Goal: Task Accomplishment & Management: Use online tool/utility

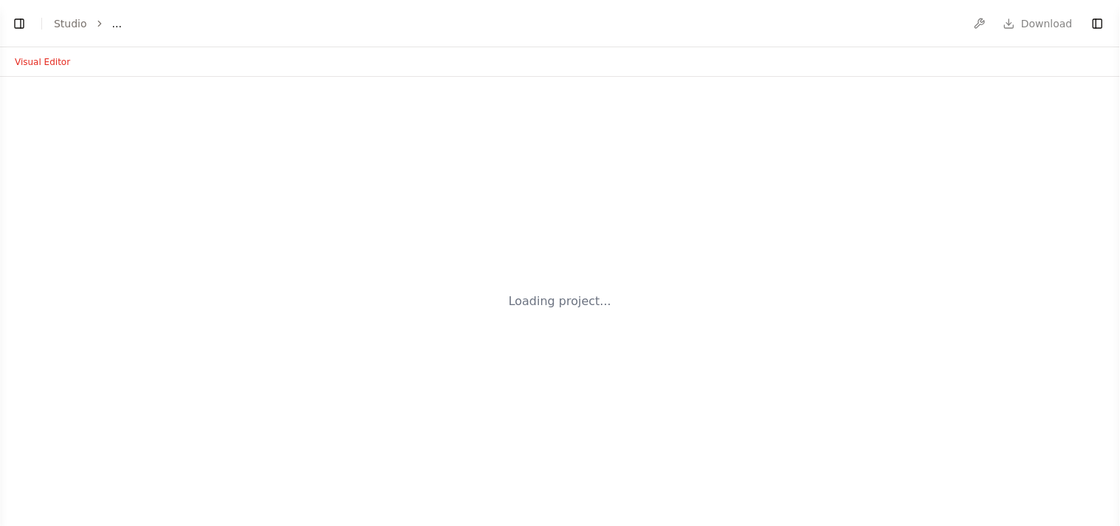
select select "****"
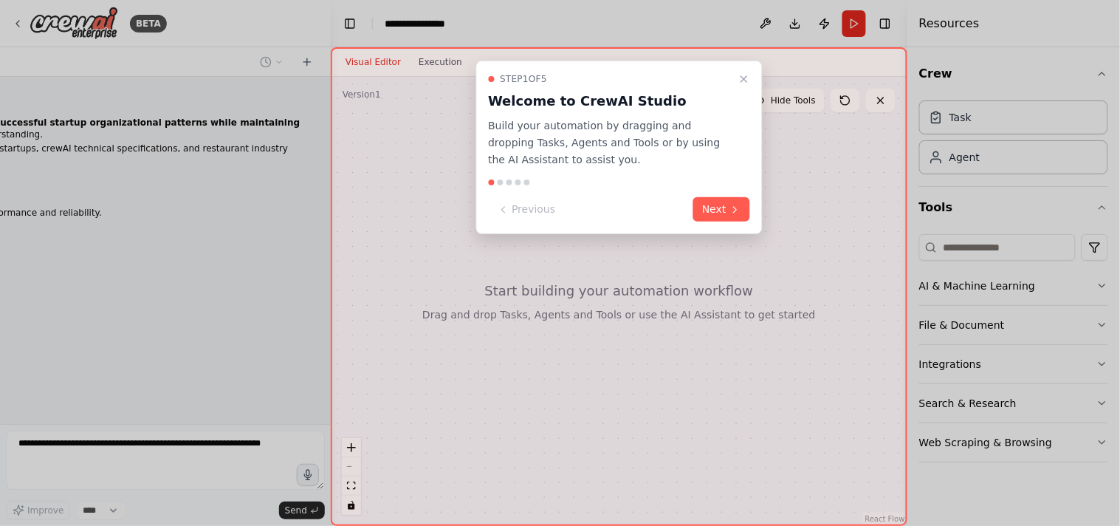
scroll to position [7377, 0]
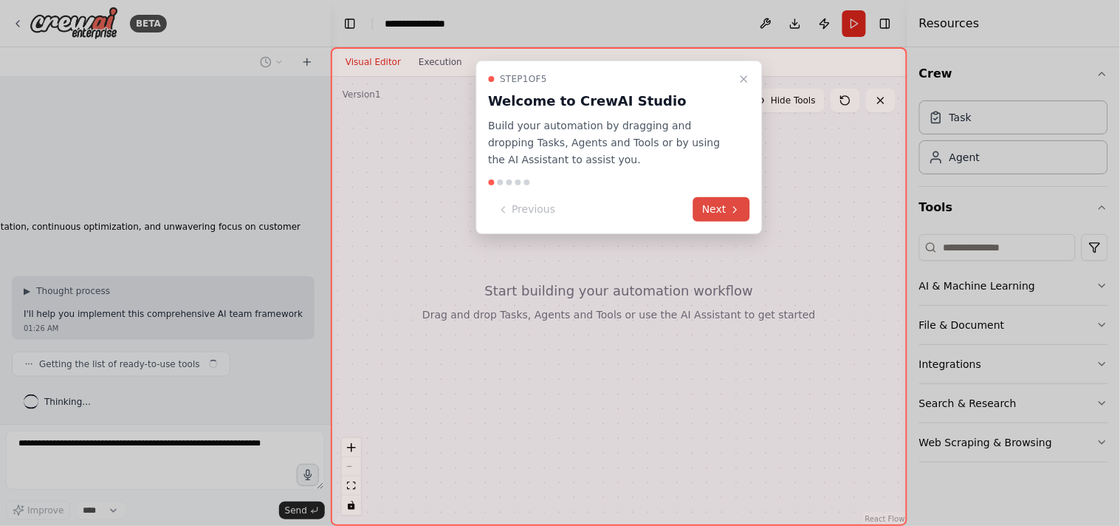
click at [719, 199] on button "Next" at bounding box center [721, 209] width 57 height 24
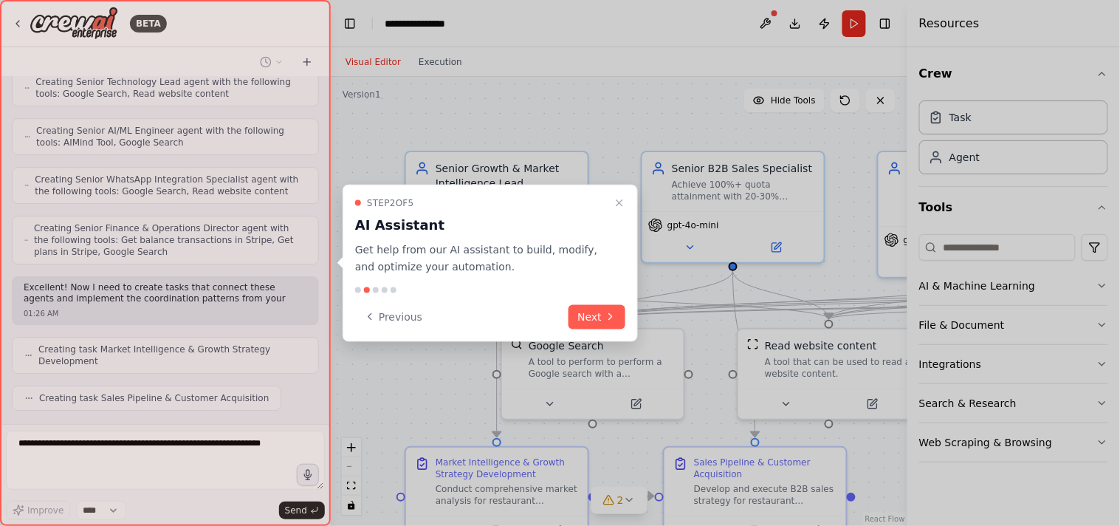
scroll to position [8329, 0]
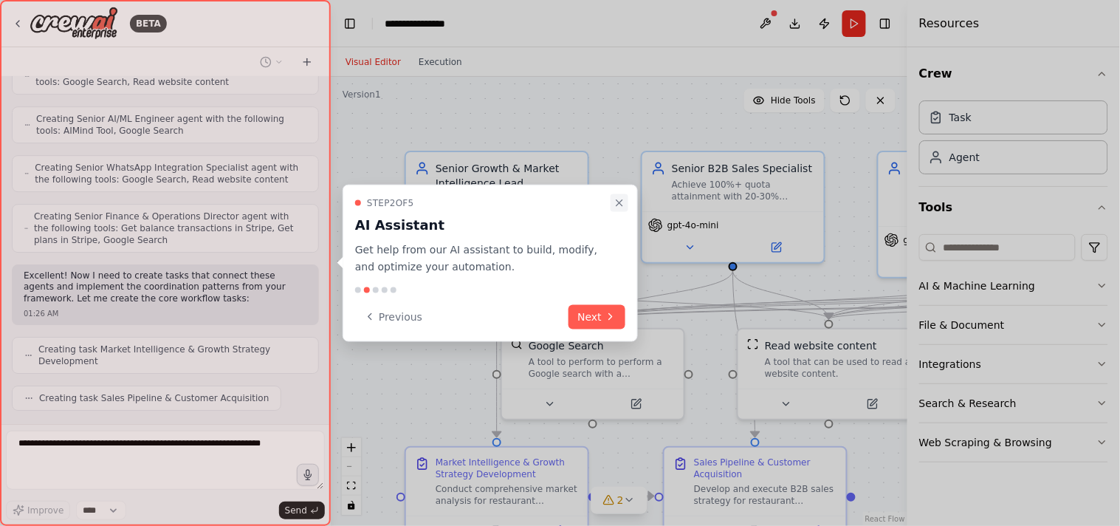
click at [613, 201] on icon "Close walkthrough" at bounding box center [619, 203] width 12 height 12
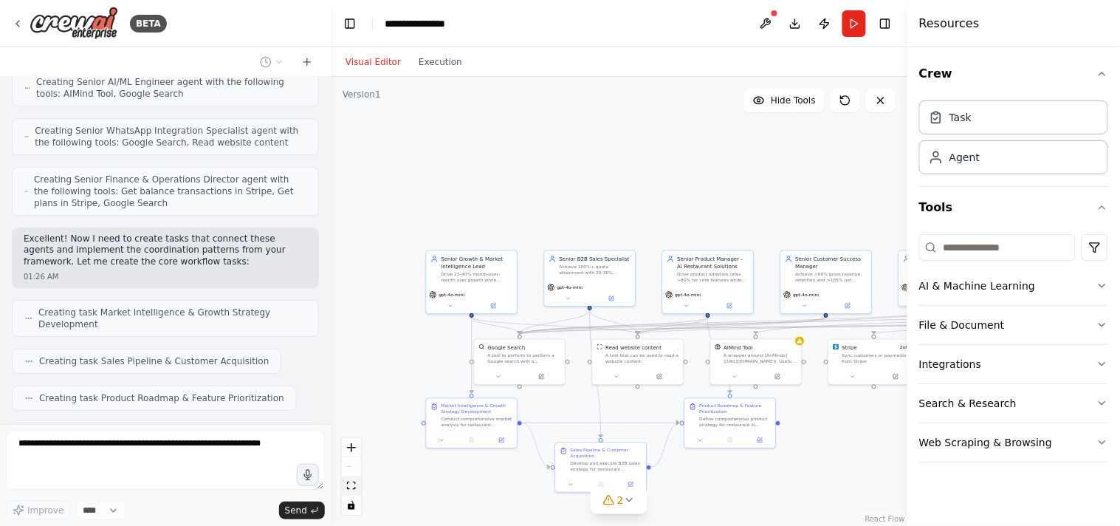
scroll to position [8403, 0]
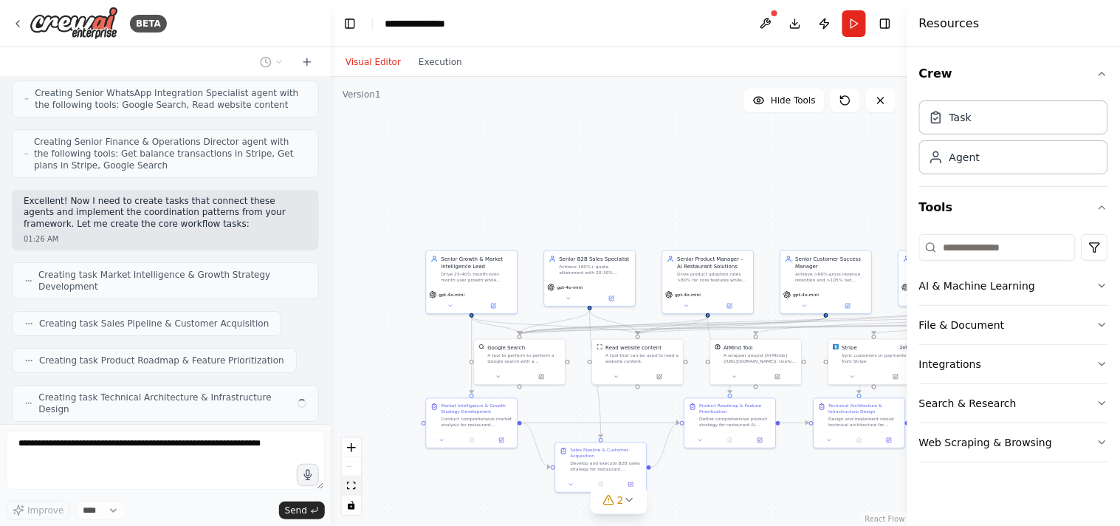
click at [353, 489] on icon "fit view" at bounding box center [351, 485] width 9 height 8
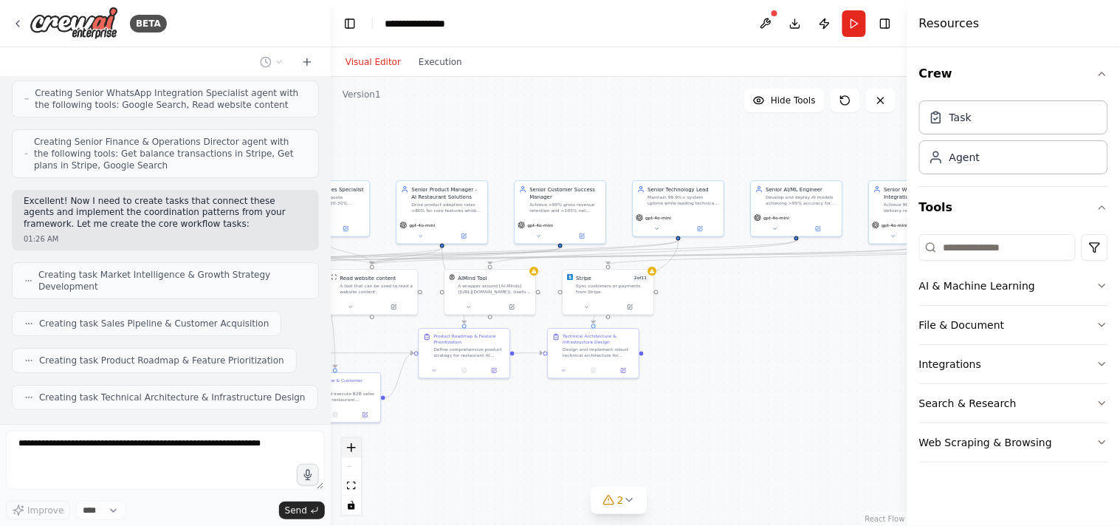
click at [346, 452] on button "zoom in" at bounding box center [351, 447] width 19 height 19
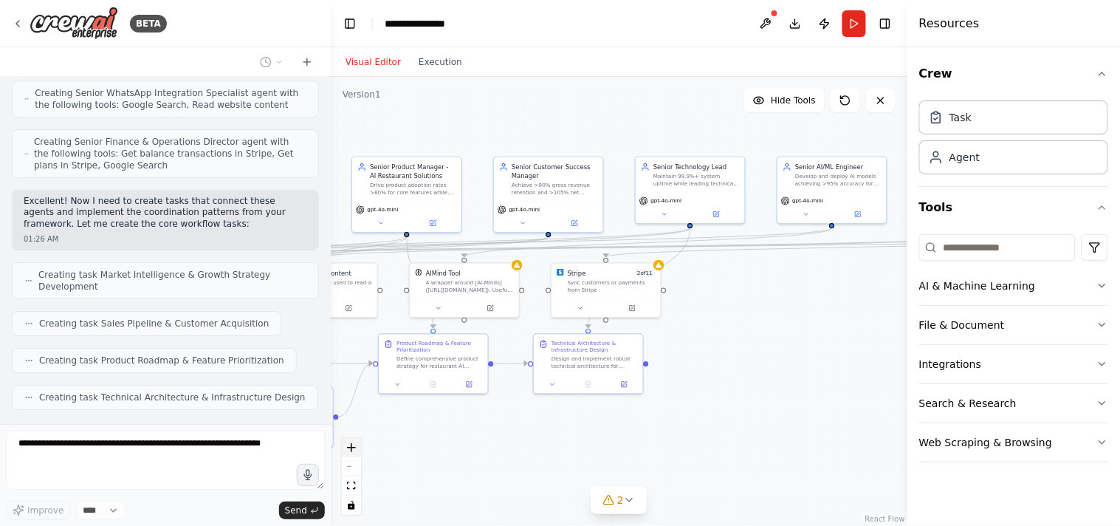
click at [346, 452] on button "zoom in" at bounding box center [351, 447] width 19 height 19
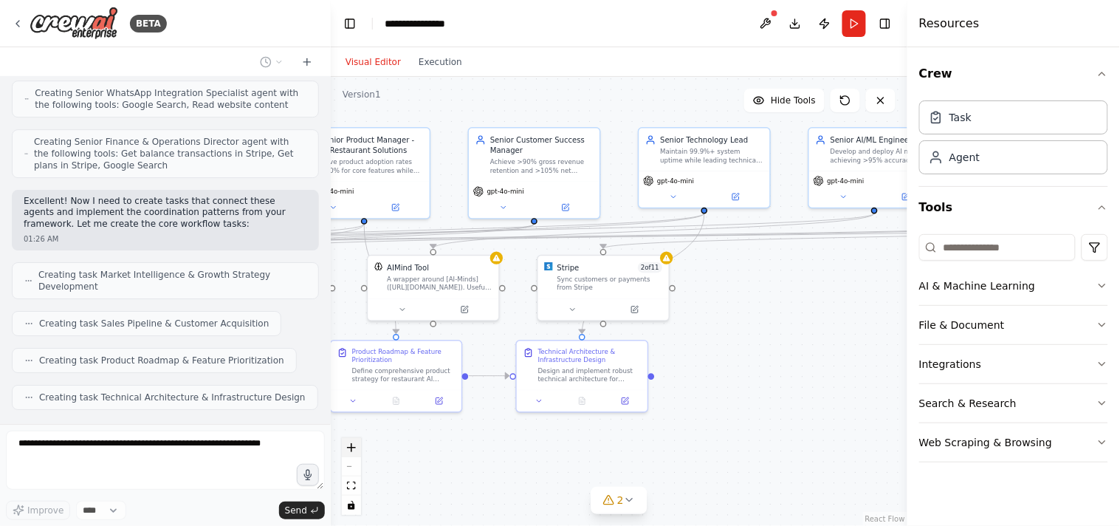
click at [346, 452] on button "zoom in" at bounding box center [351, 447] width 19 height 19
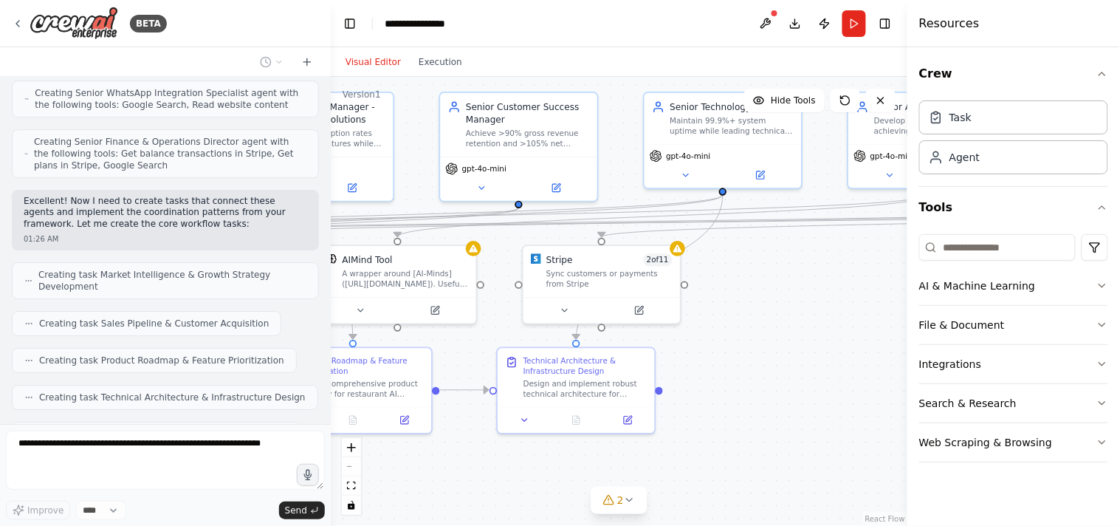
scroll to position [8440, 0]
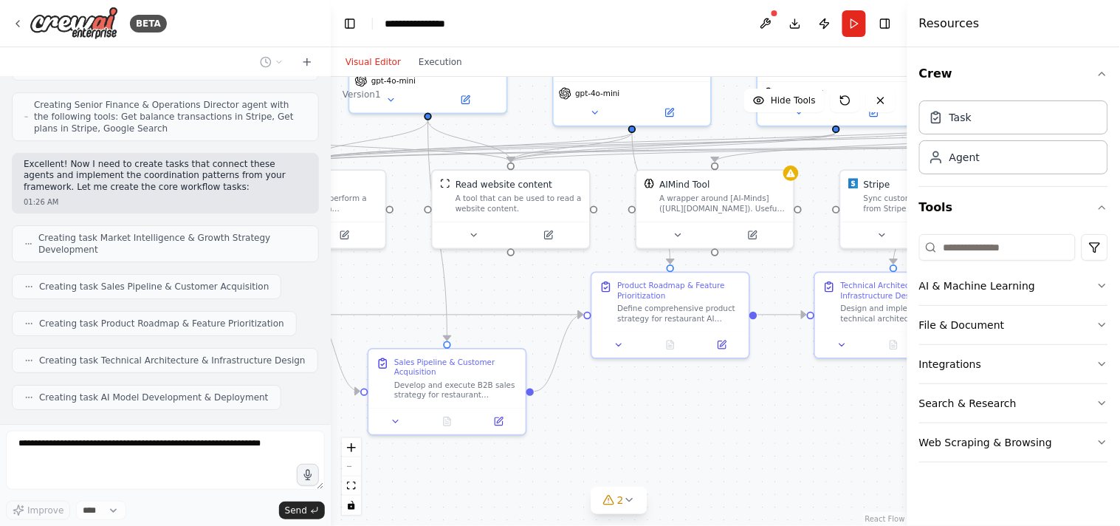
drag, startPoint x: 524, startPoint y: 476, endPoint x: 912, endPoint y: 412, distance: 393.6
click at [912, 412] on div "BETA Comprehensive AI Team Documentation Framework for Restaurant Technology St…" at bounding box center [560, 263] width 1120 height 526
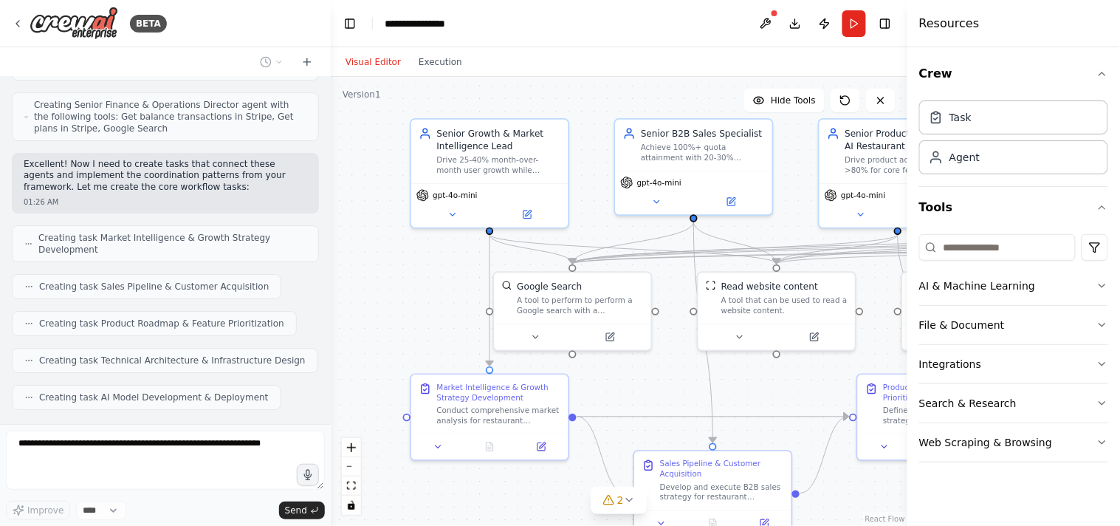
drag, startPoint x: 583, startPoint y: 289, endPoint x: 780, endPoint y: 379, distance: 217.0
click at [780, 379] on div ".deletable-edge-delete-btn { width: 20px; height: 20px; border: 0px solid #ffff…" at bounding box center [619, 301] width 577 height 449
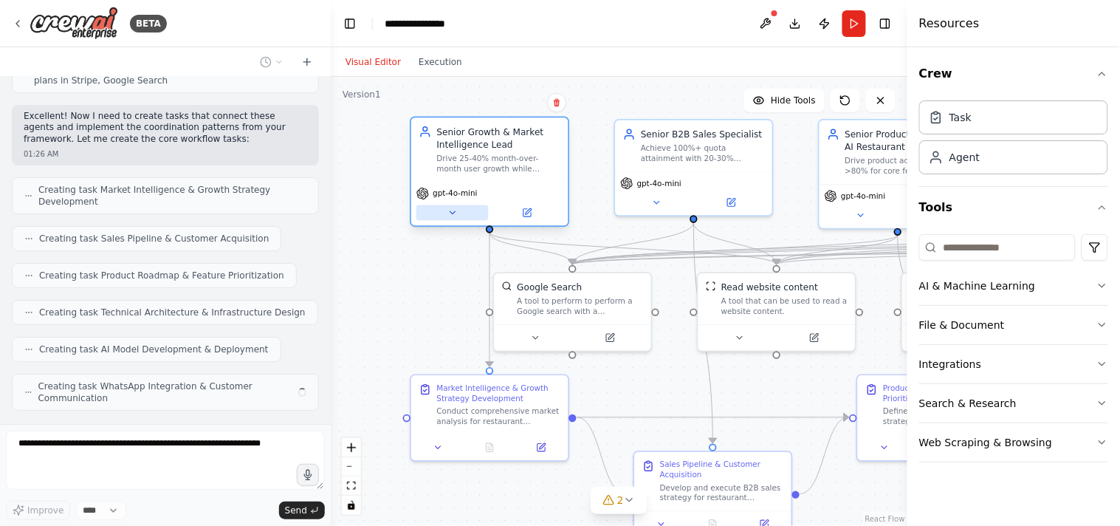
click at [447, 216] on icon at bounding box center [452, 212] width 10 height 10
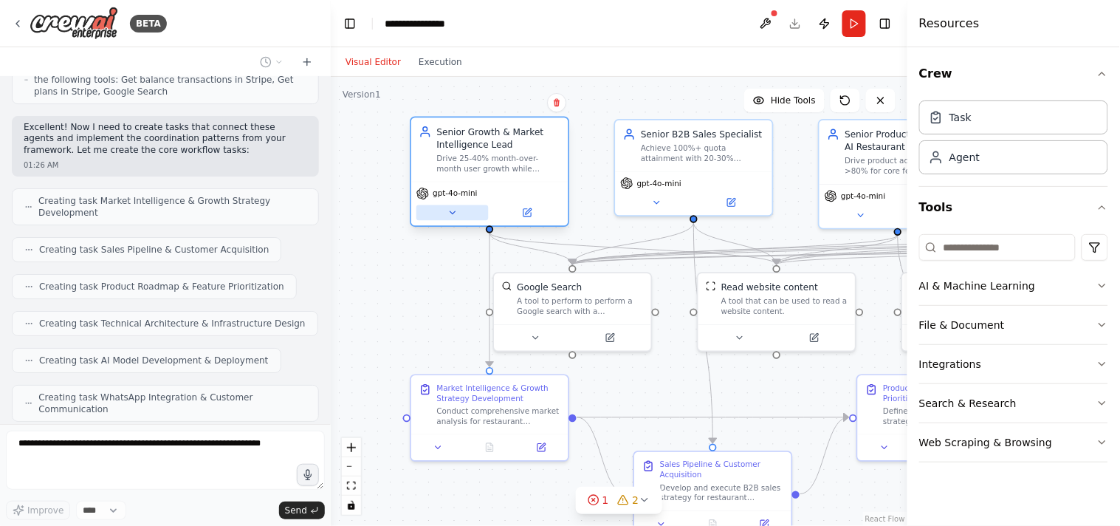
click at [447, 209] on icon at bounding box center [452, 212] width 10 height 10
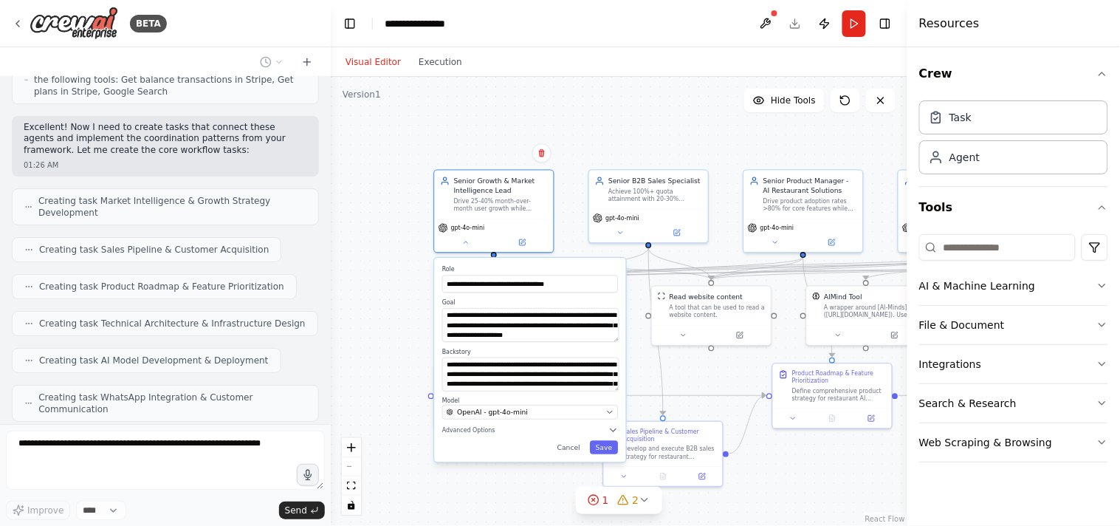
click at [574, 120] on div ".deletable-edge-delete-btn { width: 20px; height: 20px; border: 0px solid #ffff…" at bounding box center [619, 301] width 577 height 449
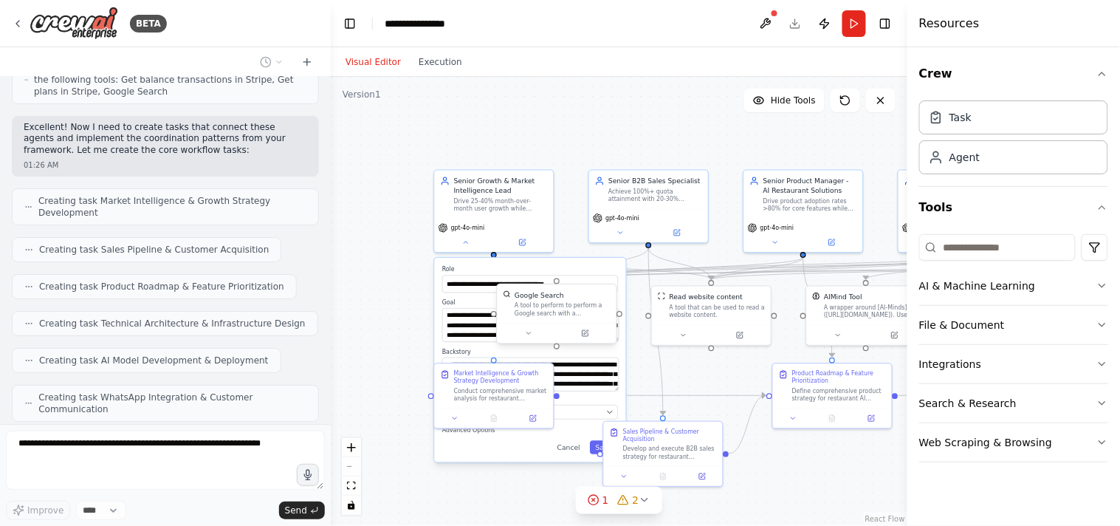
scroll to position [8514, 0]
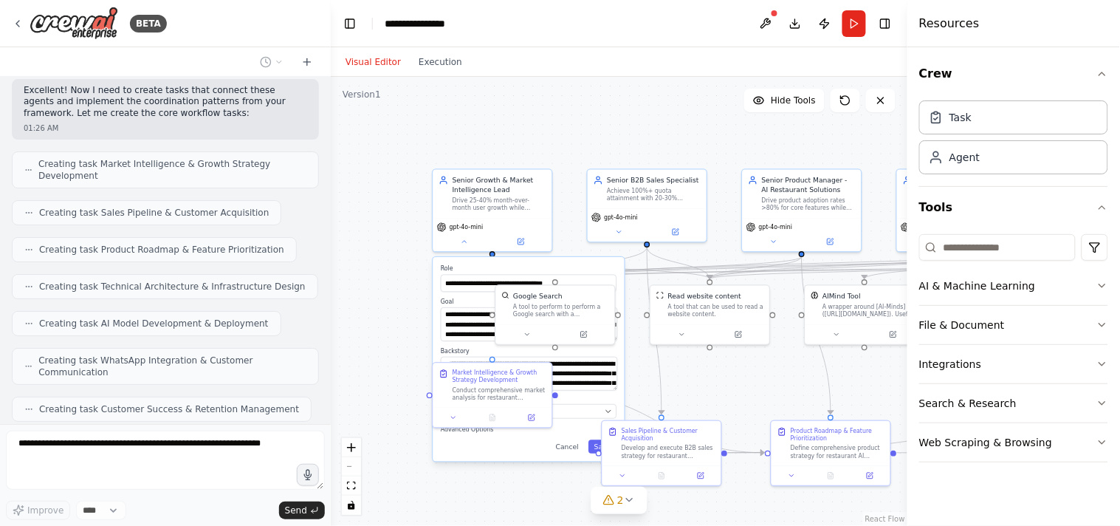
click at [424, 312] on div ".deletable-edge-delete-btn { width: 20px; height: 20px; border: 0px solid #ffff…" at bounding box center [619, 301] width 577 height 449
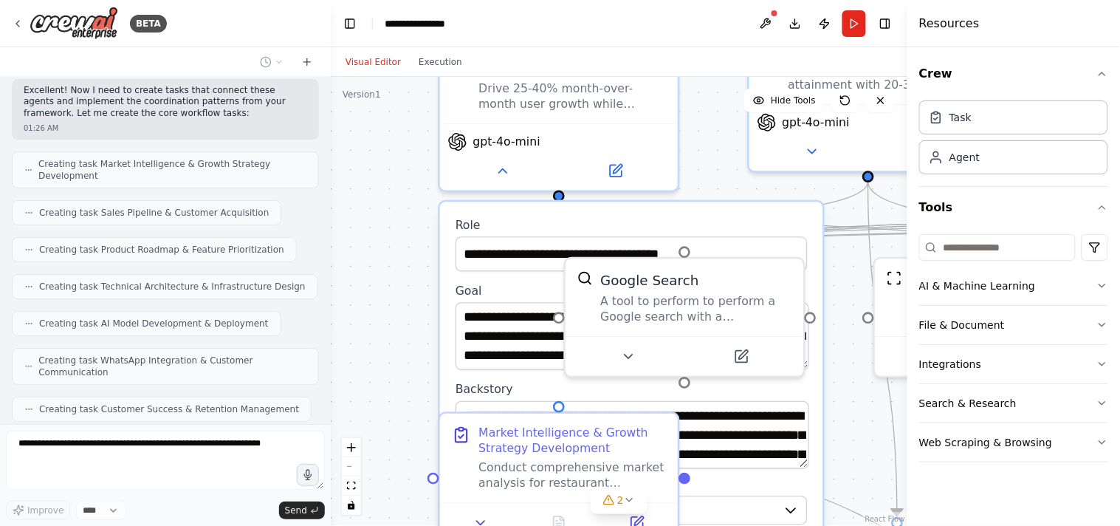
click at [391, 337] on div ".deletable-edge-delete-btn { width: 20px; height: 20px; border: 0px solid #ffff…" at bounding box center [619, 301] width 577 height 449
click at [424, 345] on div ".deletable-edge-delete-btn { width: 20px; height: 20px; border: 0px solid #ffff…" at bounding box center [619, 301] width 577 height 449
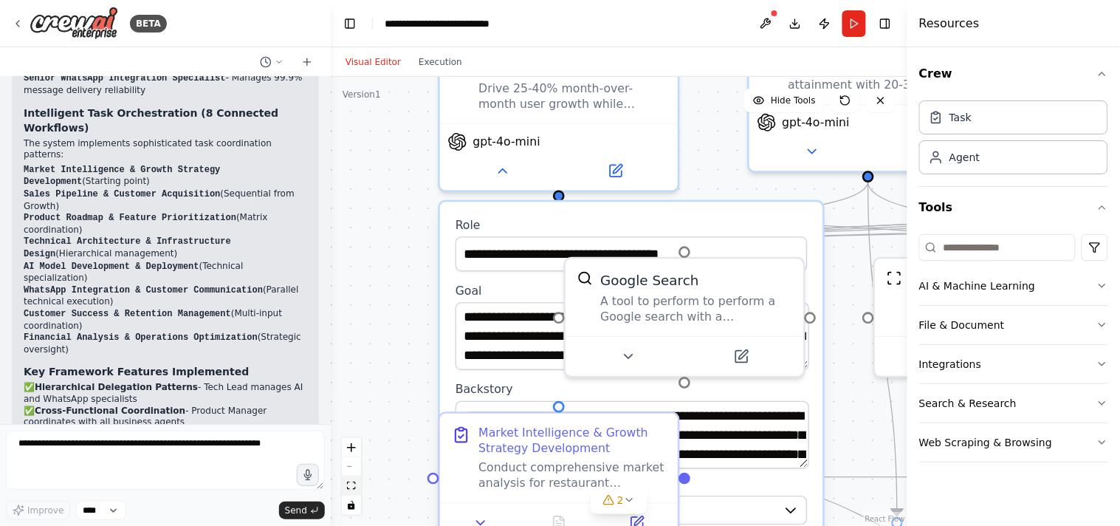
click at [351, 480] on button "fit view" at bounding box center [351, 485] width 19 height 19
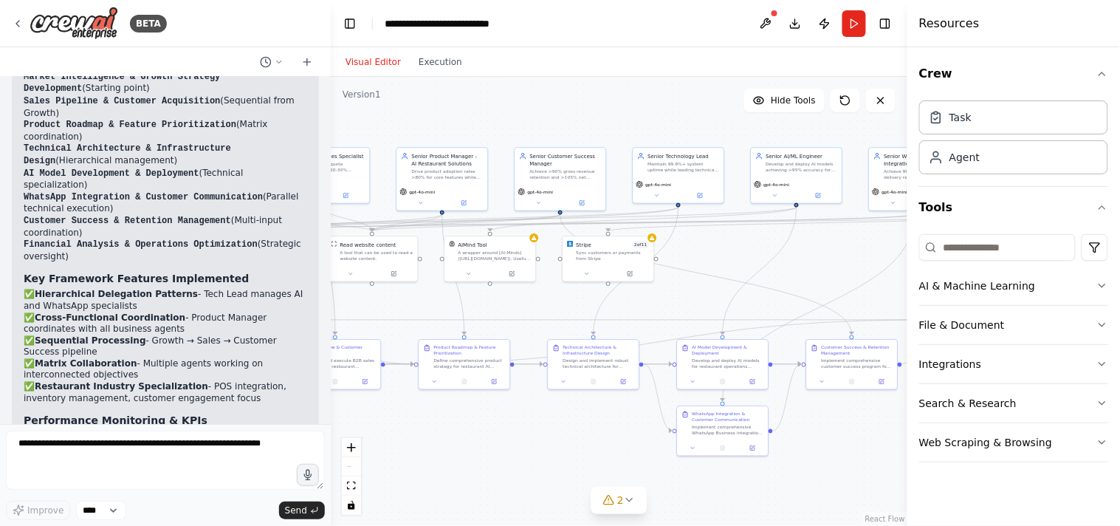
scroll to position [9554, 0]
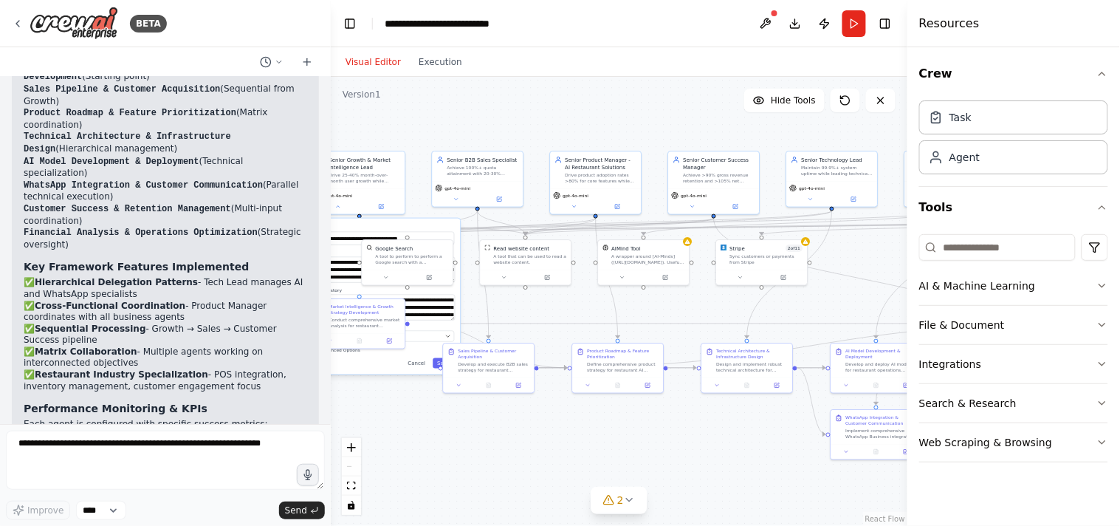
drag, startPoint x: 523, startPoint y: 472, endPoint x: 679, endPoint y: 476, distance: 156.6
click at [679, 476] on div ".deletable-edge-delete-btn { width: 20px; height: 20px; border: 0px solid #ffff…" at bounding box center [619, 301] width 577 height 449
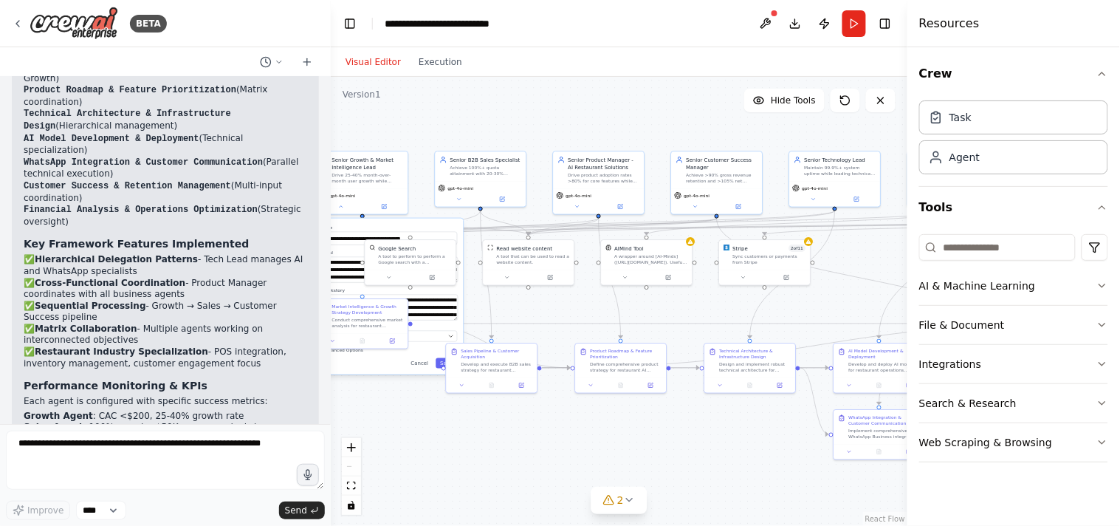
click at [679, 476] on div ".deletable-edge-delete-btn { width: 20px; height: 20px; border: 0px solid #ffff…" at bounding box center [619, 301] width 577 height 449
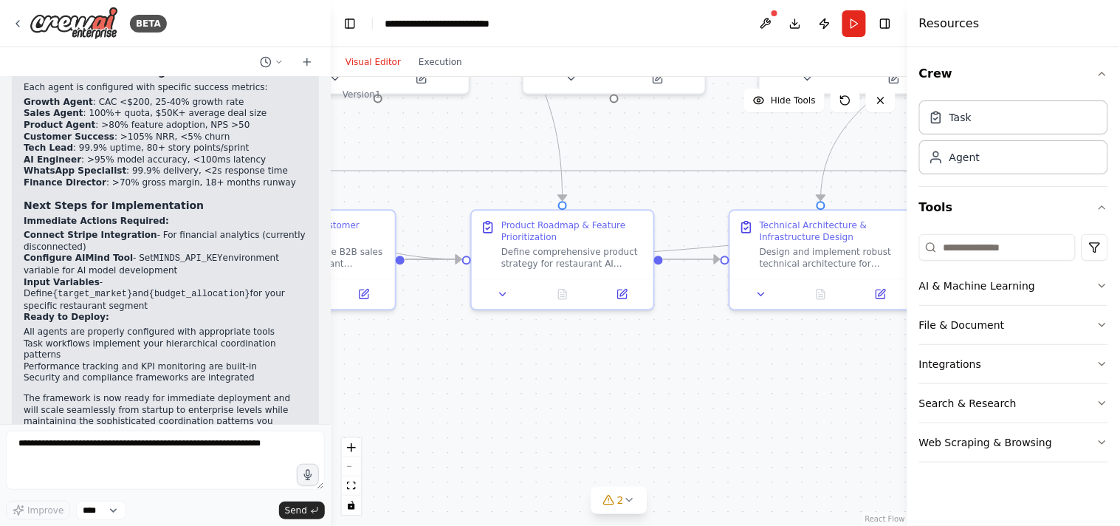
scroll to position [9894, 0]
click at [357, 482] on button "fit view" at bounding box center [351, 485] width 19 height 19
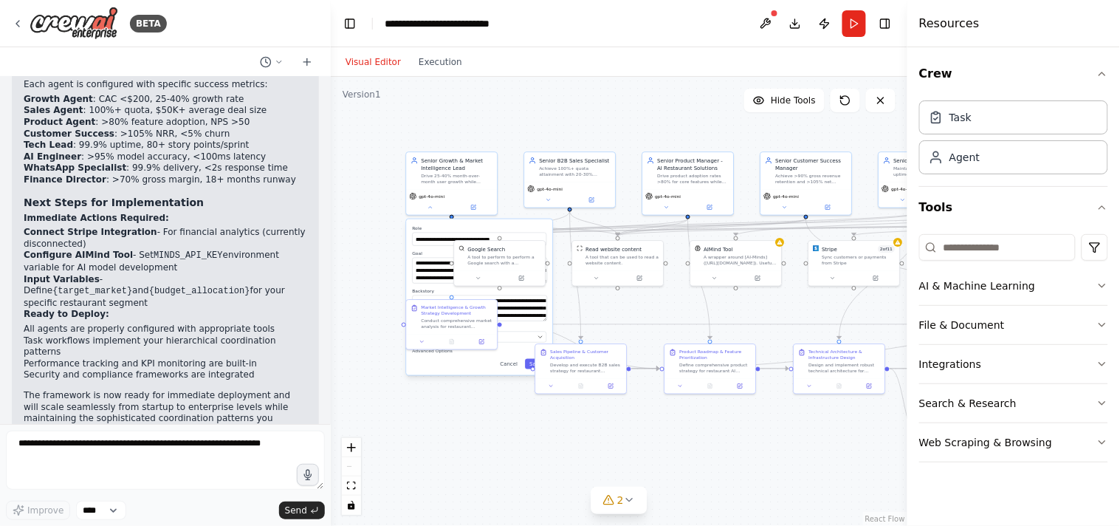
drag, startPoint x: 498, startPoint y: 303, endPoint x: 743, endPoint y: 308, distance: 245.9
click at [743, 308] on div ".deletable-edge-delete-btn { width: 20px; height: 20px; border: 0px solid #ffff…" at bounding box center [619, 301] width 577 height 449
click at [444, 175] on div "Drive 25-40% month-over-month user growth while maintaining CAC:CLV ratio of 1:…" at bounding box center [458, 177] width 72 height 12
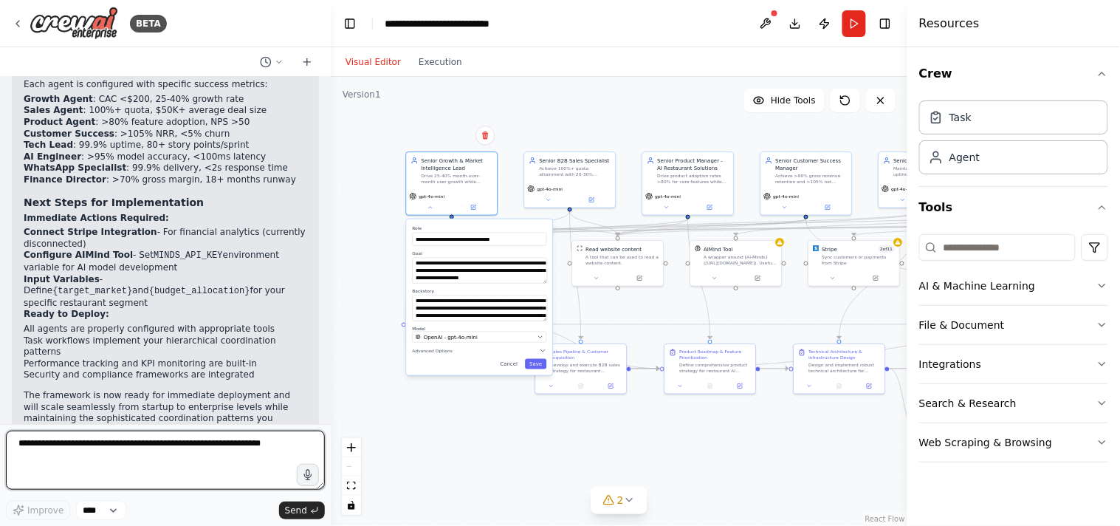
click at [185, 458] on textarea at bounding box center [165, 459] width 319 height 59
type textarea "*"
type textarea "**********"
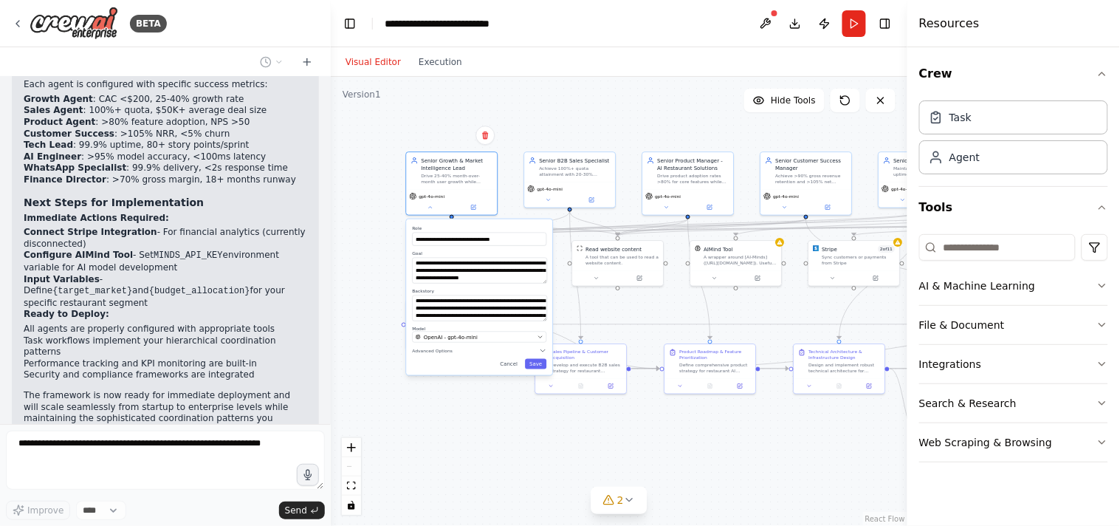
scroll to position [9993, 0]
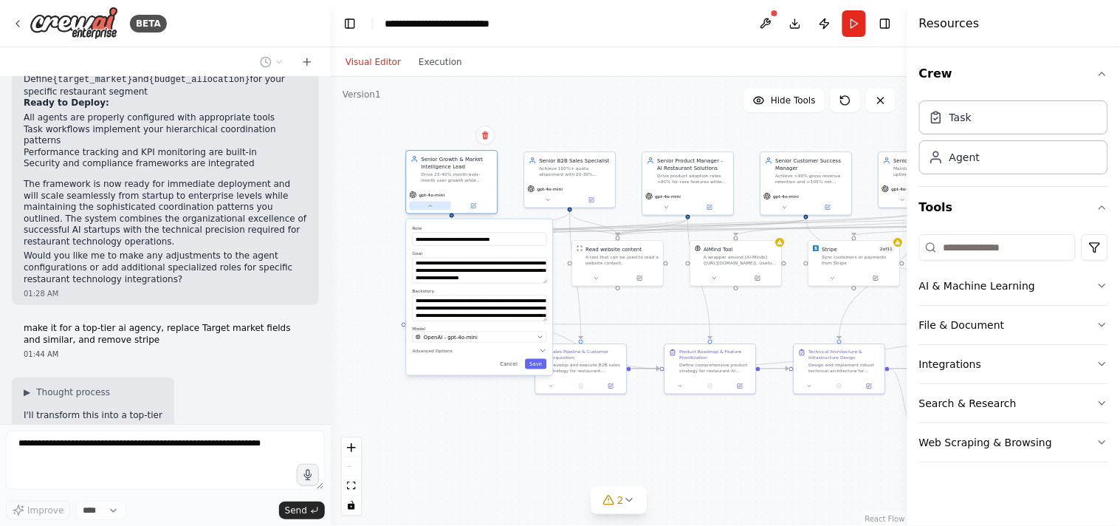
click at [431, 204] on icon at bounding box center [430, 206] width 6 height 6
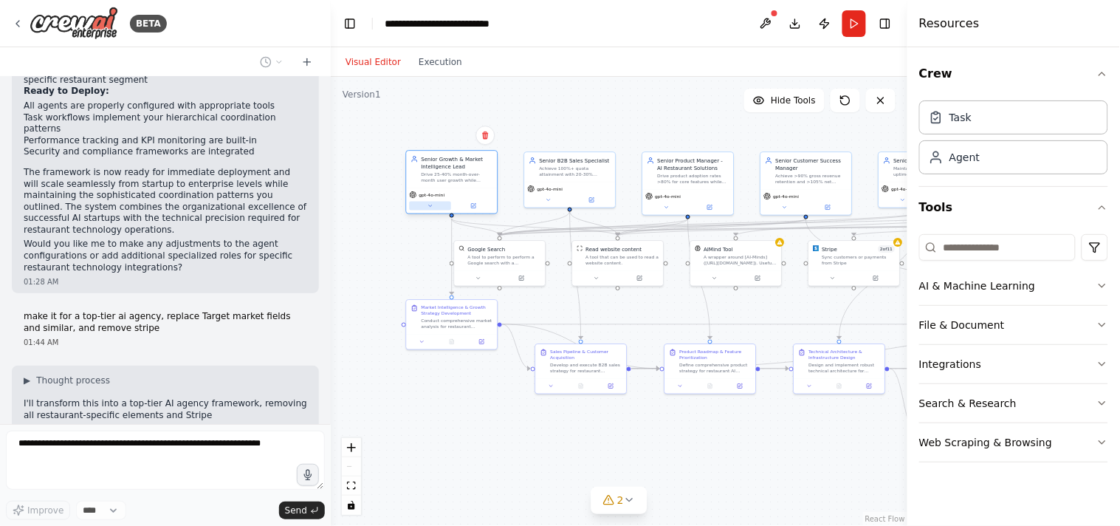
scroll to position [10129, 0]
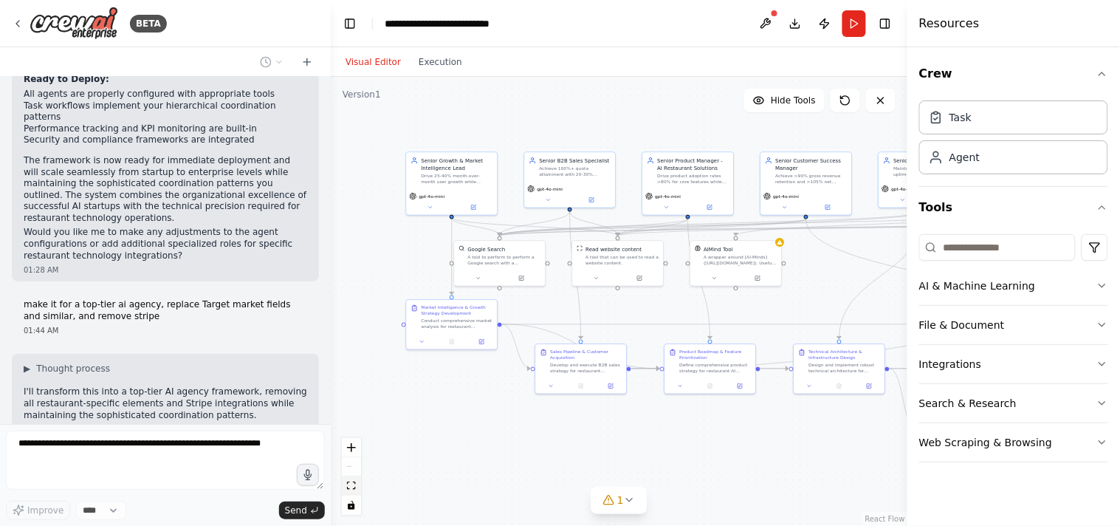
click at [355, 487] on icon "fit view" at bounding box center [351, 485] width 9 height 8
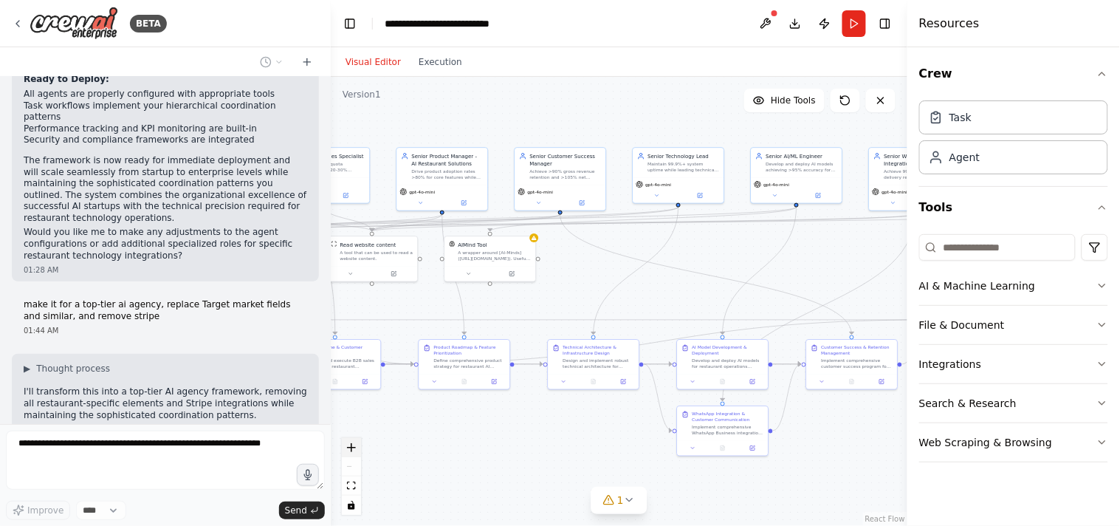
click at [351, 450] on icon "zoom in" at bounding box center [351, 447] width 9 height 9
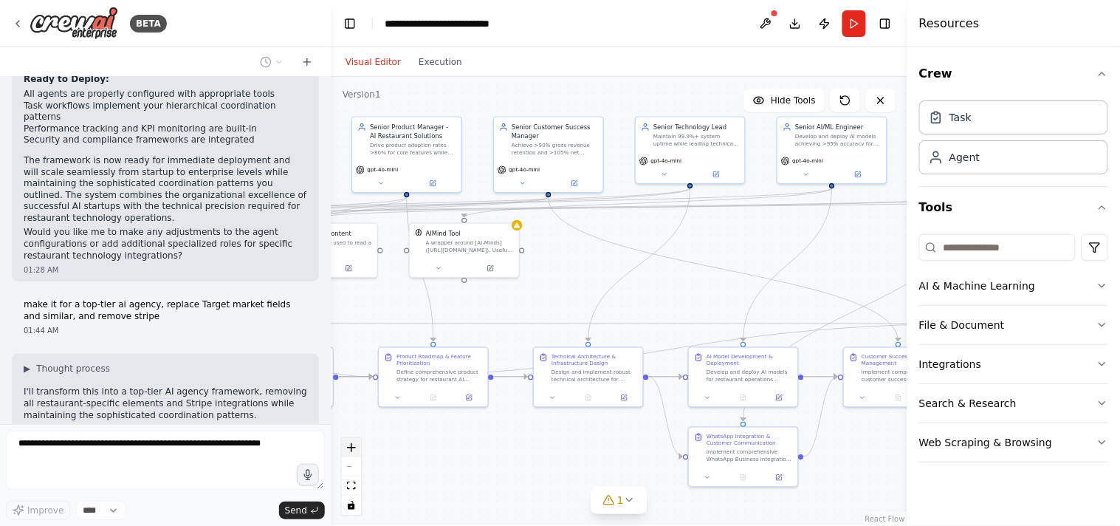
click at [351, 450] on icon "zoom in" at bounding box center [351, 447] width 9 height 9
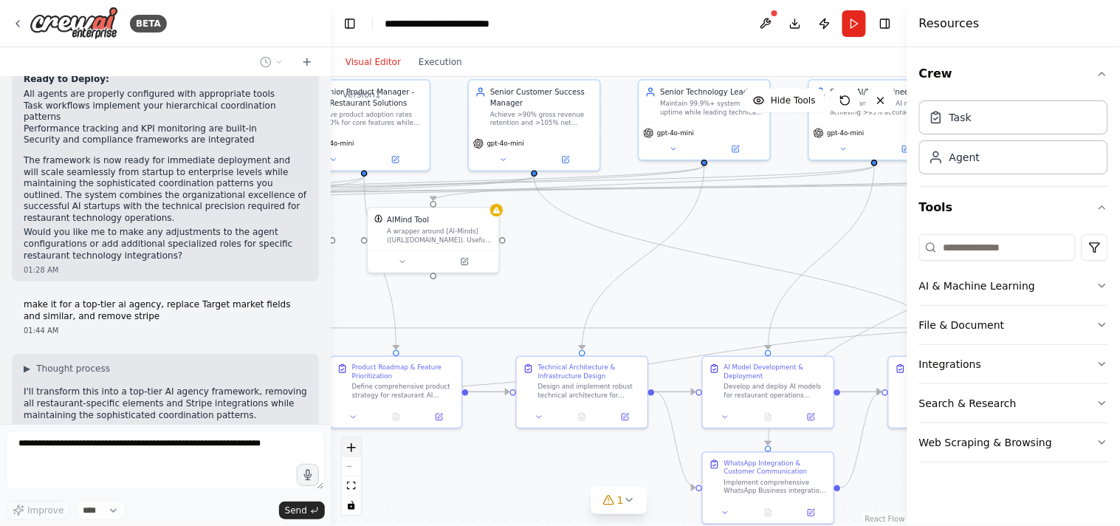
click at [351, 450] on icon "zoom in" at bounding box center [351, 447] width 9 height 9
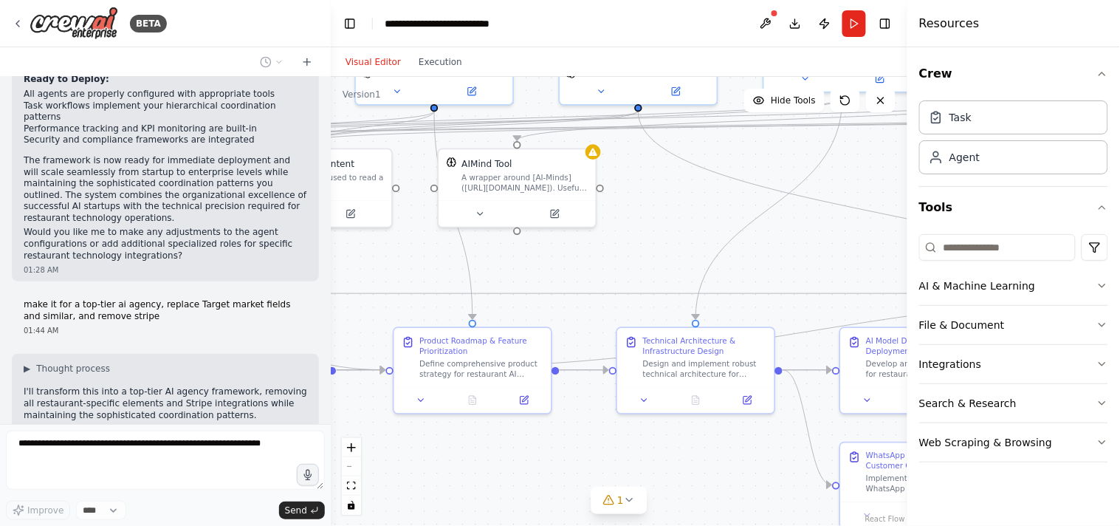
scroll to position [10227, 0]
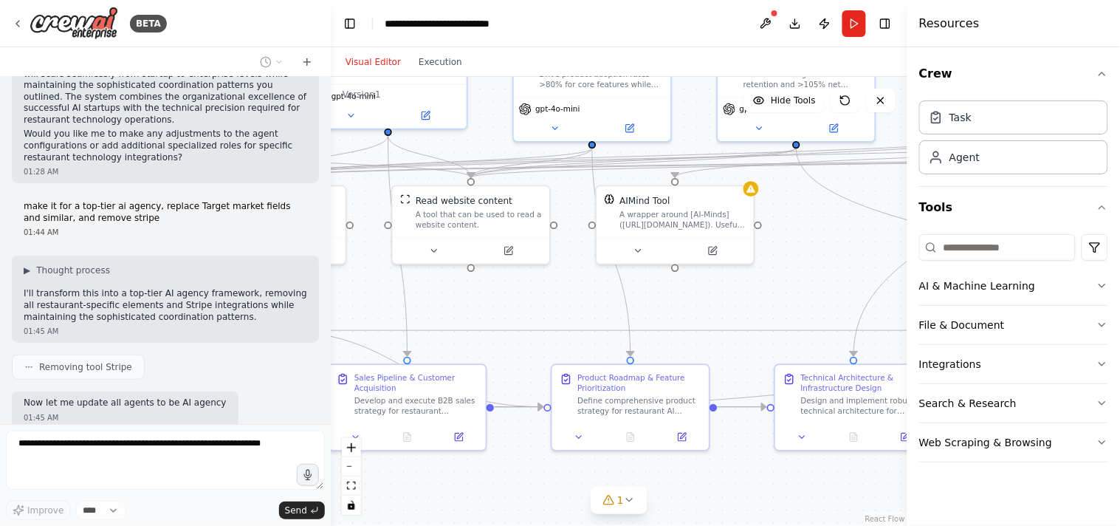
drag, startPoint x: 526, startPoint y: 289, endPoint x: 806, endPoint y: 286, distance: 279.8
click at [806, 286] on div ".deletable-edge-delete-btn { width: 20px; height: 20px; border: 0px solid #ffff…" at bounding box center [619, 301] width 577 height 449
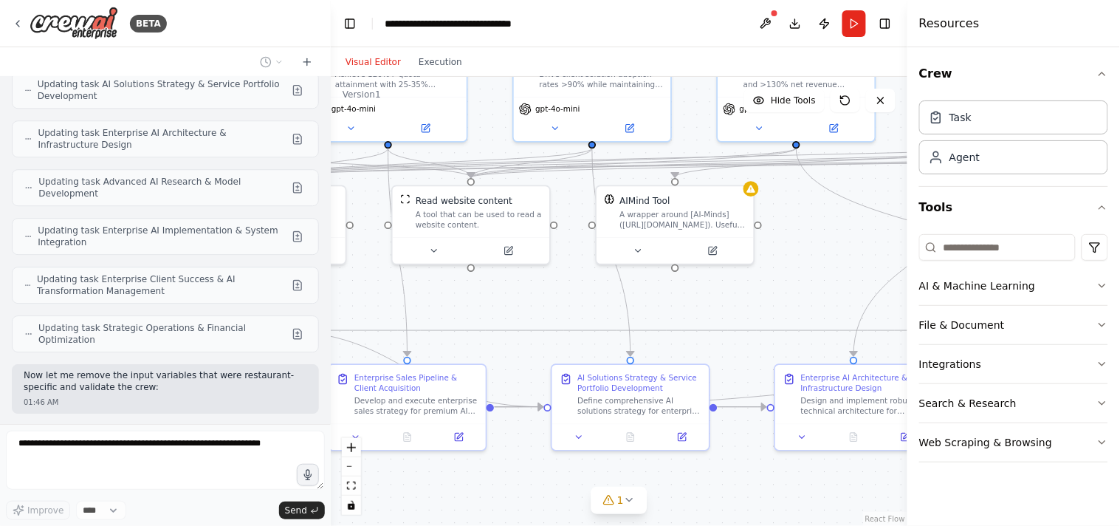
scroll to position [11157, 0]
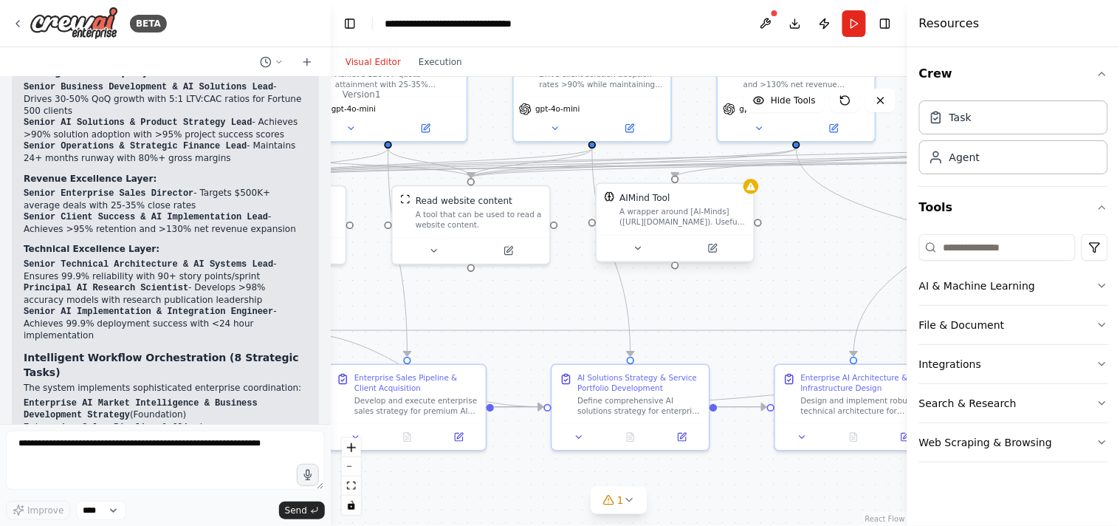
click at [644, 219] on div "A wrapper around [AI-Minds](https://mindsdb.com/minds). Useful for when you nee…" at bounding box center [682, 217] width 126 height 21
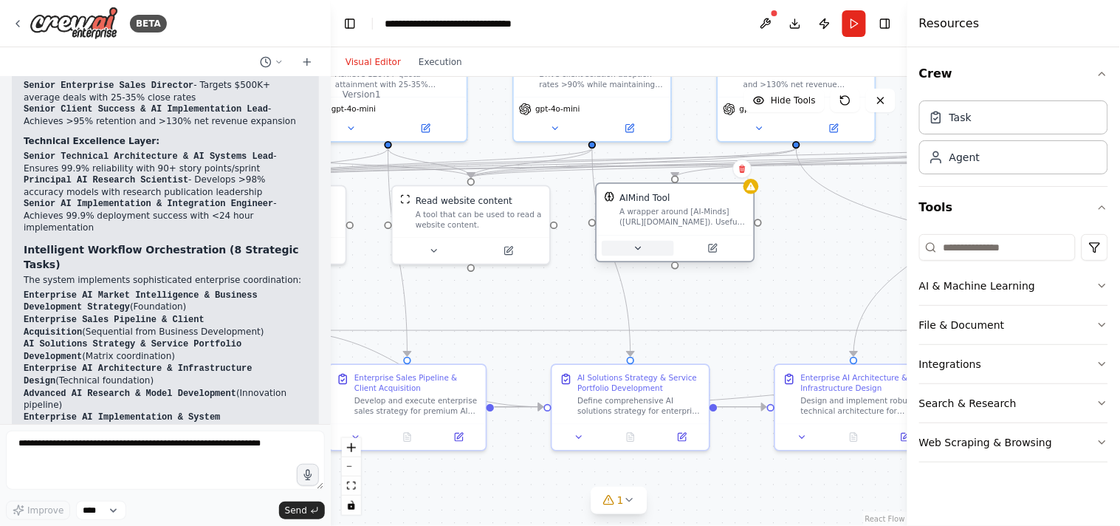
click at [650, 245] on button at bounding box center [638, 249] width 72 height 16
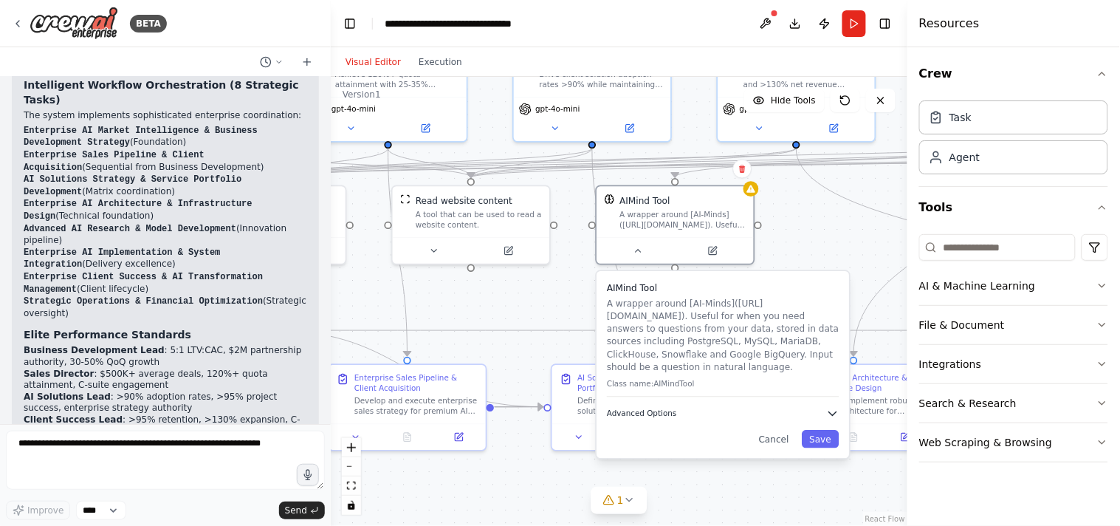
click at [705, 407] on button "Advanced Options" at bounding box center [723, 413] width 232 height 13
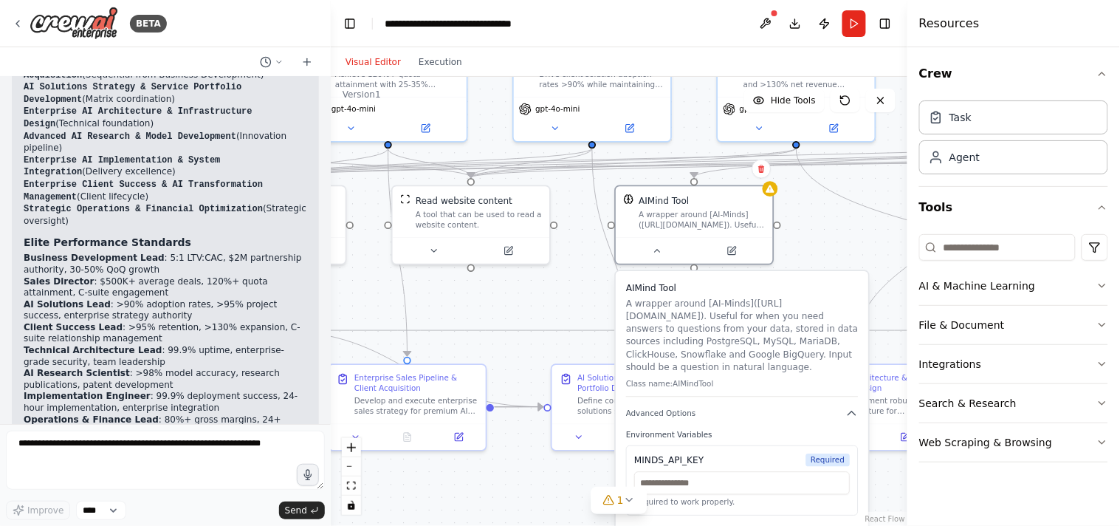
drag, startPoint x: 726, startPoint y: 304, endPoint x: 749, endPoint y: 300, distance: 23.2
click at [749, 300] on p "A wrapper around [AI-Minds](https://mindsdb.com/minds). Useful for when you nee…" at bounding box center [742, 335] width 232 height 77
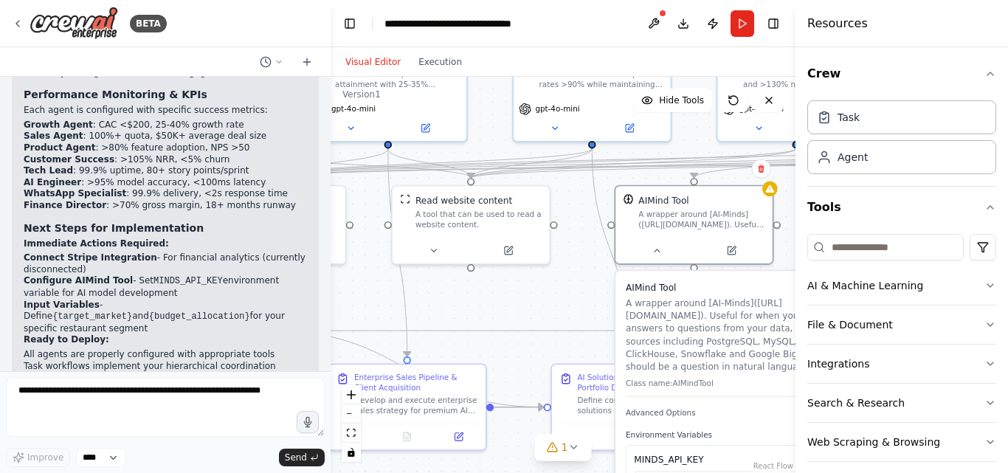
scroll to position [9856, 0]
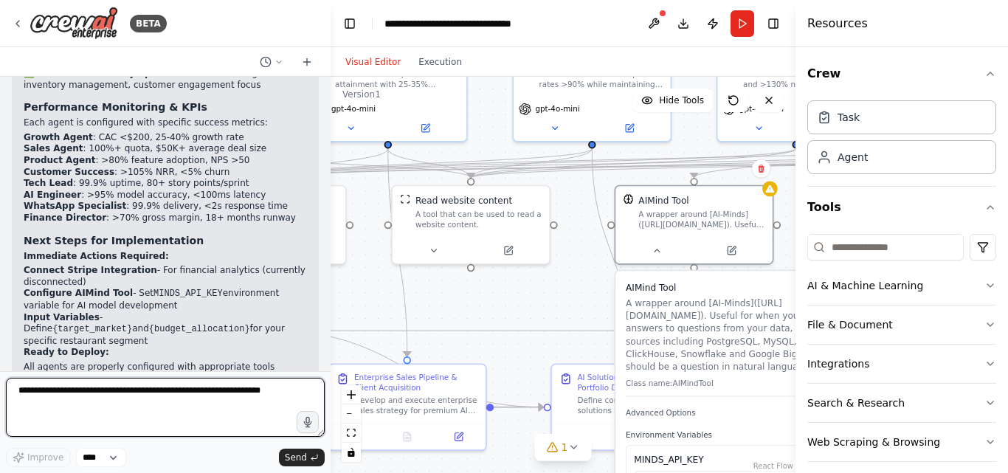
click at [226, 409] on textarea at bounding box center [165, 407] width 319 height 59
type textarea "**********"
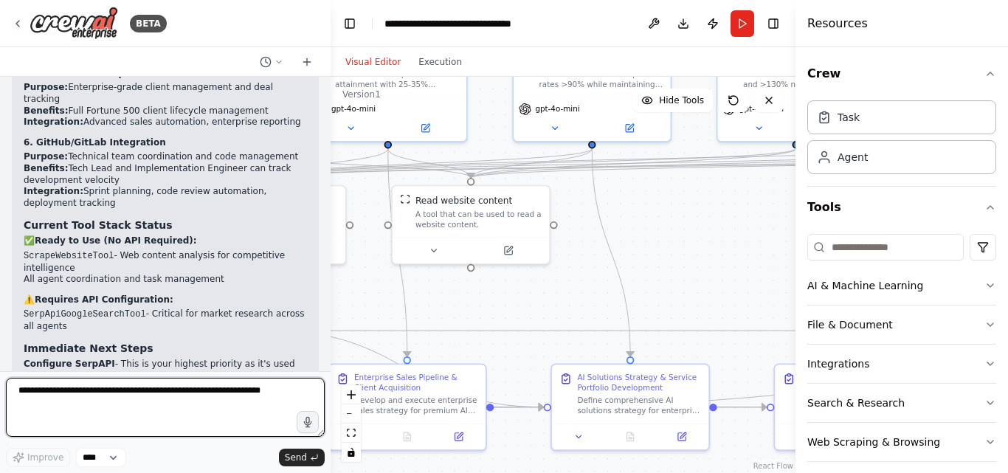
scroll to position [13631, 0]
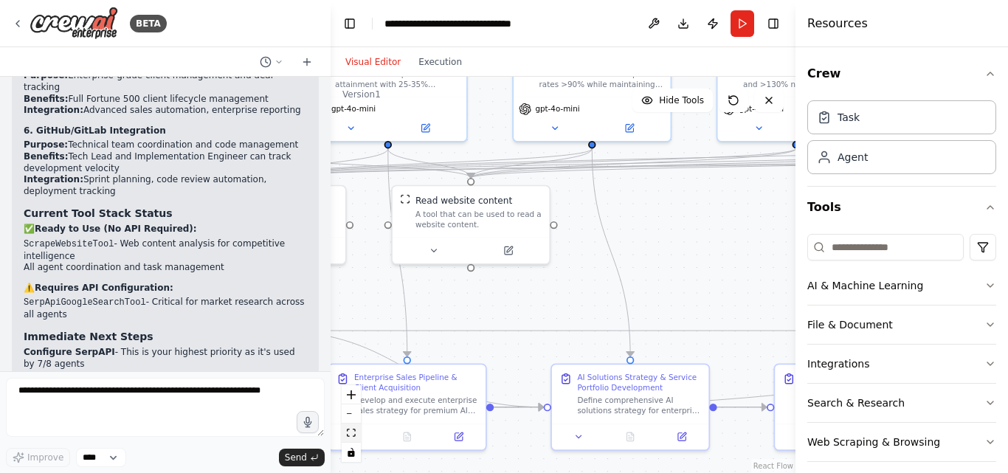
click at [354, 430] on icon "fit view" at bounding box center [351, 433] width 9 height 8
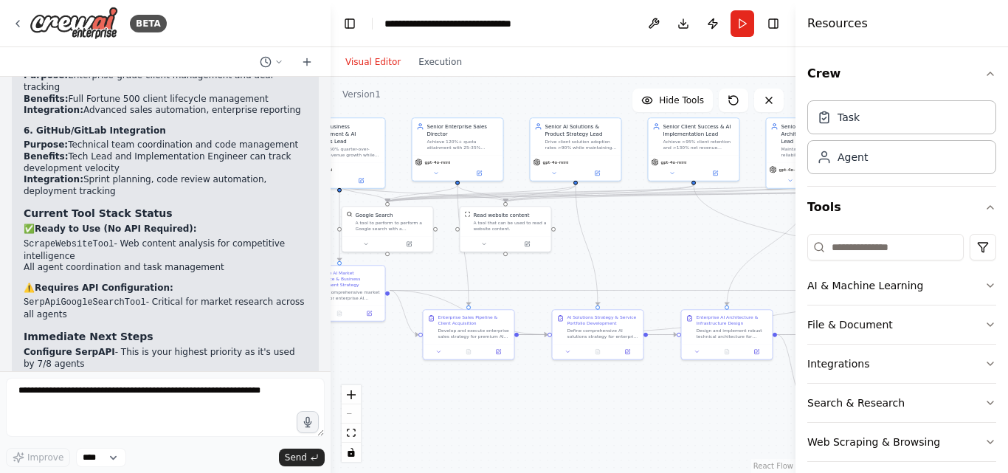
drag, startPoint x: 487, startPoint y: 255, endPoint x: 676, endPoint y: 252, distance: 189.8
click at [676, 252] on div ".deletable-edge-delete-btn { width: 20px; height: 20px; border: 0px solid #ffff…" at bounding box center [563, 275] width 465 height 396
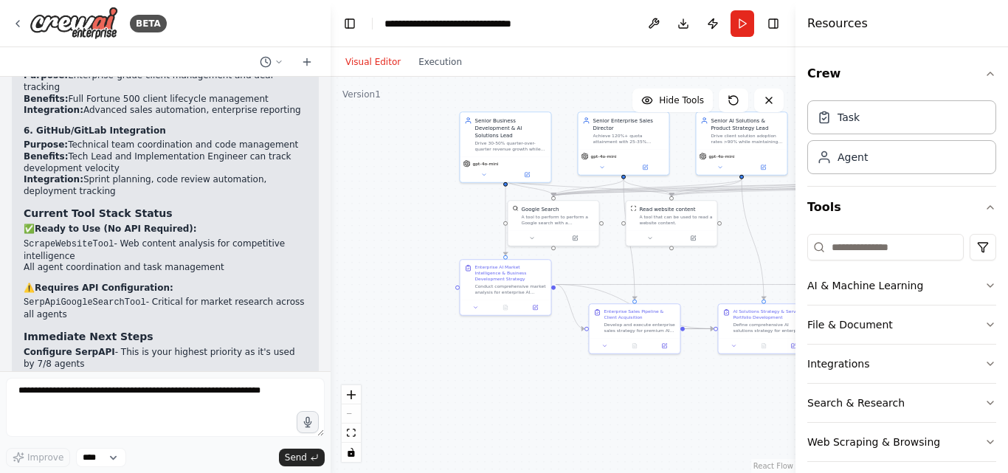
drag, startPoint x: 540, startPoint y: 272, endPoint x: 707, endPoint y: 267, distance: 166.9
click at [707, 267] on div ".deletable-edge-delete-btn { width: 20px; height: 20px; border: 0px solid #ffff…" at bounding box center [563, 275] width 465 height 396
click at [534, 236] on icon at bounding box center [533, 237] width 6 height 6
click at [635, 300] on button "Advanced Options" at bounding box center [582, 302] width 134 height 7
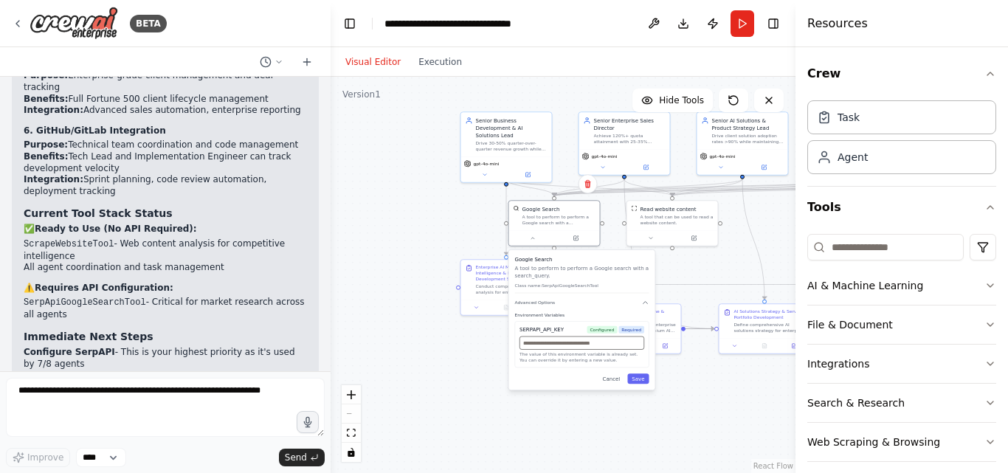
click at [587, 340] on input "text" at bounding box center [582, 343] width 125 height 13
paste input "**********"
type input "**********"
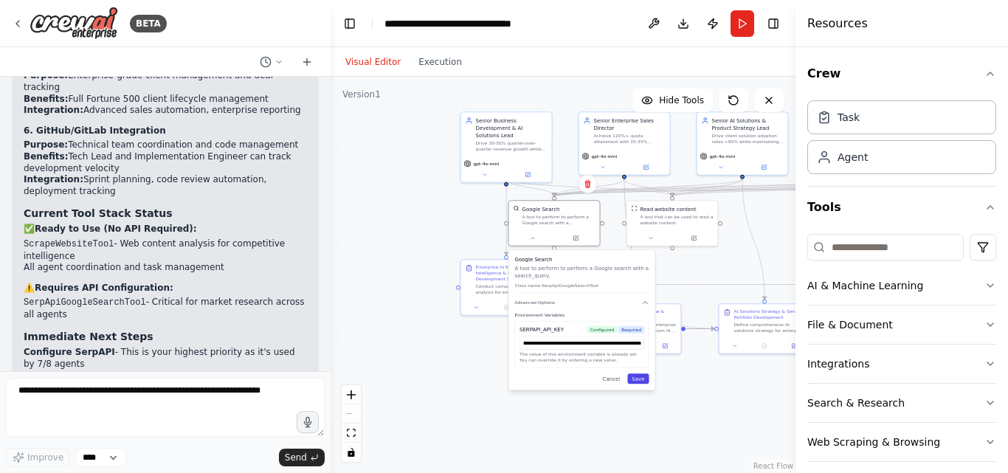
click at [640, 379] on button "Save" at bounding box center [638, 379] width 21 height 10
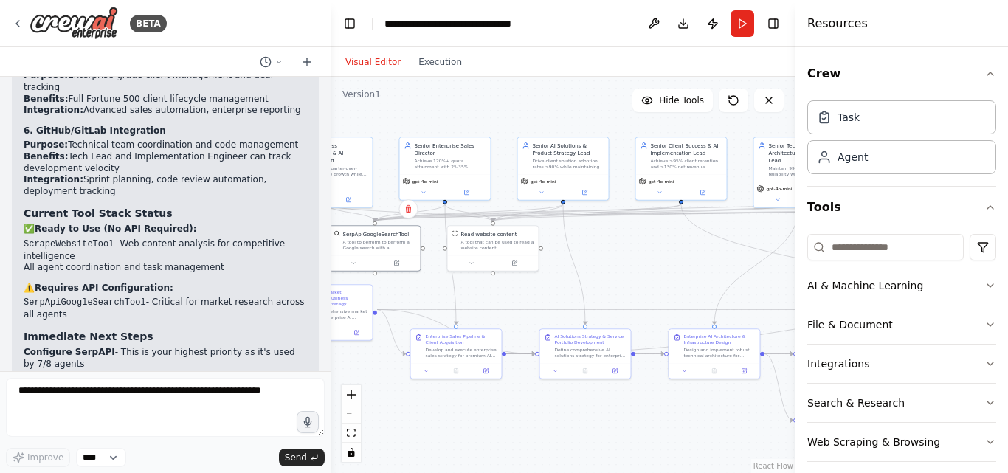
drag, startPoint x: 650, startPoint y: 404, endPoint x: 470, endPoint y: 429, distance: 182.6
click at [470, 429] on div ".deletable-edge-delete-btn { width: 20px; height: 20px; border: 0px solid #ffff…" at bounding box center [563, 275] width 465 height 396
click at [692, 107] on button "Hide Tools" at bounding box center [673, 101] width 80 height 24
click at [692, 107] on button "Show Tools" at bounding box center [671, 101] width 84 height 24
click at [736, 104] on icon at bounding box center [733, 100] width 9 height 9
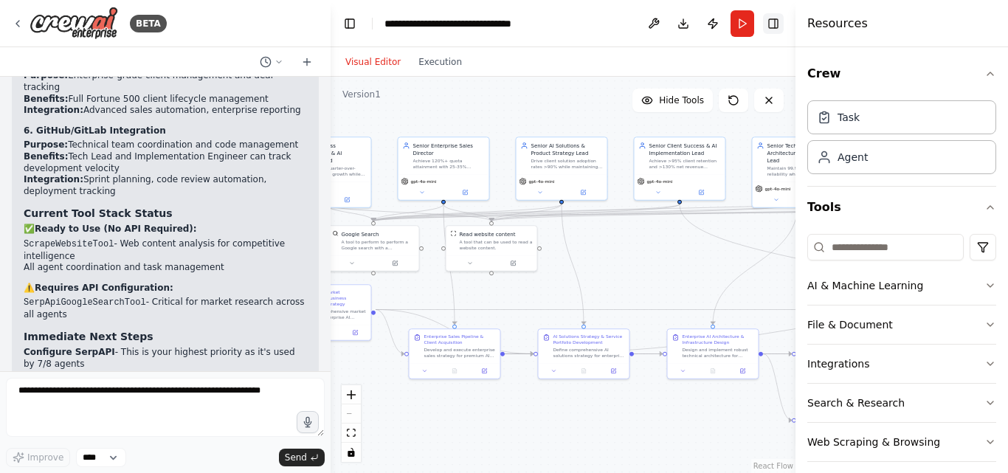
click at [775, 30] on button "Toggle Right Sidebar" at bounding box center [773, 23] width 21 height 21
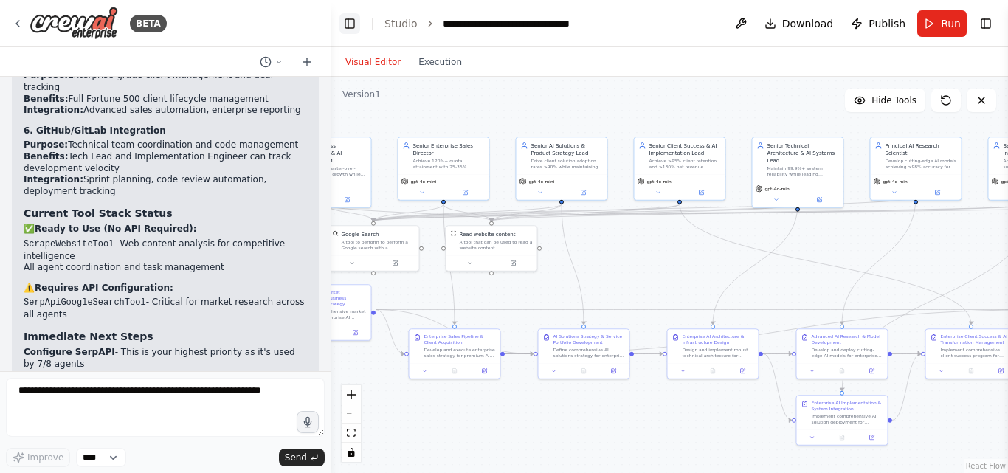
click at [354, 28] on button "Toggle Left Sidebar" at bounding box center [350, 23] width 21 height 21
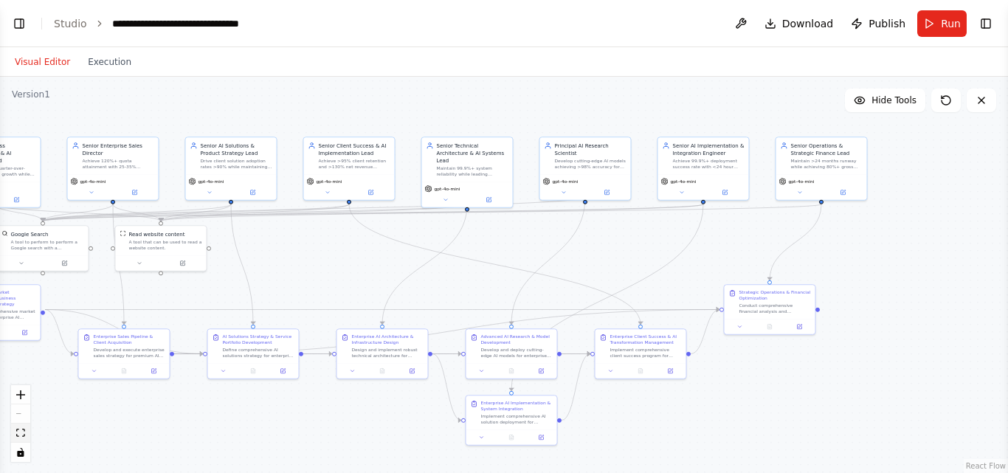
click at [23, 437] on icon "fit view" at bounding box center [20, 433] width 9 height 8
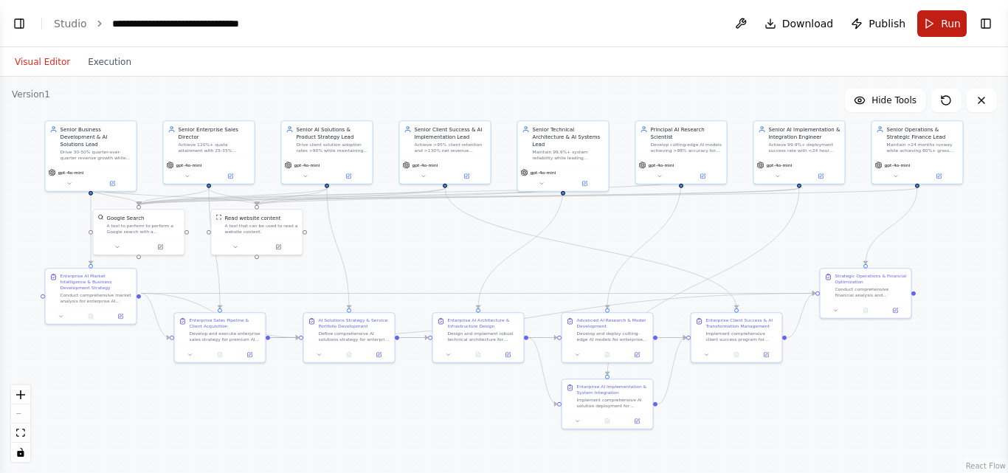
click at [937, 23] on button "Run" at bounding box center [942, 23] width 49 height 27
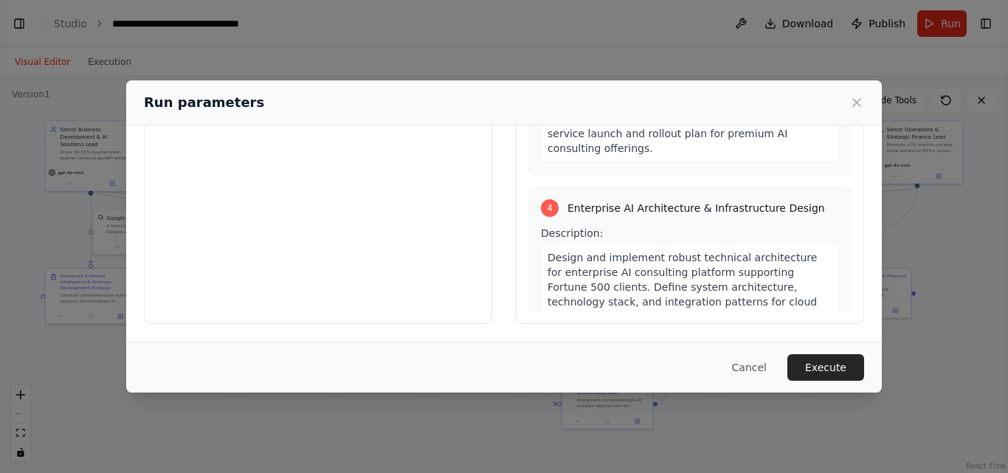
scroll to position [913, 0]
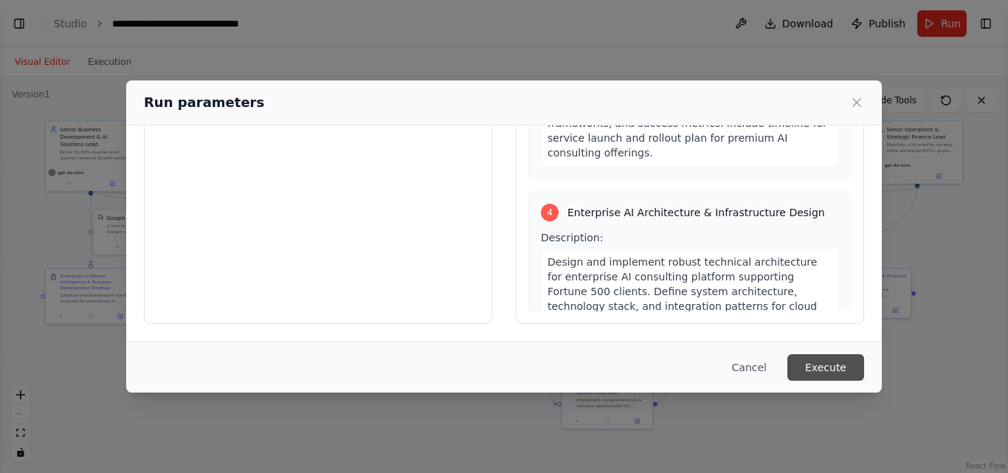
click at [828, 361] on button "Execute" at bounding box center [826, 367] width 77 height 27
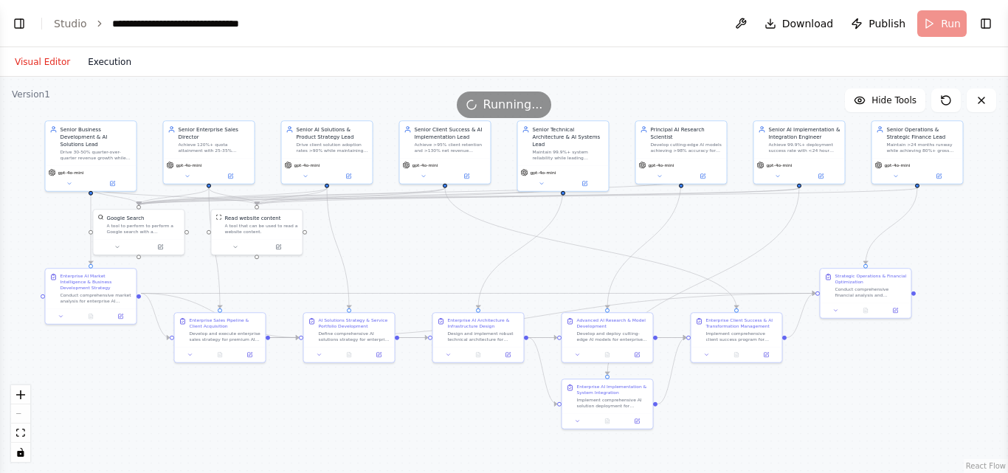
drag, startPoint x: 112, startPoint y: 73, endPoint x: 111, endPoint y: 64, distance: 9.0
click at [111, 64] on div "Visual Editor Execution" at bounding box center [73, 62] width 134 height 30
click at [111, 64] on button "Execution" at bounding box center [109, 62] width 61 height 18
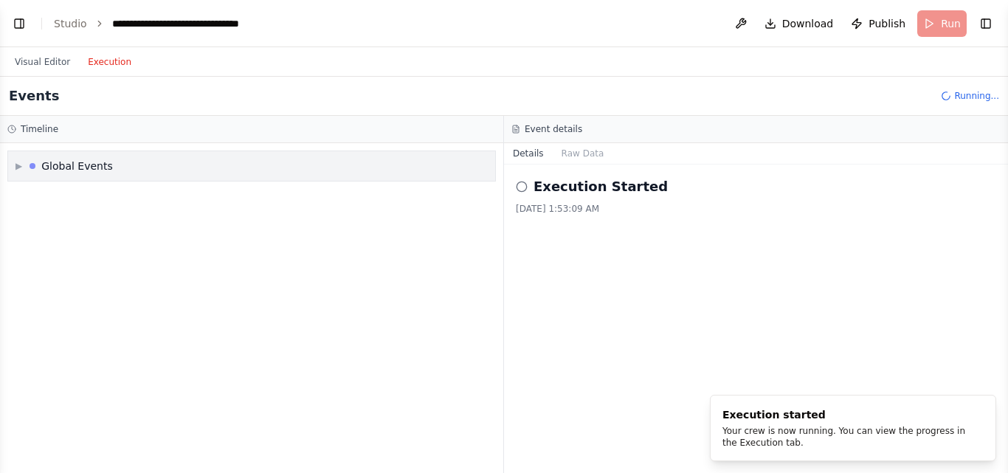
click at [70, 166] on div "Global Events" at bounding box center [77, 166] width 72 height 15
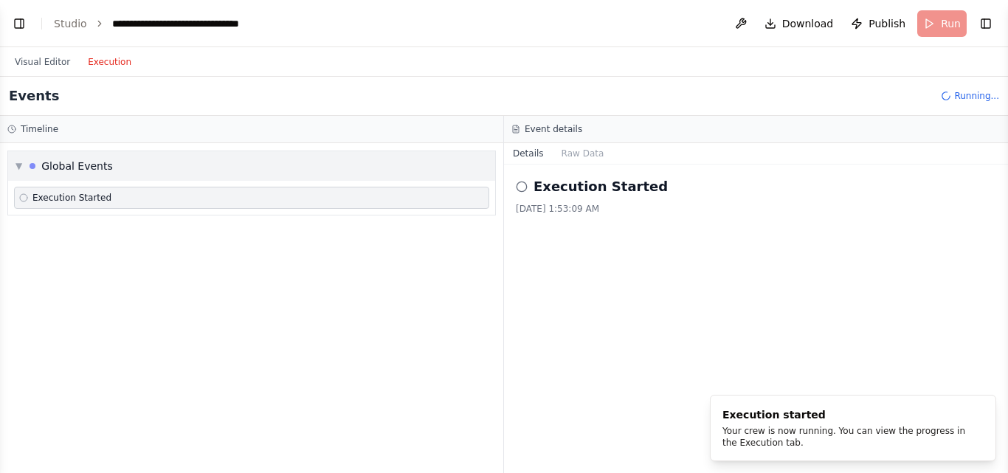
click at [116, 168] on div "▼ Global Events" at bounding box center [251, 166] width 487 height 30
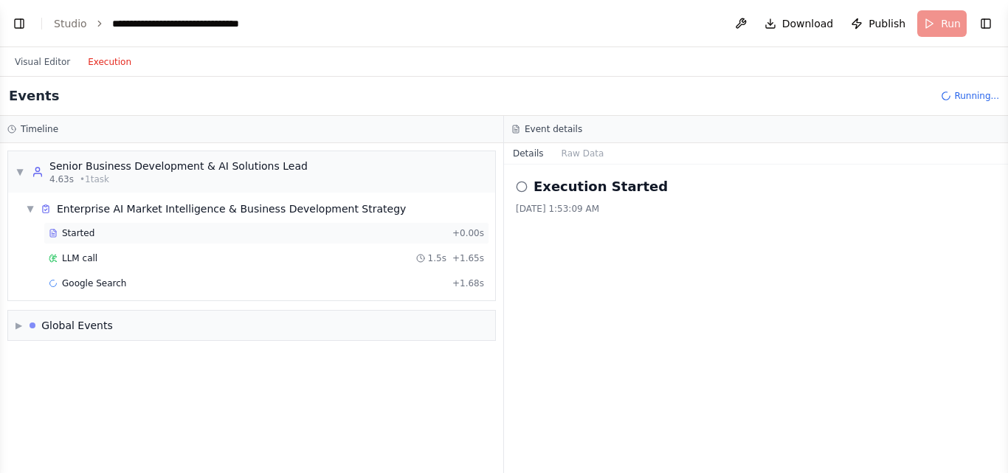
click at [411, 230] on div "Started" at bounding box center [248, 233] width 398 height 12
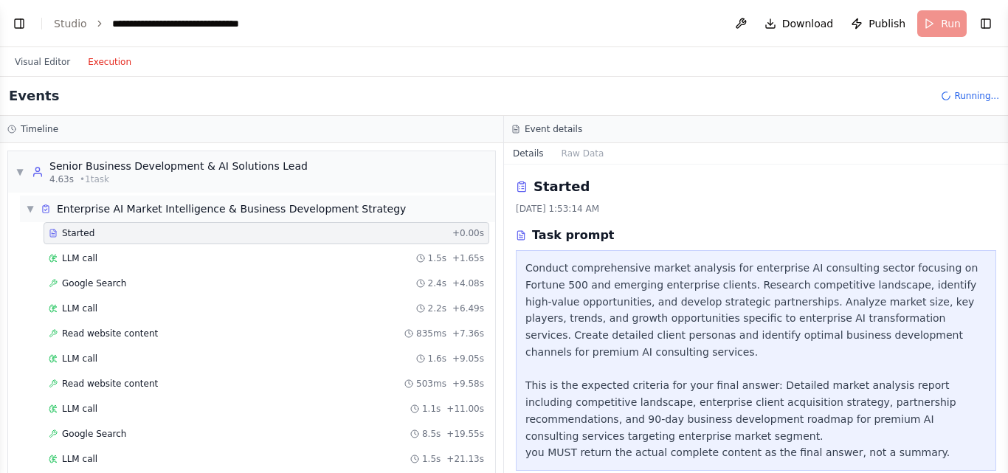
click at [301, 202] on div "Enterprise AI Market Intelligence & Business Development Strategy" at bounding box center [231, 209] width 349 height 15
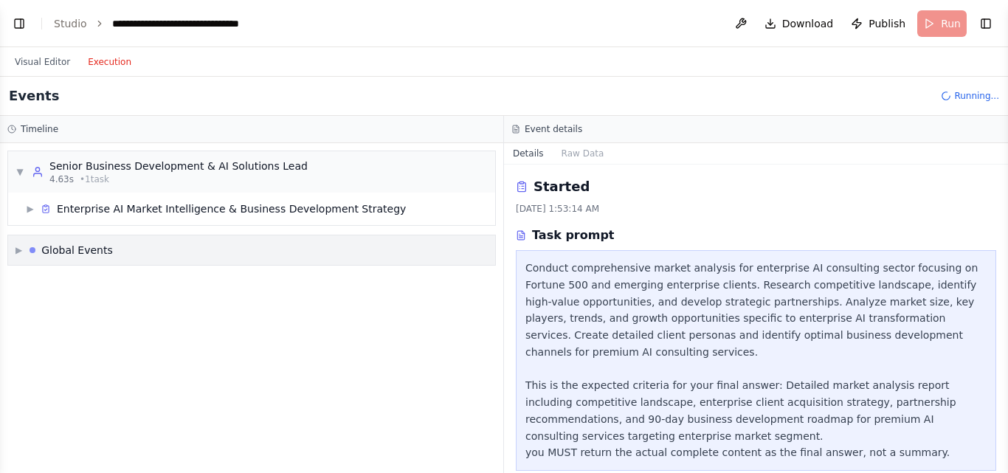
click at [292, 256] on div "▶ Global Events" at bounding box center [251, 251] width 487 height 30
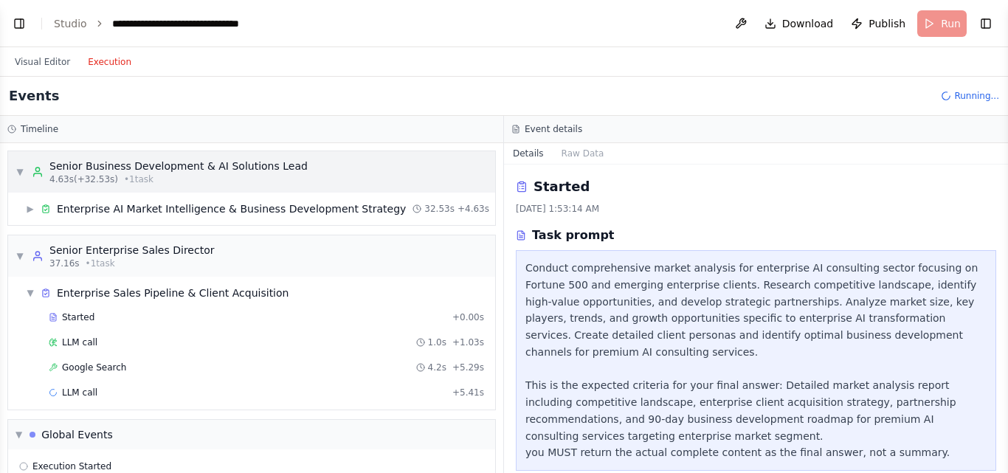
click at [328, 172] on div "▼ Senior Business Development & AI Solutions Lead 4.63s (+32.53s) • 1 task" at bounding box center [251, 171] width 487 height 41
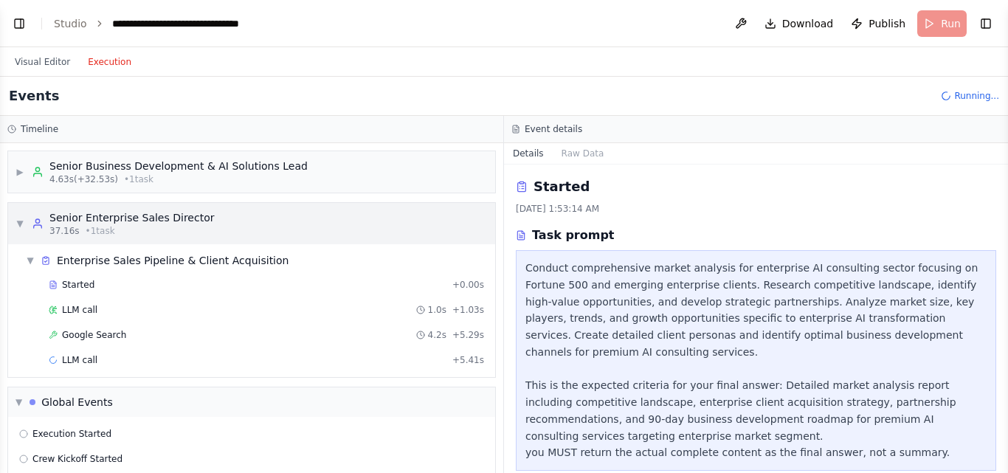
click at [345, 208] on div "▼ Senior Enterprise Sales Director 37.16s • 1 task" at bounding box center [251, 223] width 487 height 41
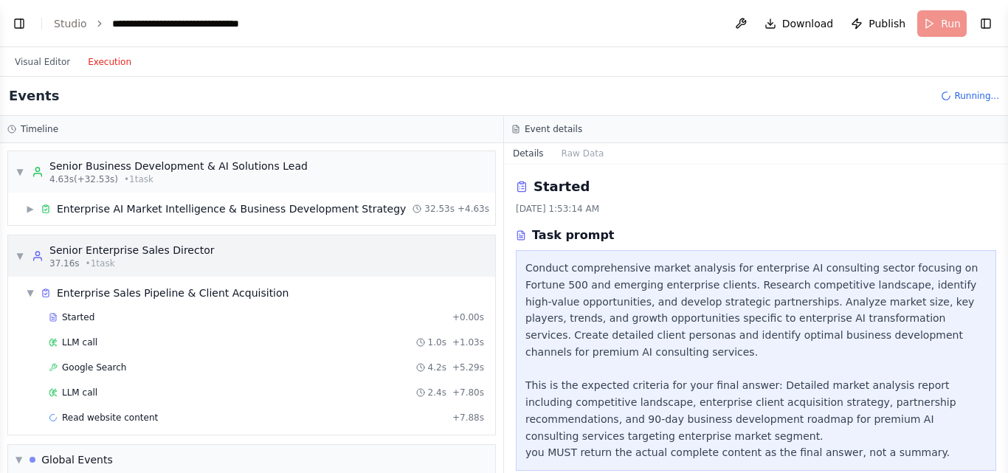
click at [439, 250] on div "▼ Senior Enterprise Sales Director 37.16s • 1 task" at bounding box center [251, 256] width 487 height 41
click at [365, 244] on div "▼ Senior Enterprise Sales Director 37.16s • 1 task" at bounding box center [251, 256] width 487 height 41
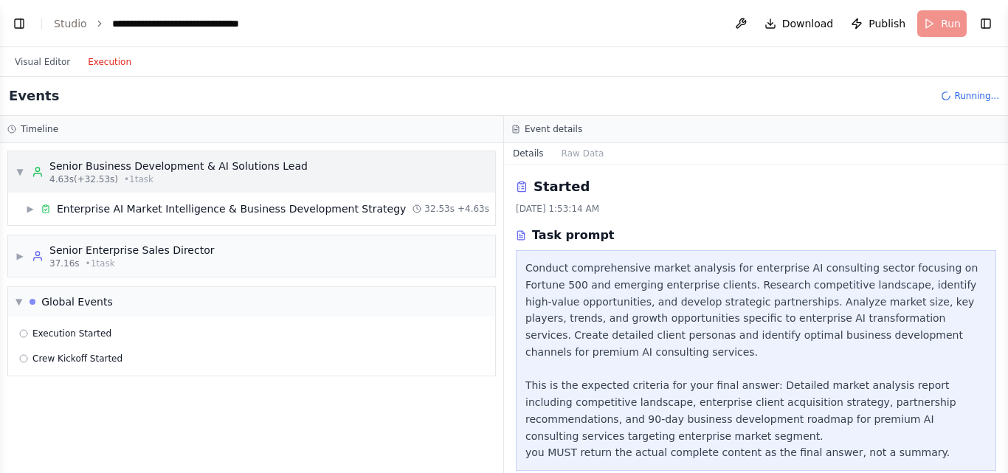
click at [258, 174] on div "4.63s (+32.53s) • 1 task" at bounding box center [178, 179] width 258 height 12
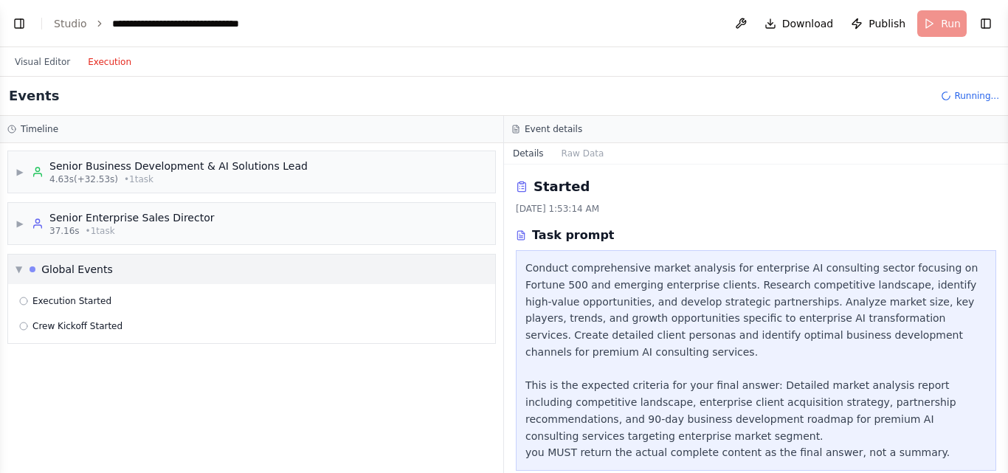
click at [241, 276] on div "▼ Global Events" at bounding box center [251, 270] width 487 height 30
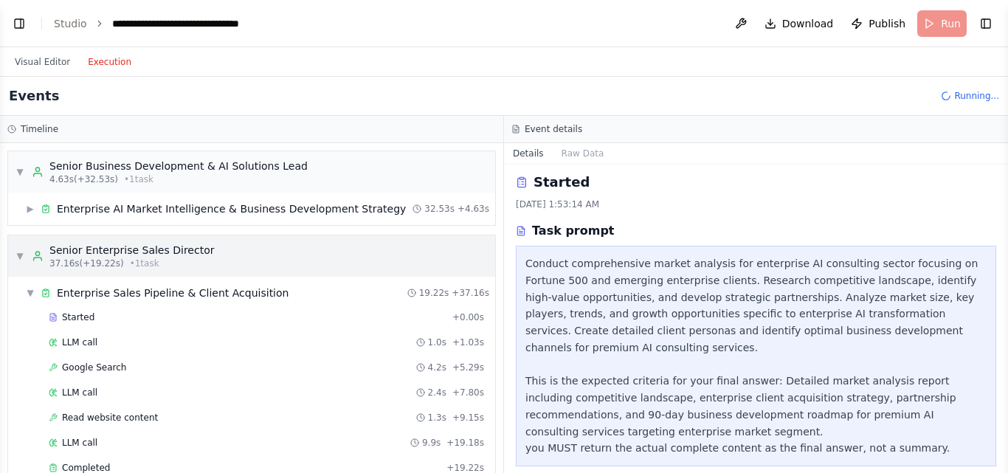
click at [337, 272] on div "▼ Senior Enterprise Sales Director 37.16s (+19.22s) • 1 task" at bounding box center [251, 256] width 487 height 41
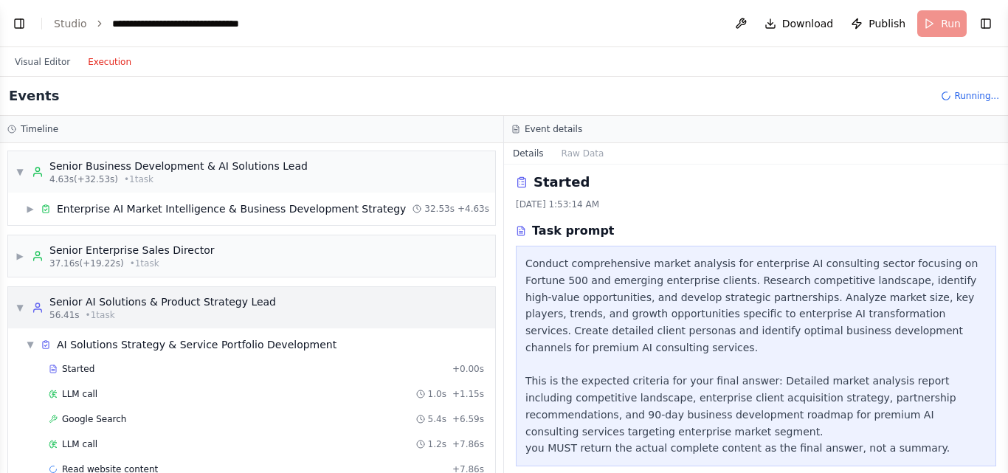
click at [306, 305] on div "▼ Senior AI Solutions & Product Strategy Lead 56.41s • 1 task" at bounding box center [251, 307] width 487 height 41
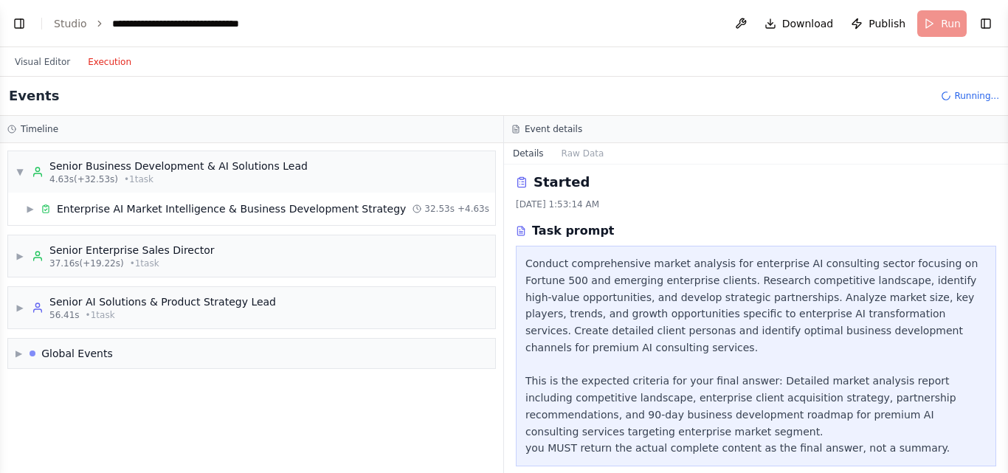
scroll to position [0, 0]
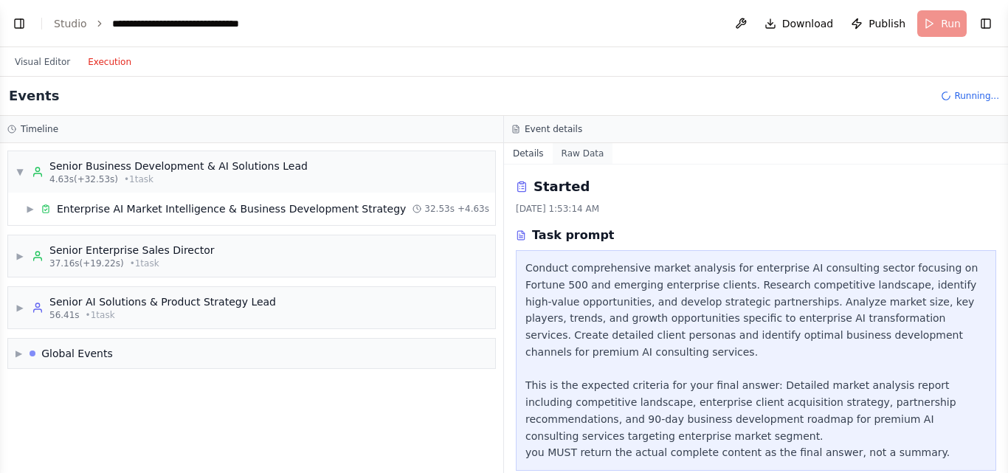
click at [556, 153] on button "Raw Data" at bounding box center [583, 153] width 61 height 21
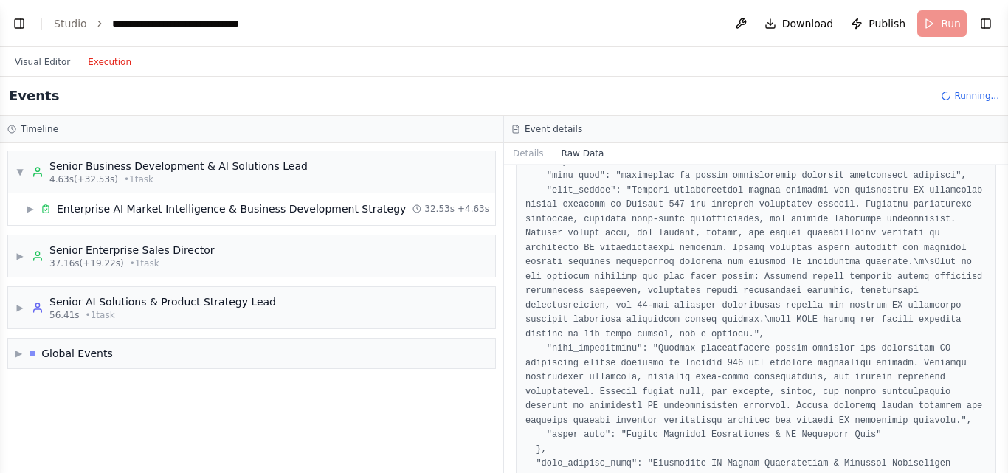
scroll to position [570, 0]
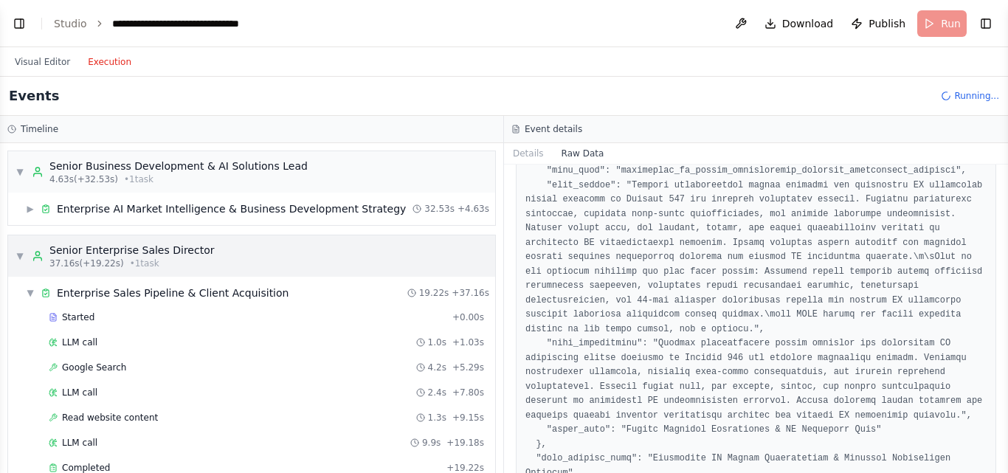
click at [315, 249] on div "▼ Senior Enterprise Sales Director 37.16s (+19.22s) • 1 task" at bounding box center [251, 256] width 487 height 41
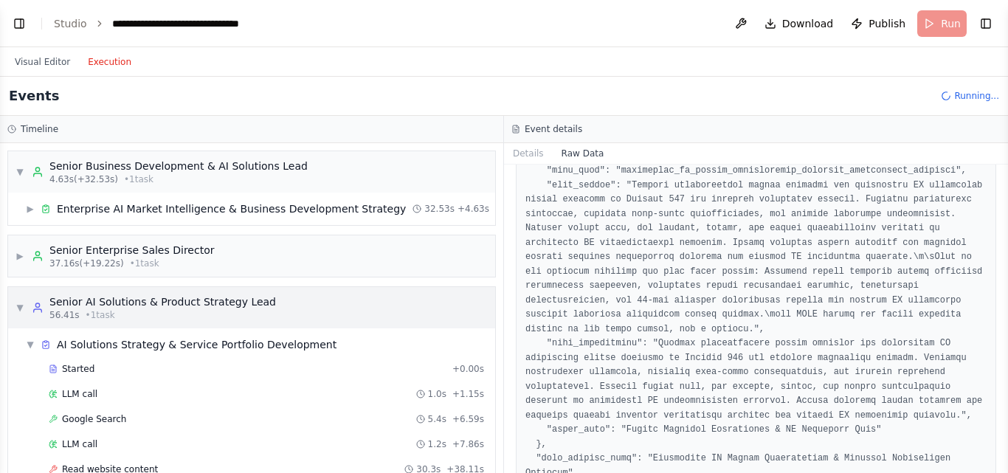
click at [280, 315] on div "▼ Senior AI Solutions & Product Strategy Lead 56.41s • 1 task" at bounding box center [251, 307] width 487 height 41
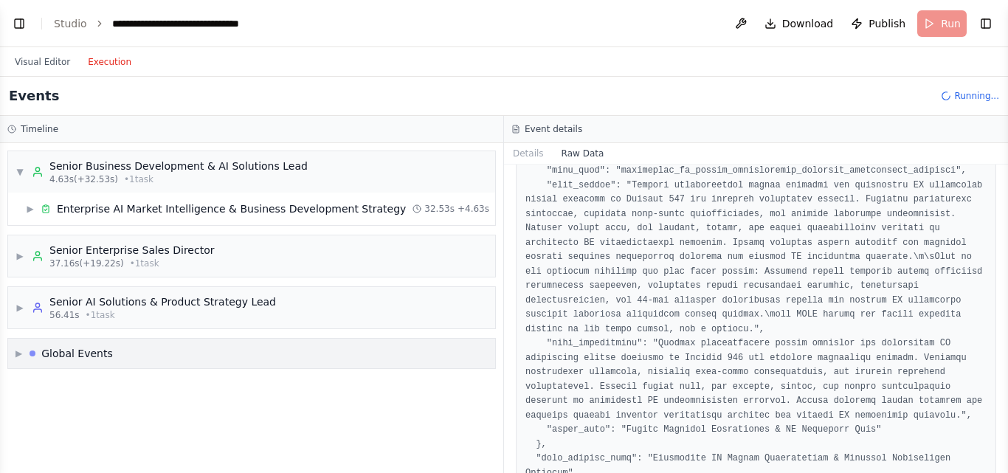
click at [284, 346] on div "▶ Global Events" at bounding box center [251, 354] width 487 height 30
click at [284, 346] on div "▼ Global Events" at bounding box center [251, 354] width 487 height 30
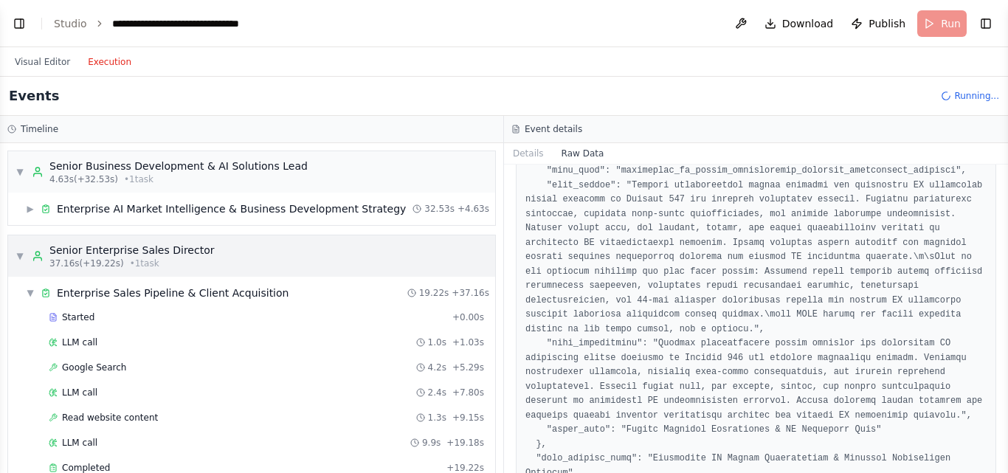
click at [263, 236] on div "▼ Senior Enterprise Sales Director 37.16s (+19.22s) • 1 task" at bounding box center [251, 256] width 487 height 41
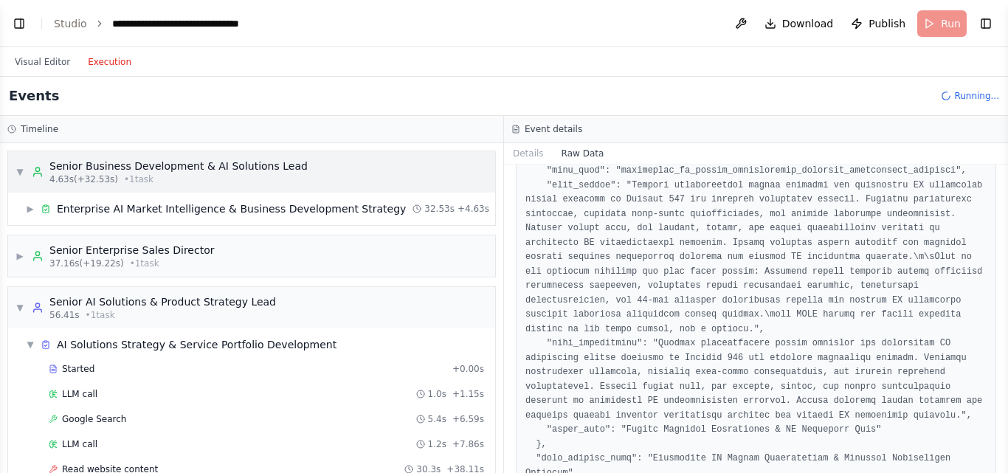
click at [286, 178] on div "▼ Senior Business Development & AI Solutions Lead 4.63s (+32.53s) • 1 task" at bounding box center [251, 171] width 487 height 41
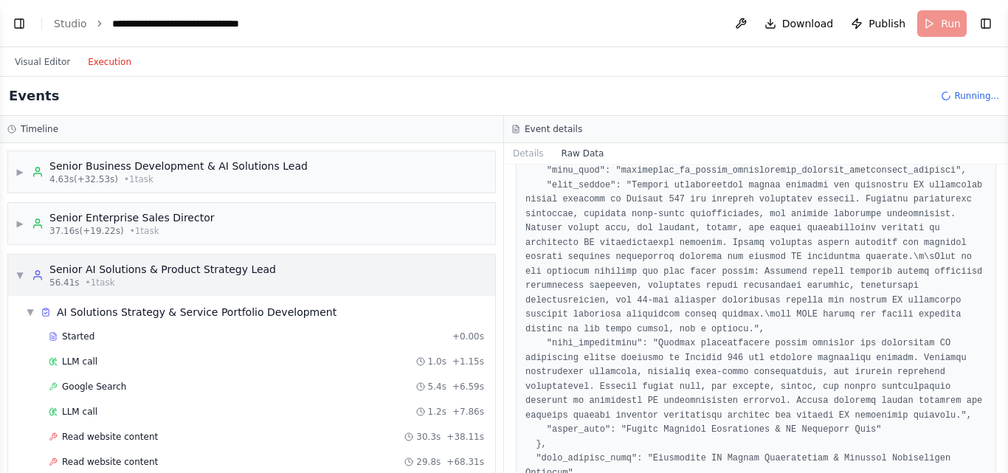
click at [287, 275] on div "▼ Senior AI Solutions & Product Strategy Lead 56.41s • 1 task" at bounding box center [251, 275] width 487 height 41
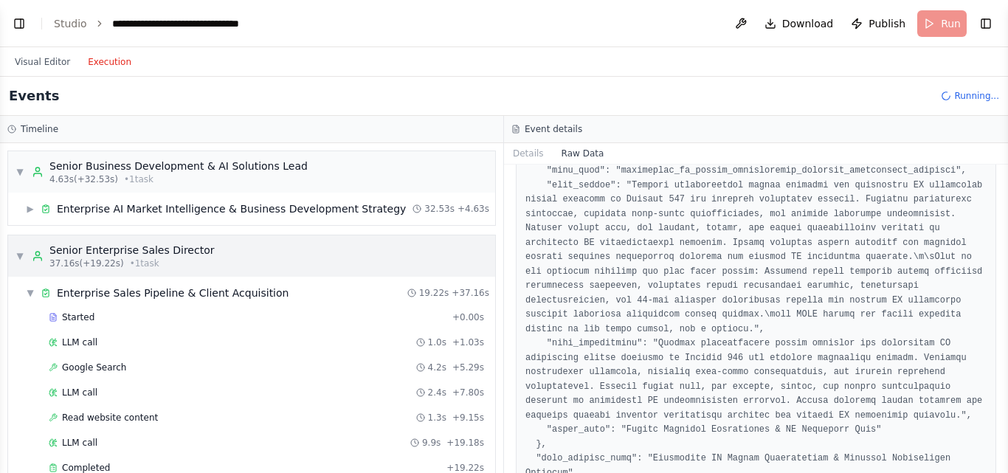
click at [219, 241] on div "▼ Senior Enterprise Sales Director 37.16s (+19.22s) • 1 task" at bounding box center [251, 256] width 487 height 41
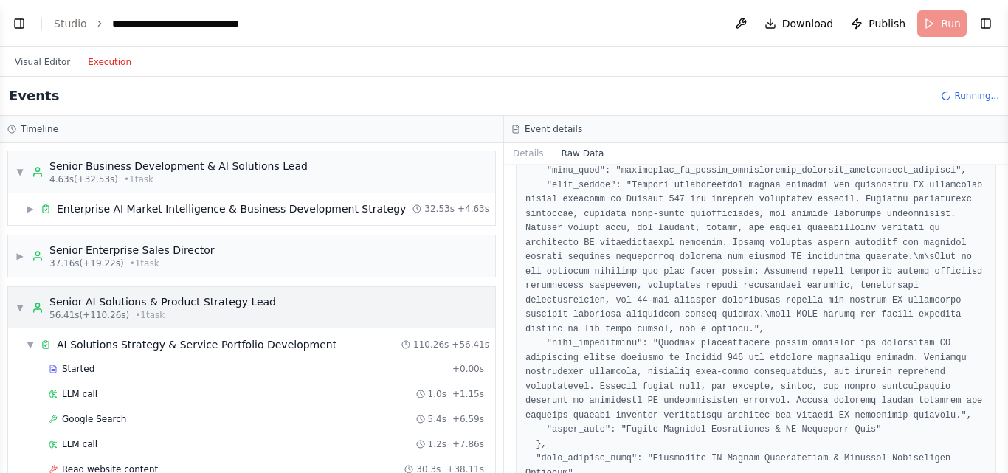
click at [265, 288] on div "▼ Senior AI Solutions & Product Strategy Lead 56.41s (+110.26s) • 1 task" at bounding box center [251, 307] width 487 height 41
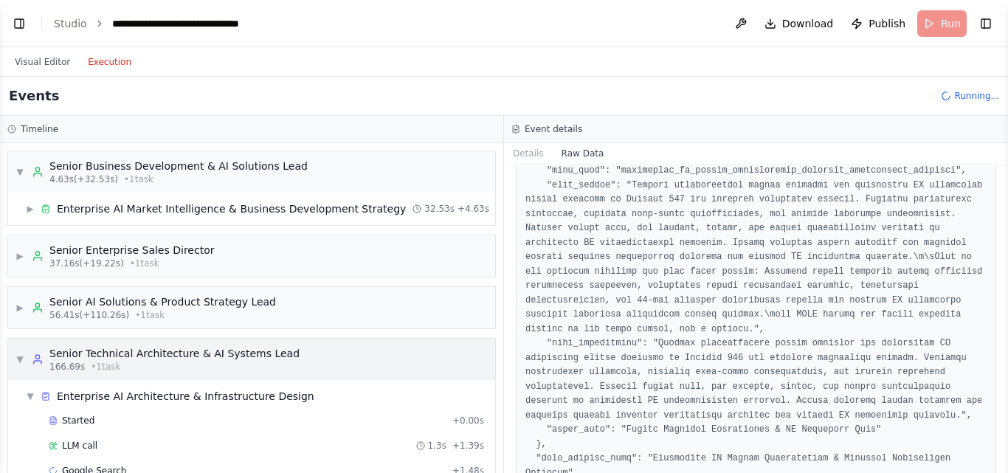
click at [291, 369] on div "▼ Senior Business Development & AI Solutions Lead 4.63s (+32.53s) • 1 task ▶ En…" at bounding box center [251, 308] width 503 height 330
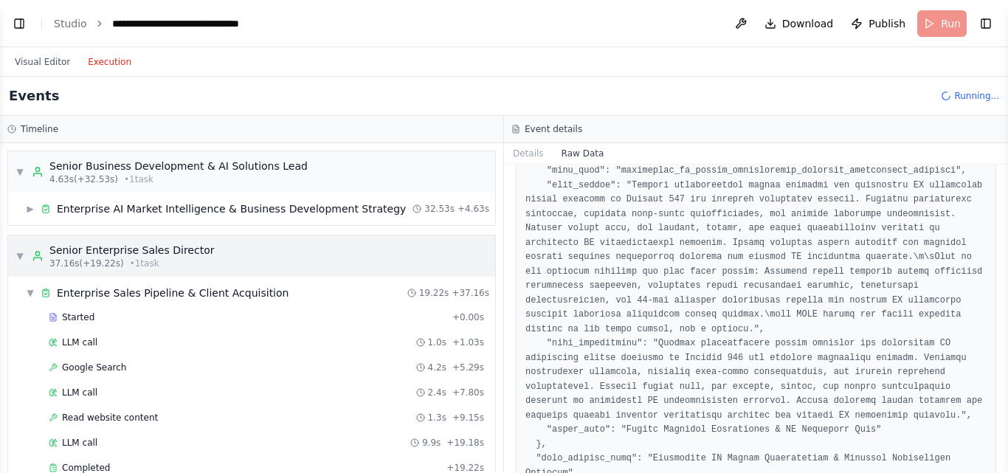
click at [364, 263] on div "▼ Senior Enterprise Sales Director 37.16s (+19.22s) • 1 task" at bounding box center [251, 256] width 487 height 41
click at [383, 173] on div "▼ Senior Business Development & AI Solutions Lead 4.63s (+32.53s) • 1 task" at bounding box center [251, 171] width 487 height 41
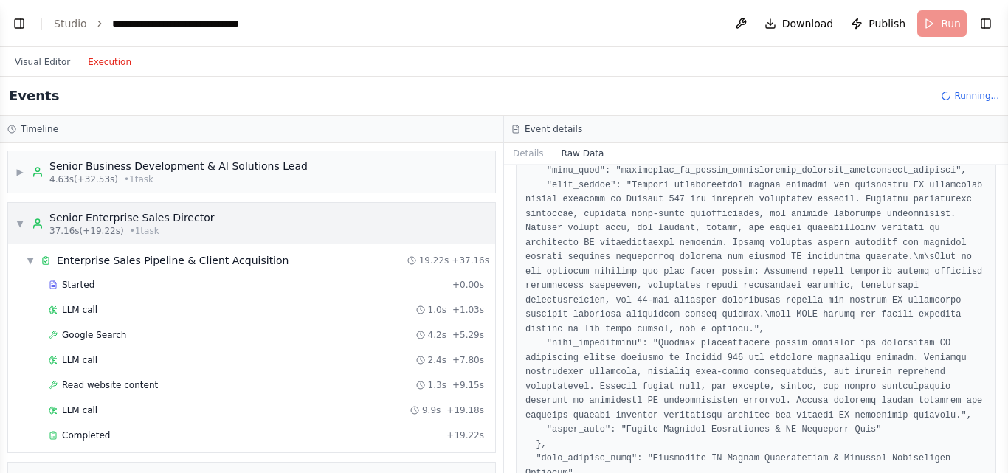
click at [391, 207] on div "▼ Senior Enterprise Sales Director 37.16s (+19.22s) • 1 task" at bounding box center [251, 223] width 487 height 41
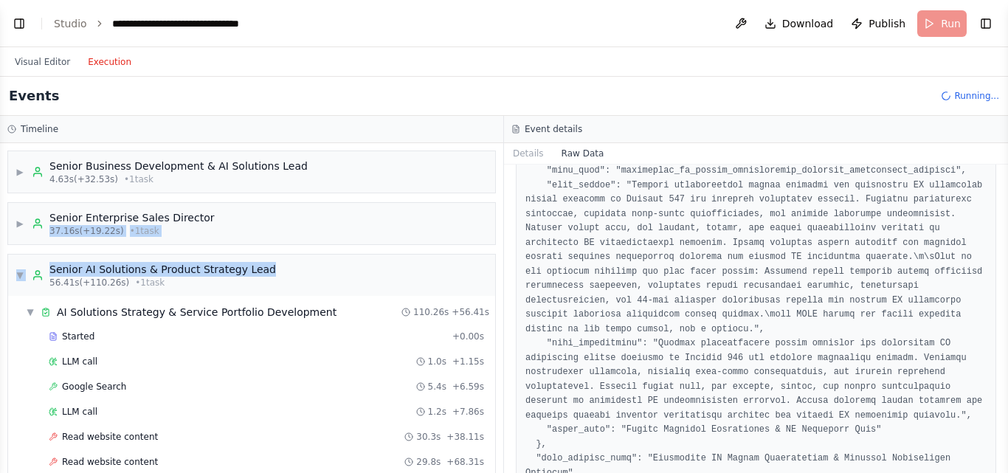
drag, startPoint x: 492, startPoint y: 195, endPoint x: 498, endPoint y: 258, distance: 63.0
click at [498, 258] on div "▶ Senior Business Development & AI Solutions Lead 4.63s (+32.53s) • 1 task ▶ Se…" at bounding box center [251, 308] width 503 height 330
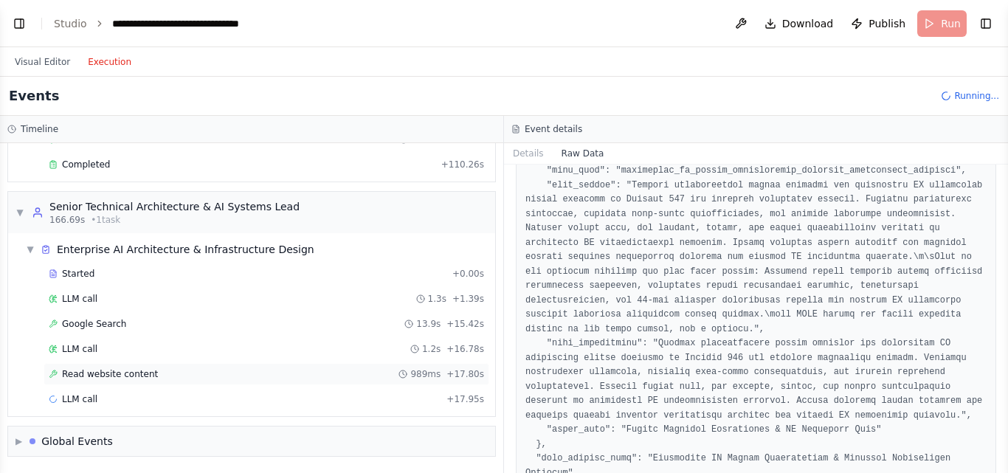
click at [419, 379] on span "989ms" at bounding box center [425, 374] width 30 height 12
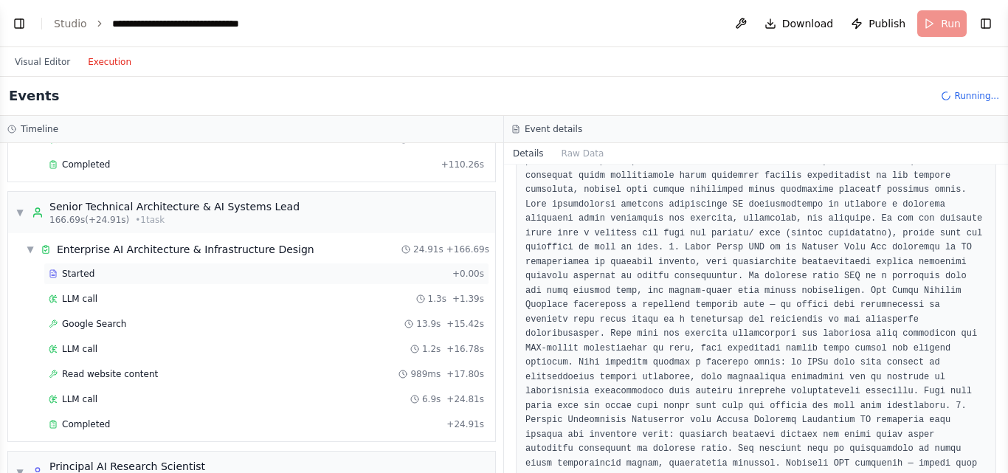
scroll to position [660, 0]
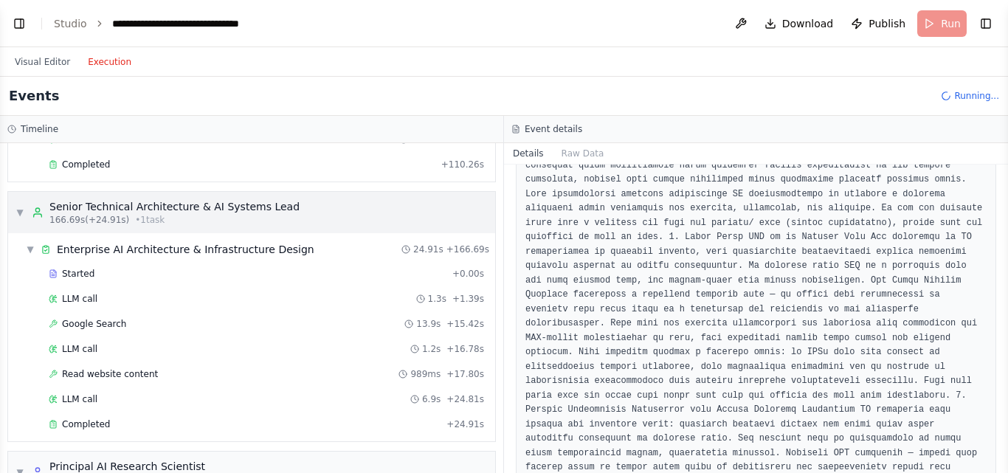
click at [300, 193] on div "▼ Senior Technical Architecture & AI Systems Lead 166.69s (+24.91s) • 1 task" at bounding box center [251, 212] width 487 height 41
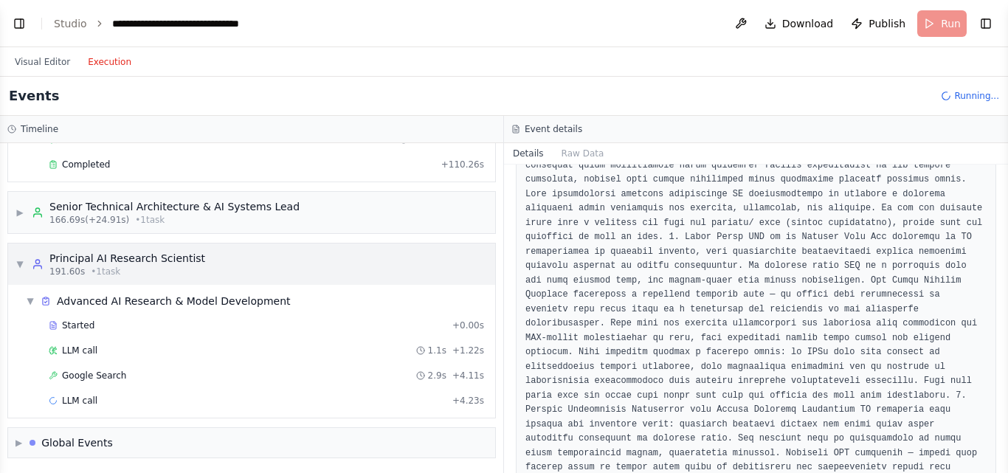
click at [321, 271] on div "▼ Principal AI Research Scientist 191.60s • 1 task" at bounding box center [251, 264] width 487 height 41
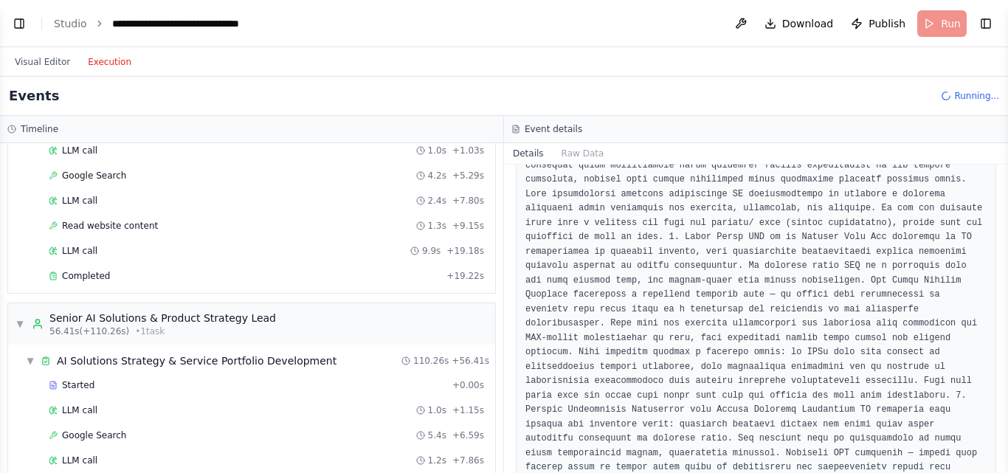
scroll to position [191, 0]
click at [247, 331] on div "56.41s (+110.26s) • 1 task" at bounding box center [162, 332] width 227 height 12
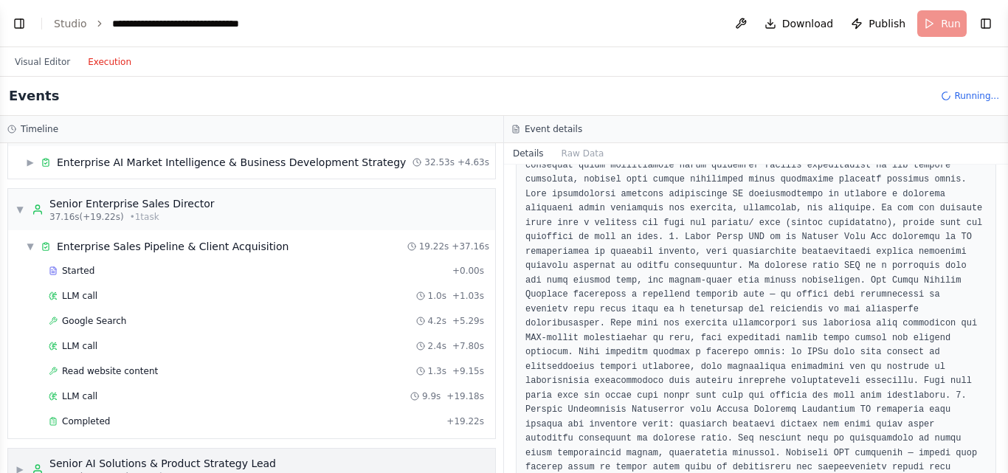
scroll to position [0, 0]
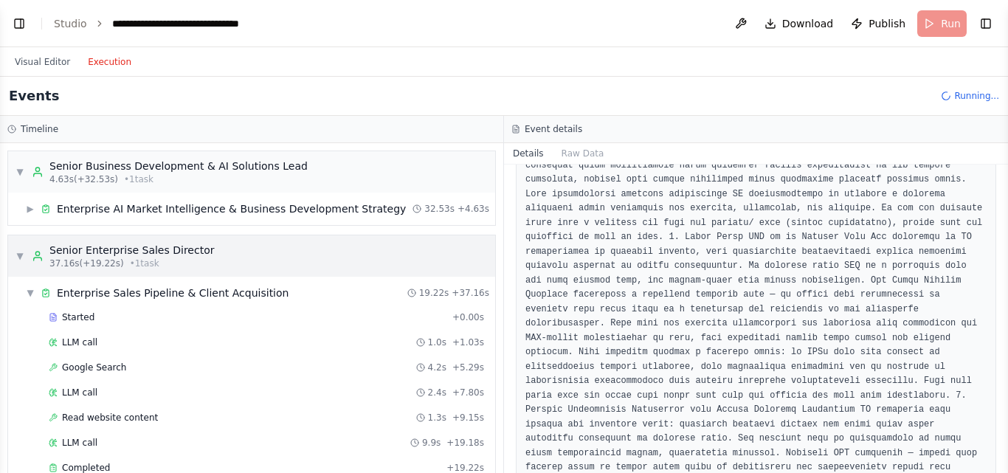
click at [213, 241] on div "▼ Senior Enterprise Sales Director 37.16s (+19.22s) • 1 task" at bounding box center [251, 256] width 487 height 41
click at [193, 161] on div "Senior Business Development & AI Solutions Lead" at bounding box center [178, 166] width 258 height 15
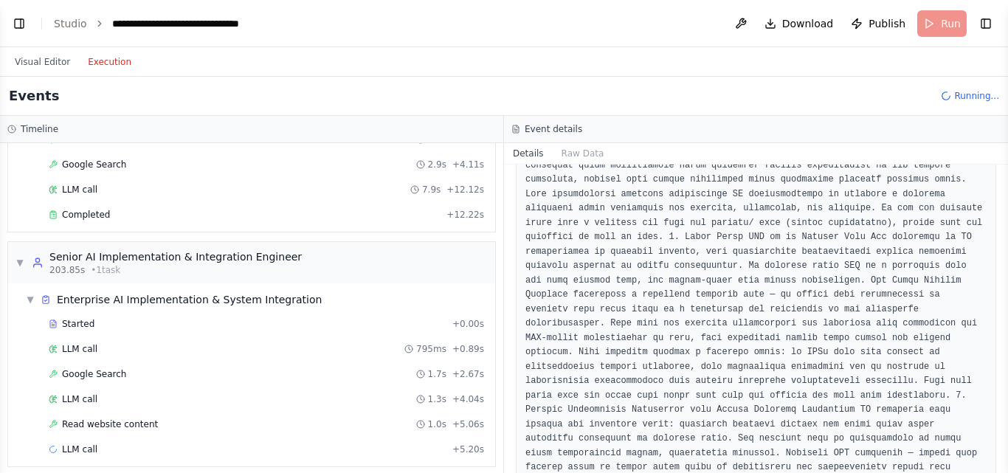
scroll to position [1133, 0]
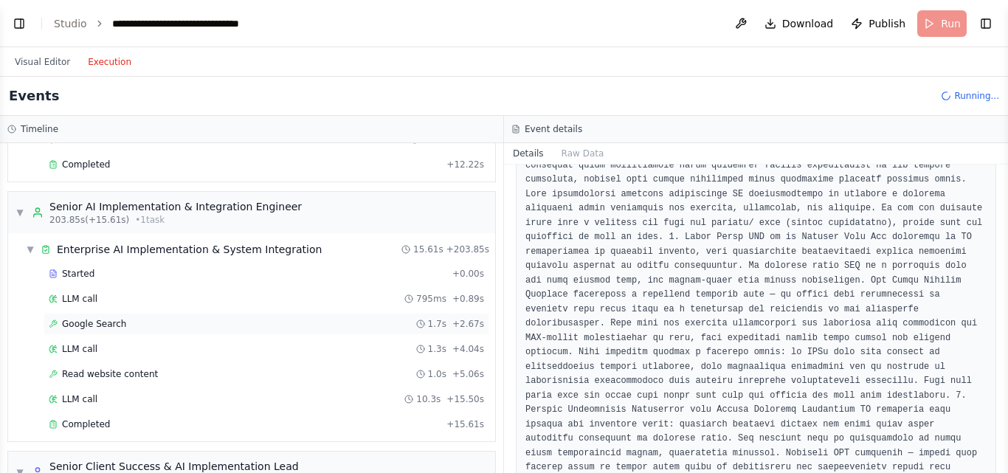
click at [432, 314] on div "Google Search 1.7s + 2.67s" at bounding box center [267, 324] width 446 height 22
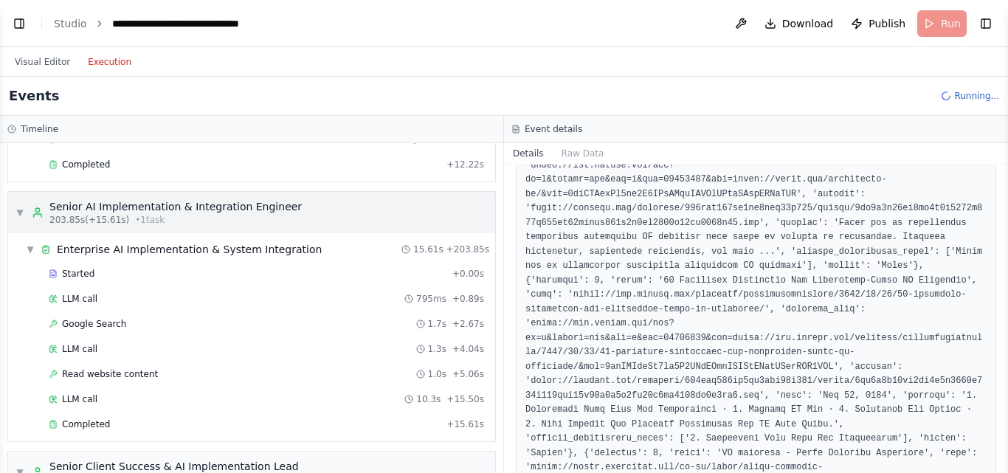
click at [285, 201] on div "▼ Senior AI Implementation & Integration Engineer 203.85s (+15.61s) • 1 task" at bounding box center [251, 212] width 487 height 41
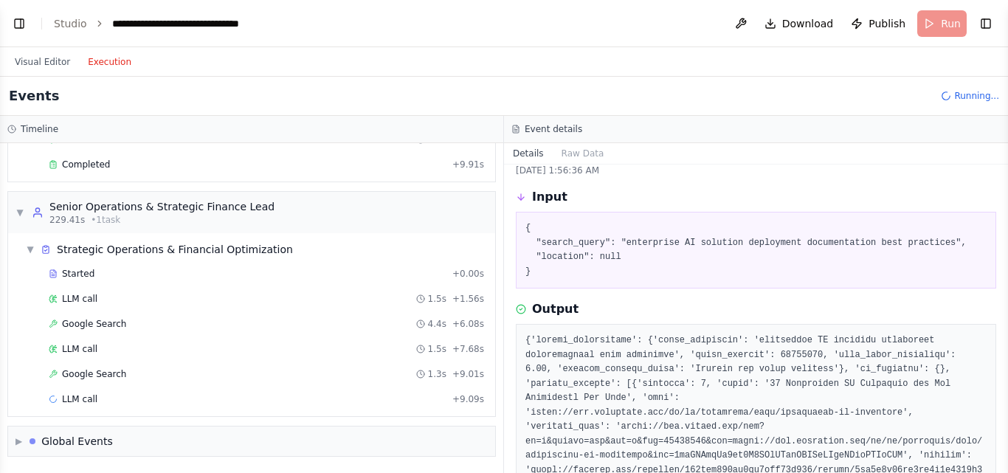
scroll to position [49, 0]
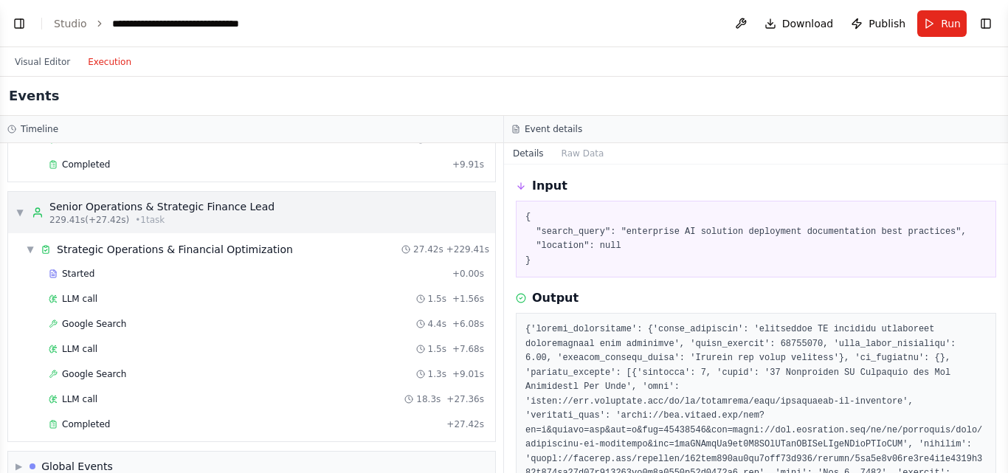
click at [340, 220] on div "▼ Senior Operations & Strategic Finance Lead 229.41s (+27.42s) • 1 task" at bounding box center [251, 212] width 487 height 41
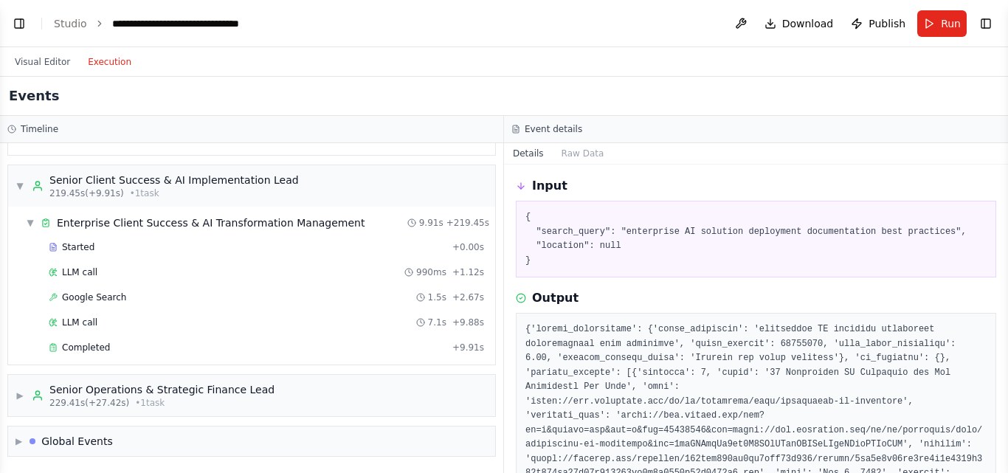
click at [402, 170] on div "▼ Senior Client Success & AI Implementation Lead 219.45s (+9.91s) • 1 task" at bounding box center [251, 185] width 487 height 41
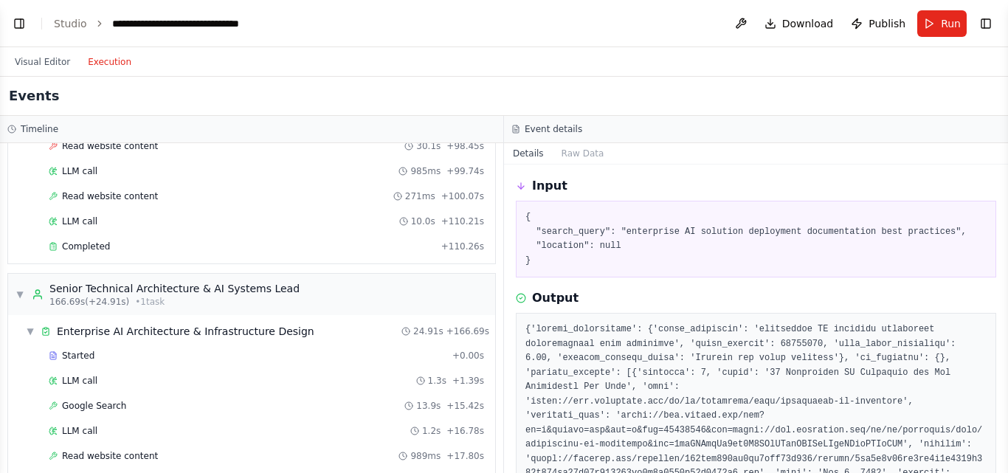
scroll to position [599, 0]
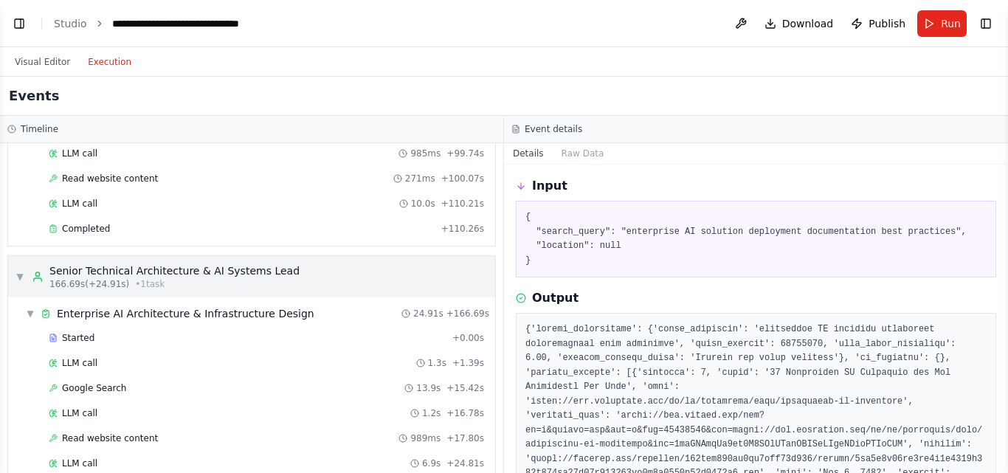
click at [272, 276] on div "Senior Technical Architecture & AI Systems Lead" at bounding box center [174, 271] width 250 height 15
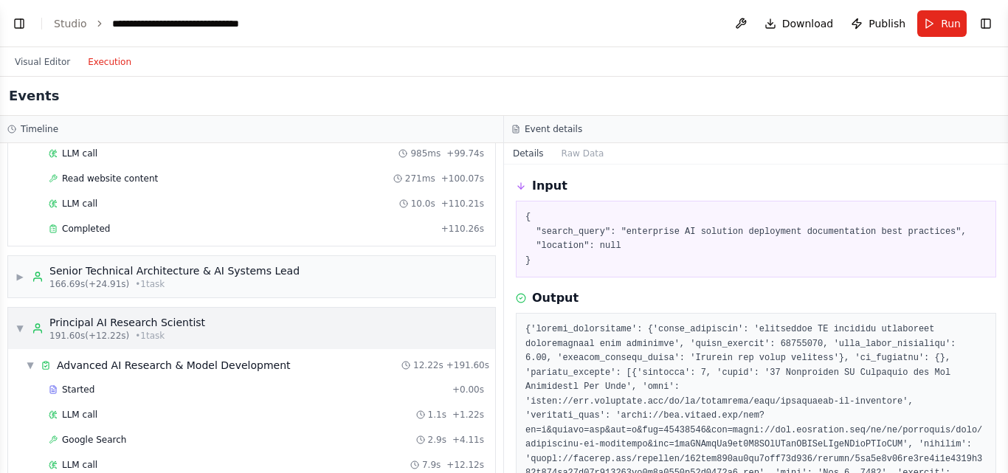
click at [255, 310] on div "▼ Principal AI Research Scientist 191.60s (+12.22s) • 1 task" at bounding box center [251, 328] width 487 height 41
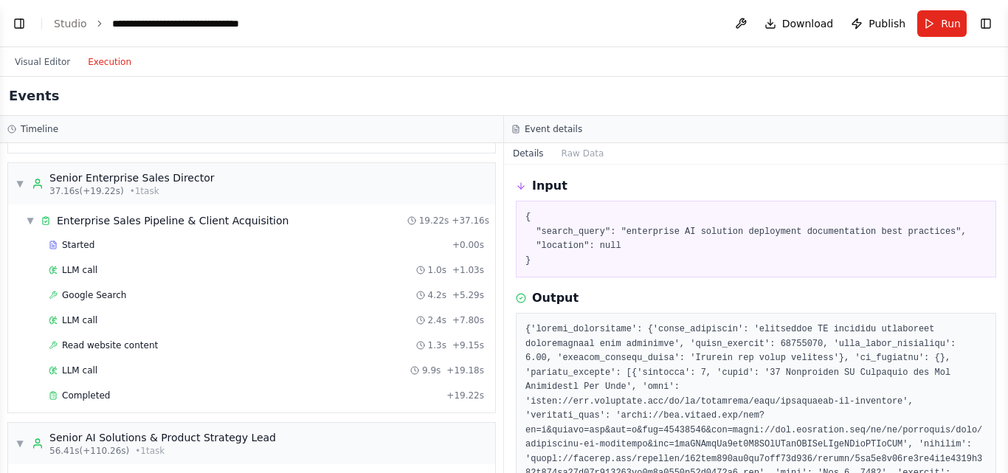
scroll to position [68, 0]
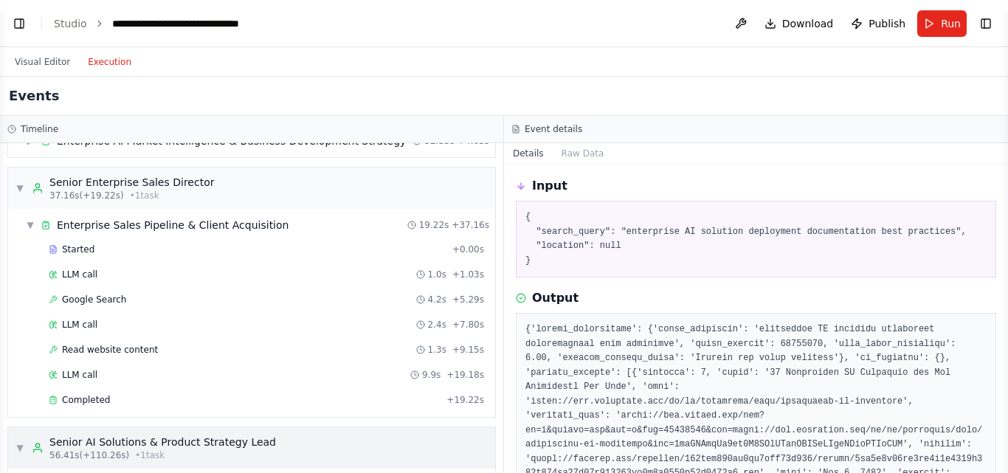
click at [237, 440] on div "Senior AI Solutions & Product Strategy Lead" at bounding box center [162, 442] width 227 height 15
click at [163, 199] on div "37.16s (+19.22s) • 1 task" at bounding box center [131, 196] width 165 height 12
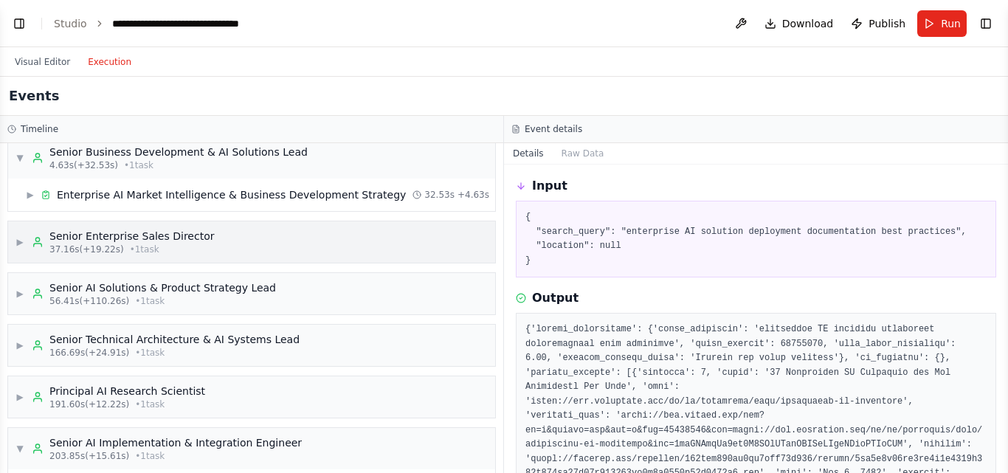
scroll to position [0, 0]
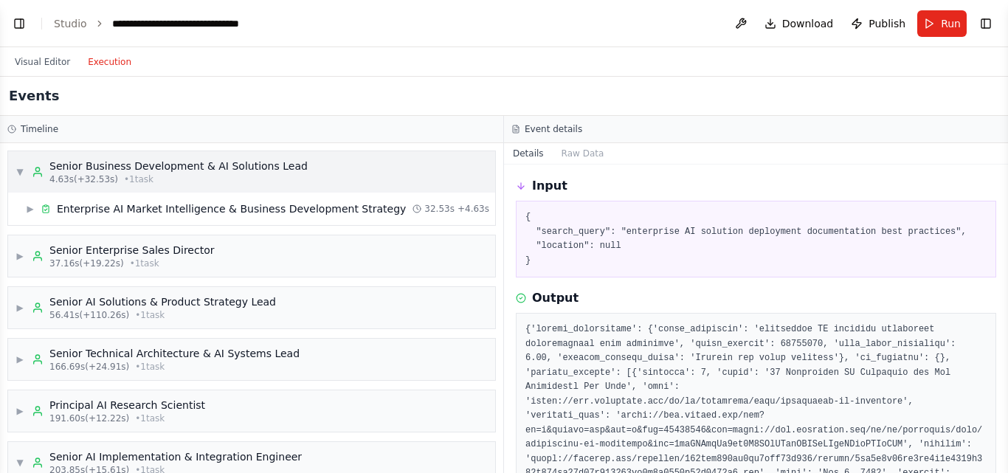
click at [146, 165] on div "Senior Business Development & AI Solutions Lead" at bounding box center [178, 166] width 258 height 15
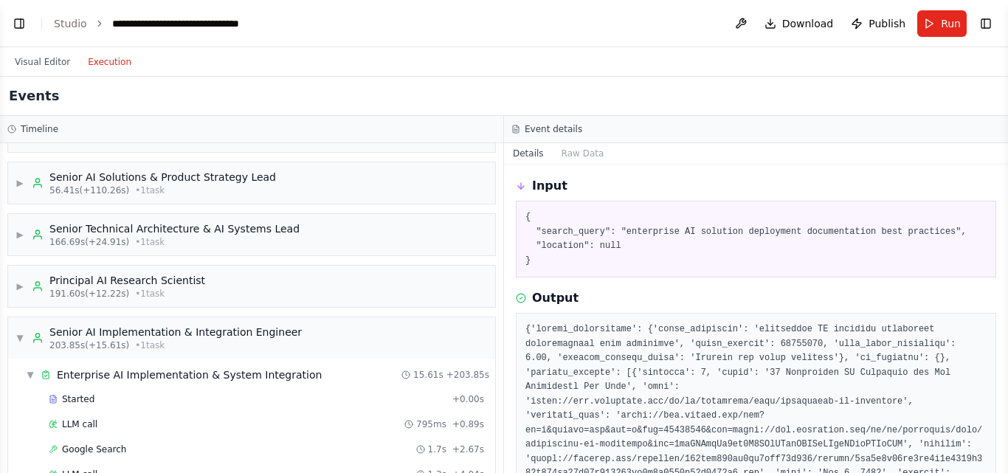
scroll to position [114, 0]
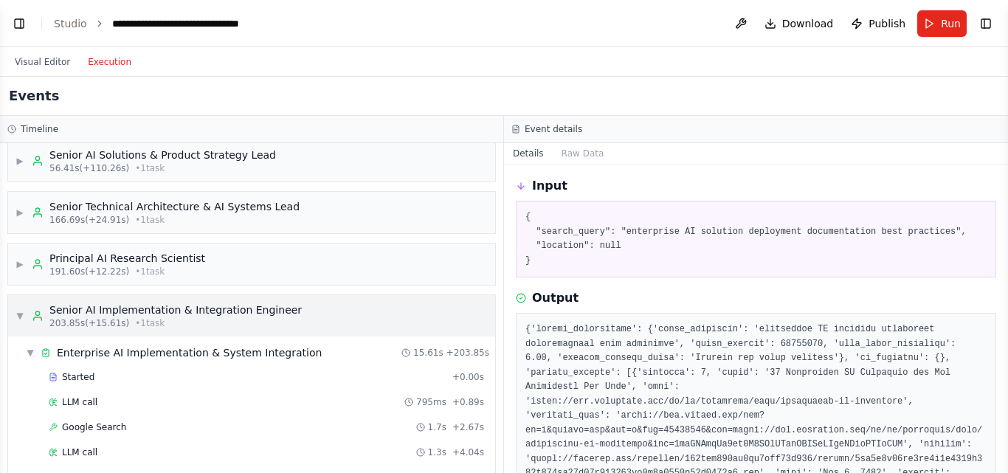
click at [219, 317] on div "Senior AI Implementation & Integration Engineer" at bounding box center [175, 310] width 252 height 15
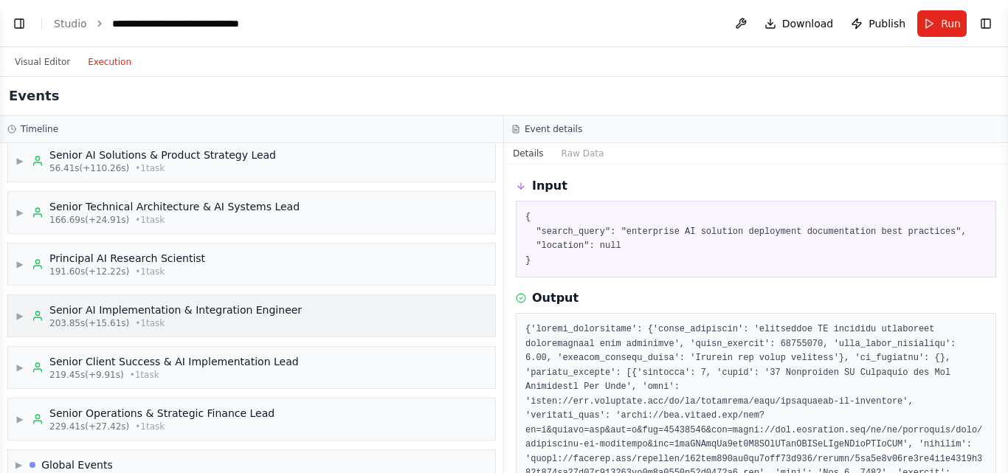
scroll to position [138, 0]
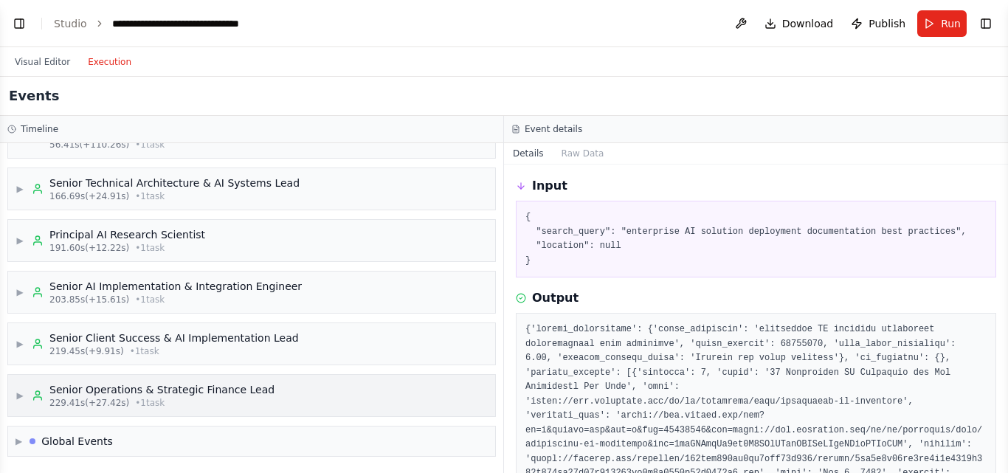
click at [247, 396] on div "Senior Operations & Strategic Finance Lead" at bounding box center [161, 389] width 225 height 15
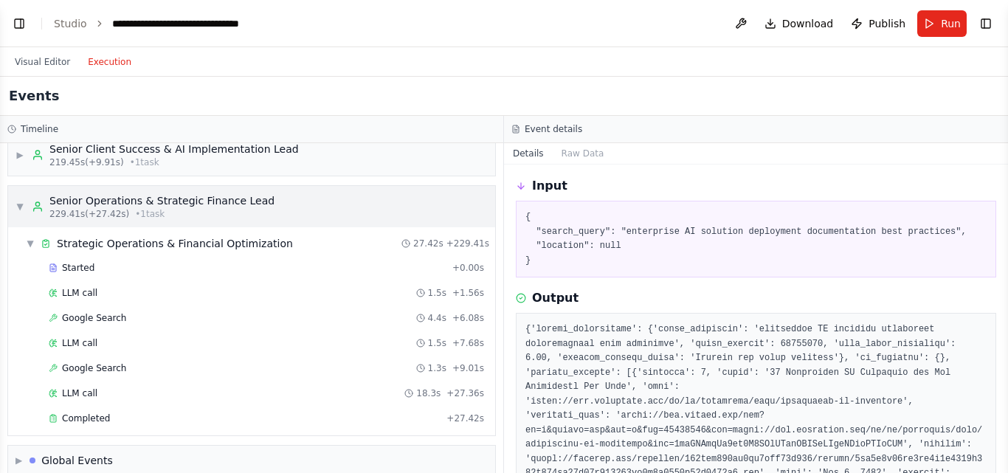
scroll to position [329, 0]
click at [286, 419] on div "Completed" at bounding box center [245, 417] width 392 height 12
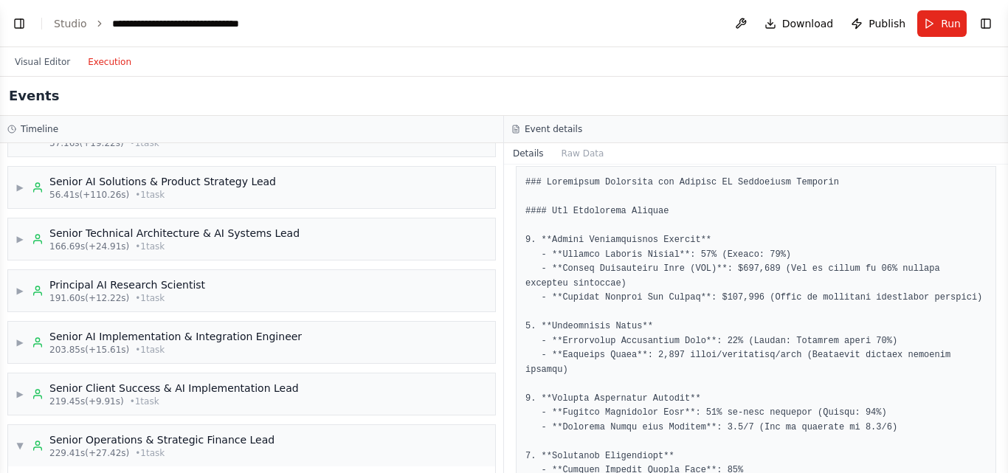
scroll to position [0, 0]
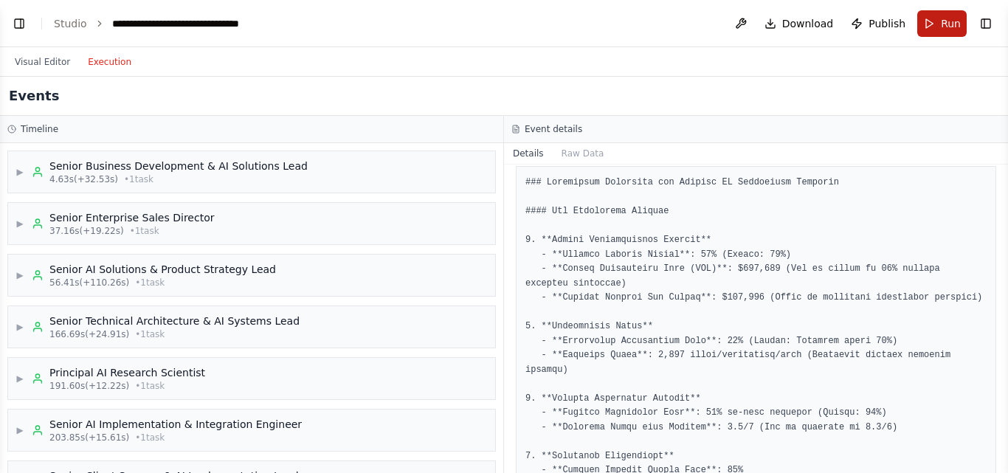
click at [959, 27] on span "Run" at bounding box center [951, 23] width 20 height 15
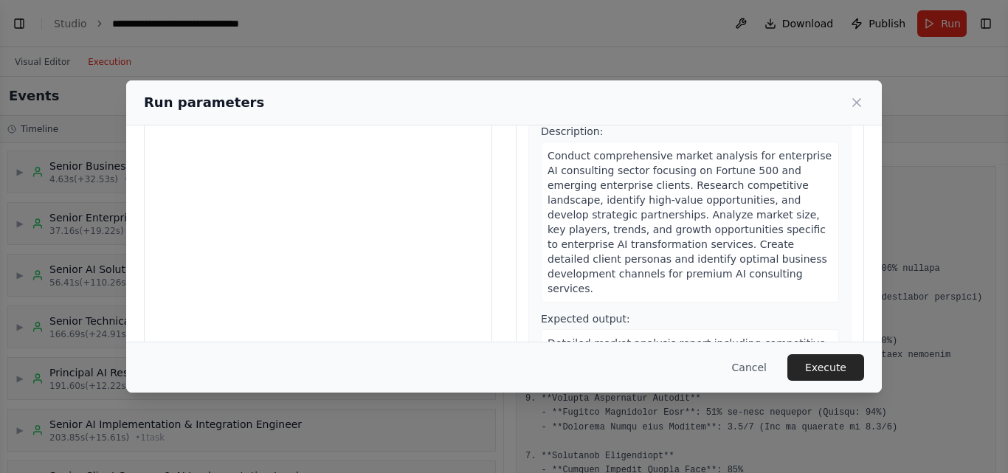
scroll to position [163, 0]
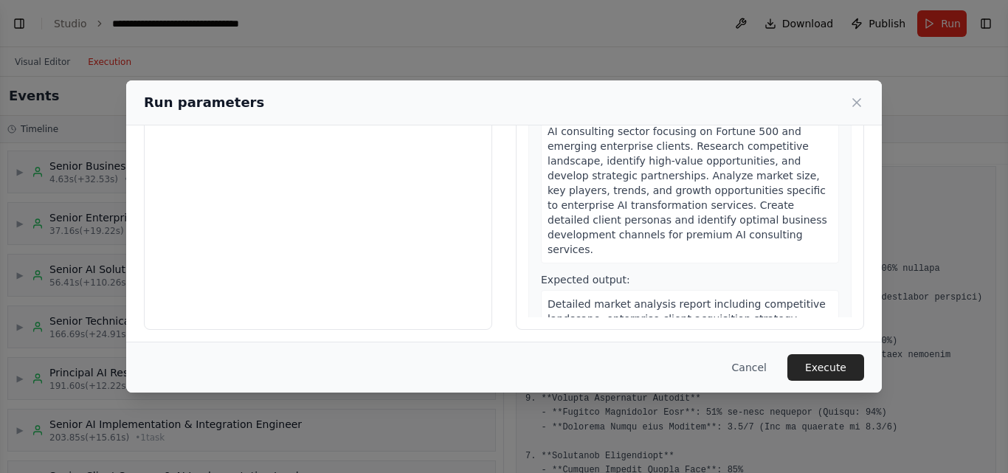
click at [823, 100] on div "Run parameters" at bounding box center [504, 102] width 721 height 21
click at [716, 313] on span "Detailed market analysis report including competitive landscape, enterprise cli…" at bounding box center [687, 333] width 278 height 71
click at [712, 301] on span "Detailed market analysis report including competitive landscape, enterprise cli…" at bounding box center [687, 333] width 278 height 71
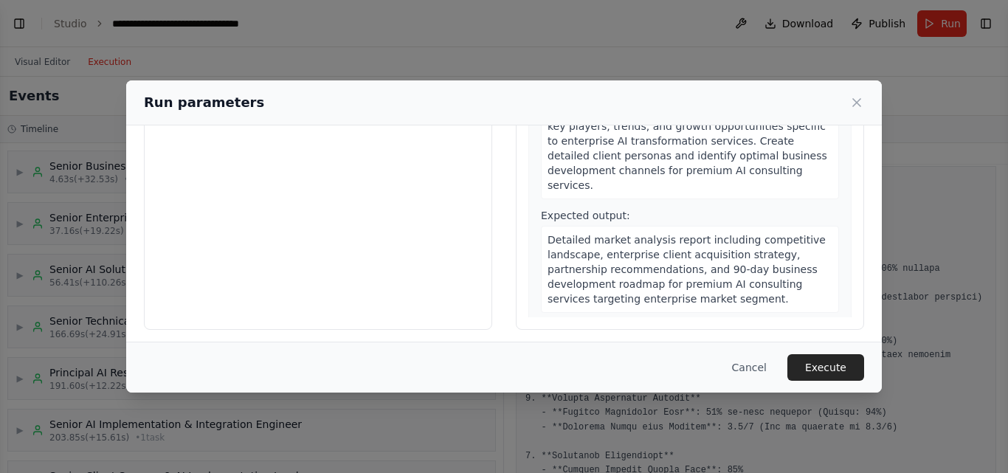
scroll to position [69, 0]
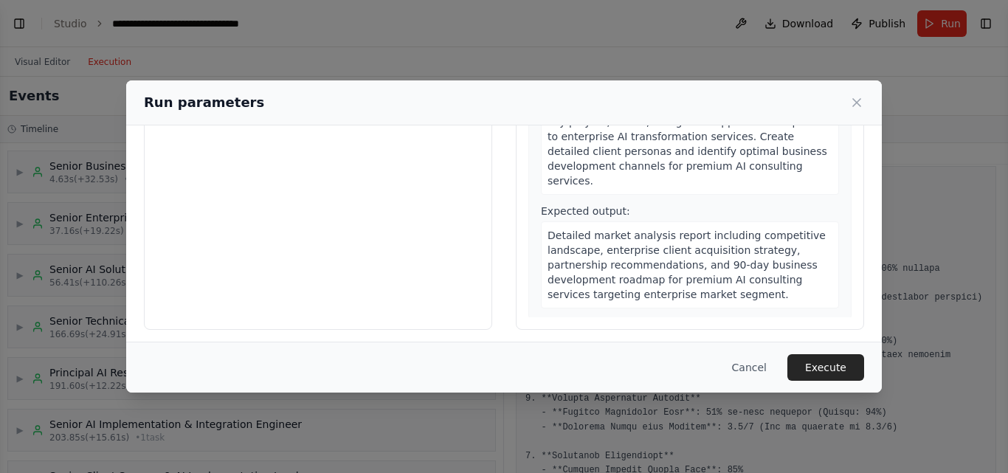
click at [694, 249] on span "Detailed market analysis report including competitive landscape, enterprise cli…" at bounding box center [687, 265] width 278 height 71
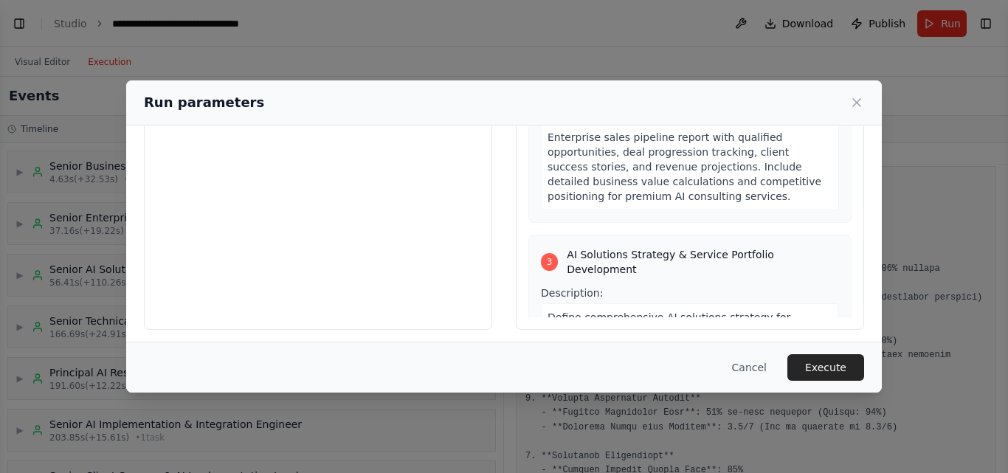
scroll to position [523, 0]
drag, startPoint x: 659, startPoint y: 91, endPoint x: 684, endPoint y: 145, distance: 59.8
click at [684, 145] on div "Run parameters Inputs No input parameters are required. Click "Execute" to star…" at bounding box center [504, 236] width 756 height 312
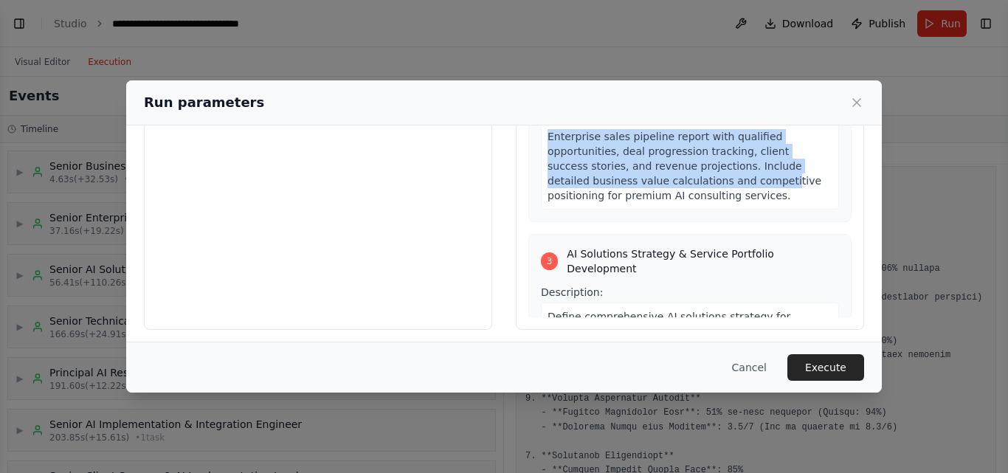
click at [684, 145] on span "Enterprise sales pipeline report with qualified opportunities, deal progression…" at bounding box center [685, 166] width 274 height 71
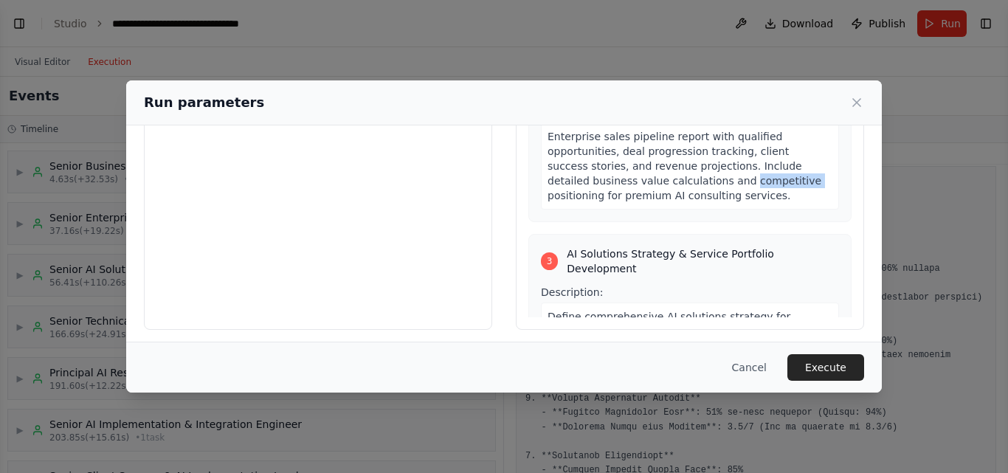
click at [684, 145] on span "Enterprise sales pipeline report with qualified opportunities, deal progression…" at bounding box center [685, 166] width 274 height 71
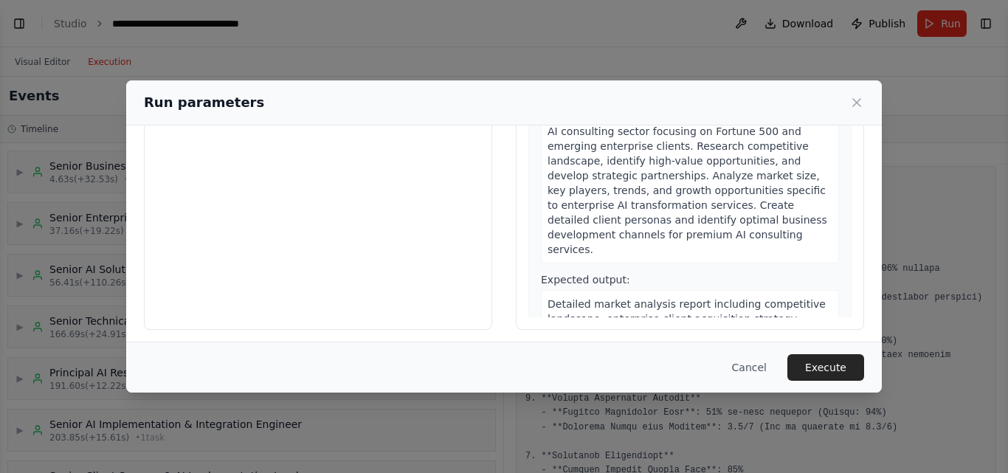
scroll to position [3, 0]
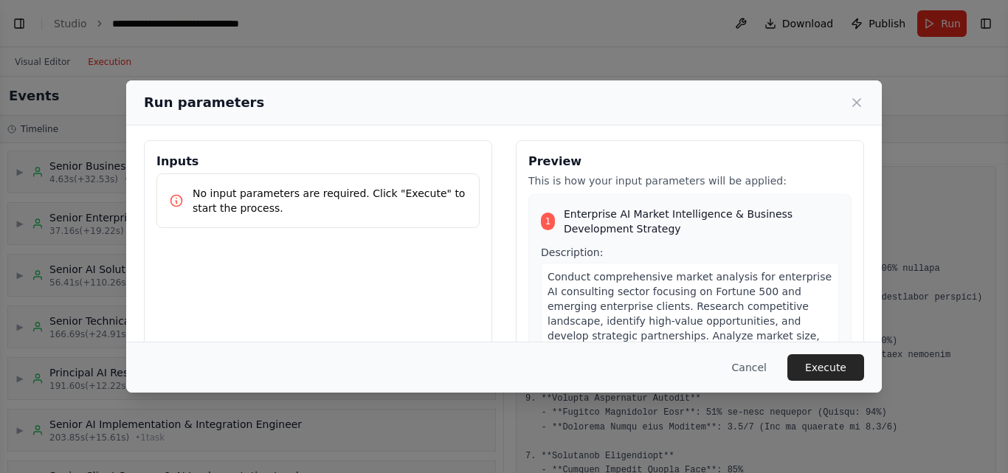
click at [700, 337] on span "Conduct comprehensive market analysis for enterprise AI consulting sector focus…" at bounding box center [690, 343] width 284 height 145
click at [747, 366] on button "Cancel" at bounding box center [750, 367] width 58 height 27
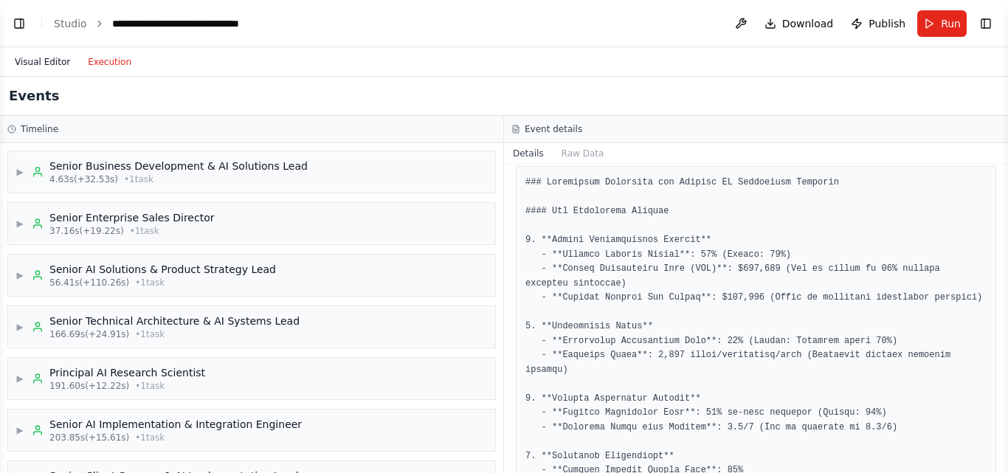
click at [47, 61] on button "Visual Editor" at bounding box center [42, 62] width 73 height 18
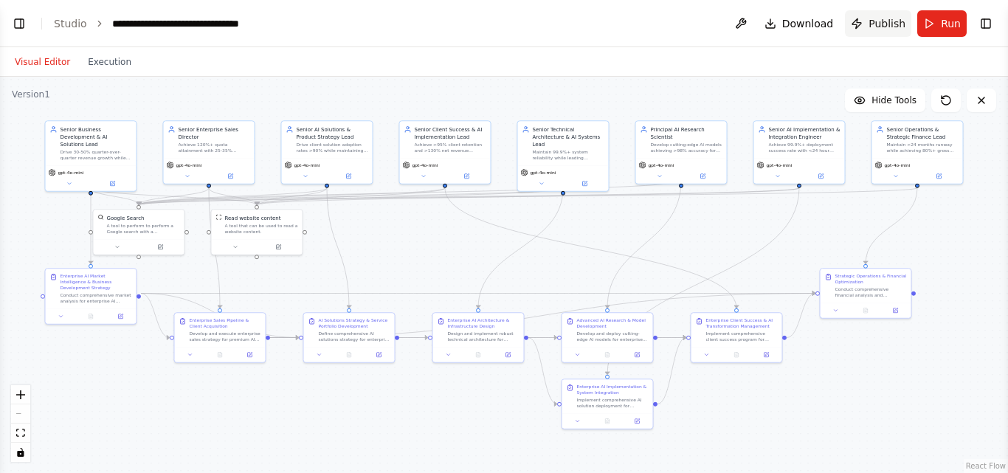
click at [873, 24] on span "Publish" at bounding box center [887, 23] width 37 height 15
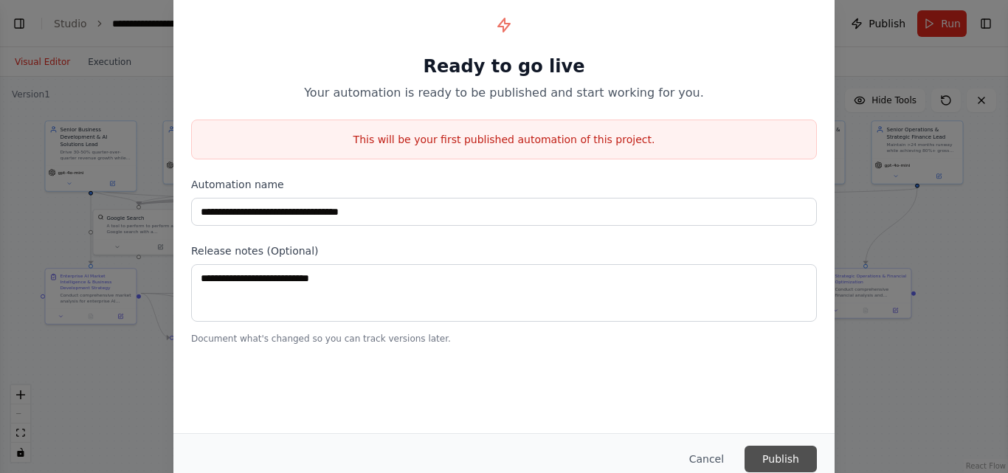
click at [768, 459] on button "Publish" at bounding box center [781, 459] width 72 height 27
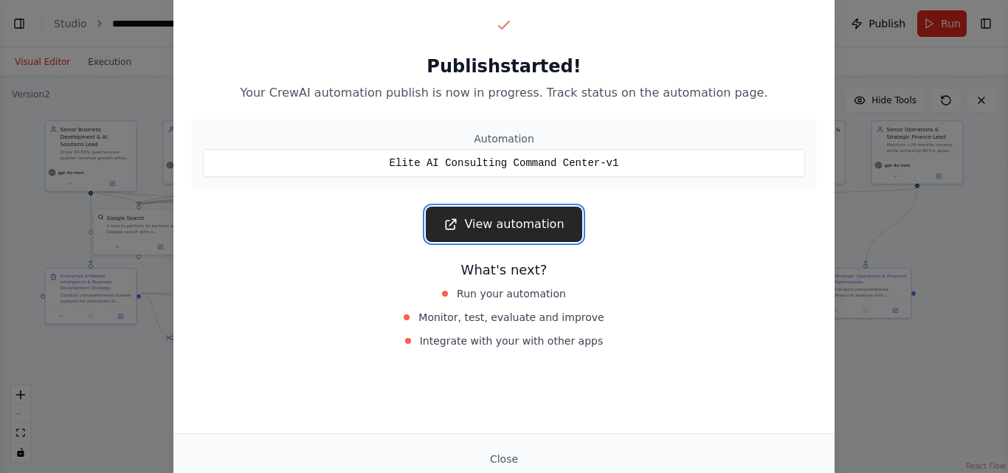
click at [507, 216] on link "View automation" at bounding box center [504, 224] width 156 height 35
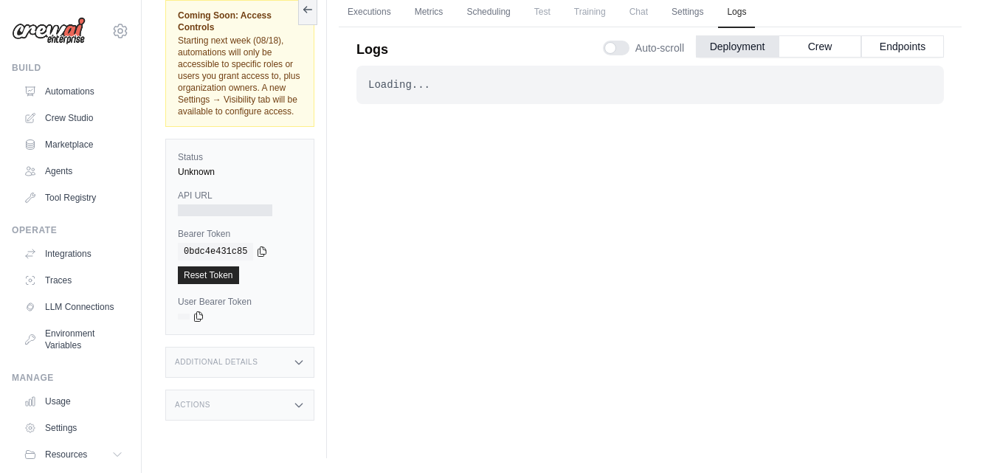
click at [286, 365] on div "Additional Details" at bounding box center [239, 362] width 149 height 31
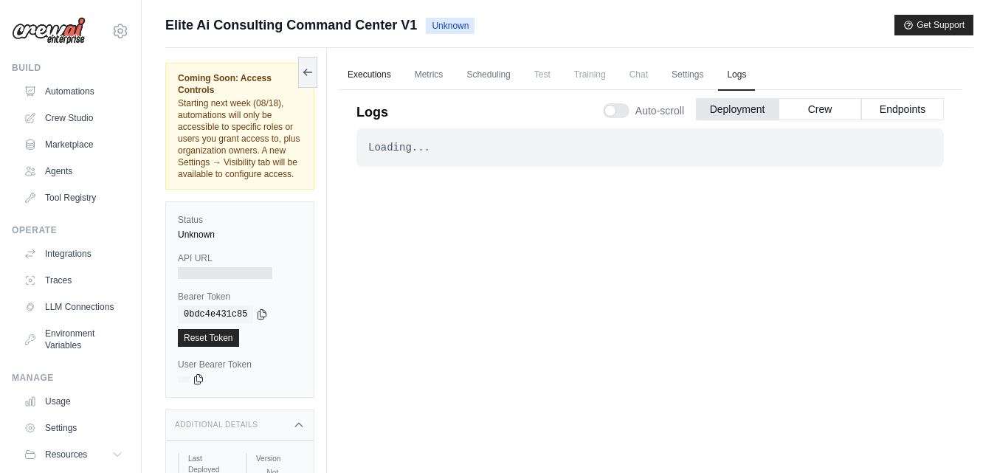
click at [370, 84] on link "Executions" at bounding box center [369, 75] width 61 height 31
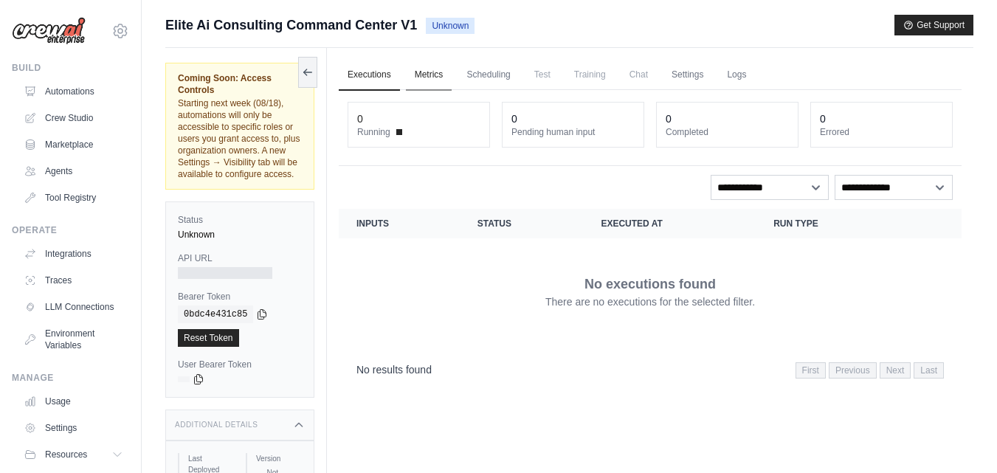
click at [425, 78] on link "Metrics" at bounding box center [429, 75] width 47 height 31
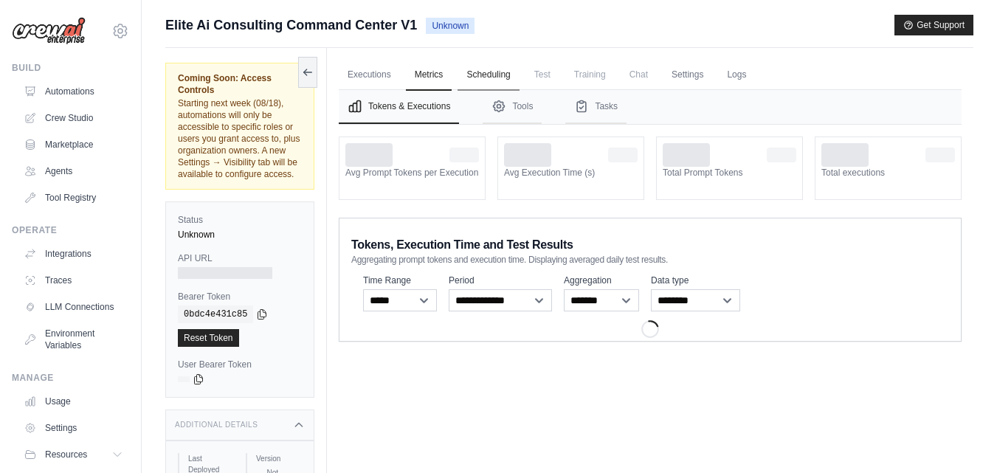
click at [513, 72] on link "Scheduling" at bounding box center [488, 75] width 61 height 31
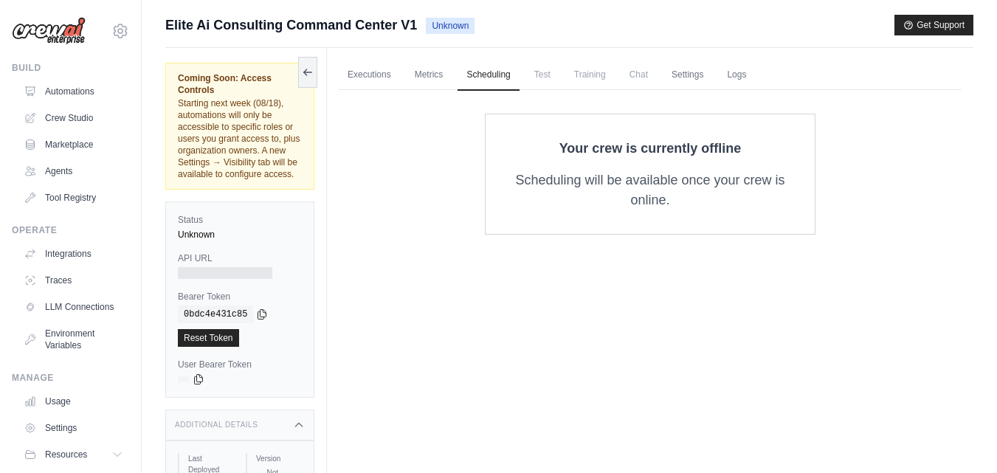
click at [533, 73] on span "Test" at bounding box center [543, 75] width 34 height 30
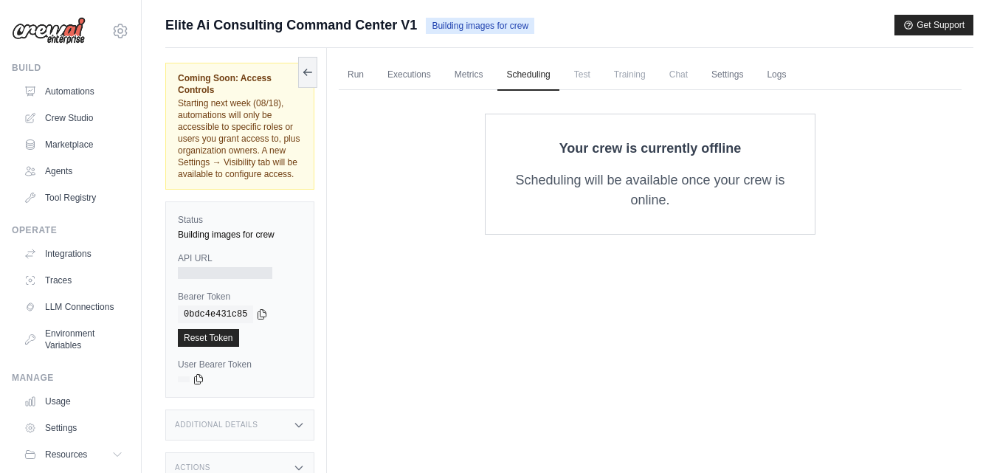
click at [580, 73] on span "Test" at bounding box center [582, 75] width 34 height 30
click at [720, 83] on link "Settings" at bounding box center [727, 75] width 49 height 31
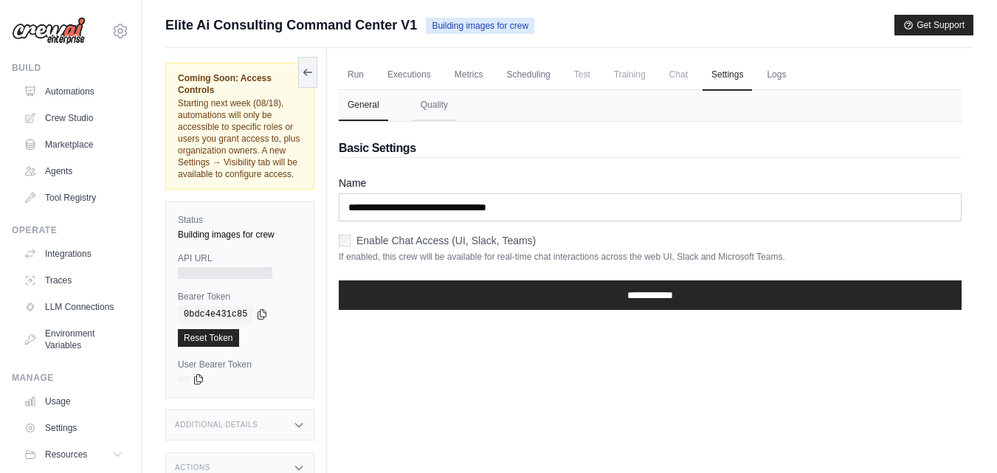
drag, startPoint x: 255, startPoint y: 315, endPoint x: 237, endPoint y: 455, distance: 140.7
click at [237, 455] on div "Coming Soon: Access Controls Starting next week (08/18), automations will only …" at bounding box center [246, 284] width 162 height 473
drag, startPoint x: 237, startPoint y: 455, endPoint x: 256, endPoint y: 441, distance: 23.3
click at [256, 441] on div "Coming Soon: Access Controls Starting next week (08/18), automations will only …" at bounding box center [246, 284] width 162 height 473
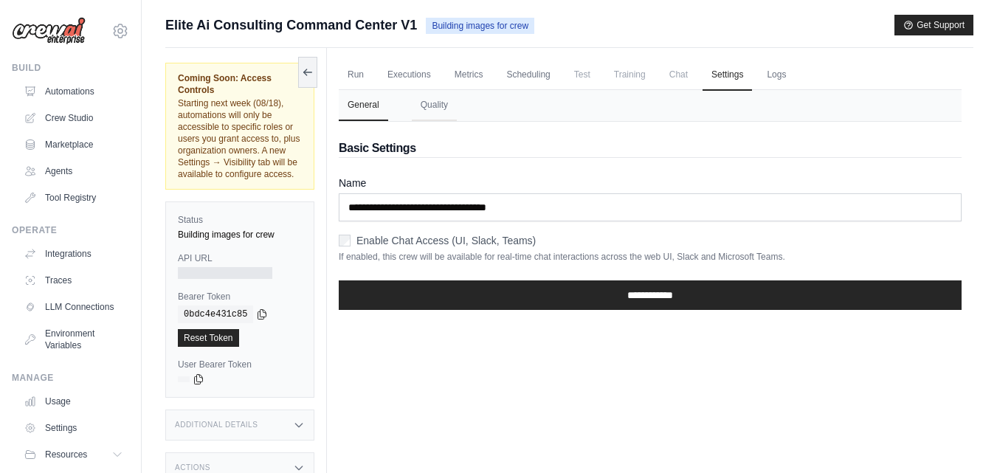
click at [252, 427] on h3 "Additional Details" at bounding box center [216, 425] width 83 height 9
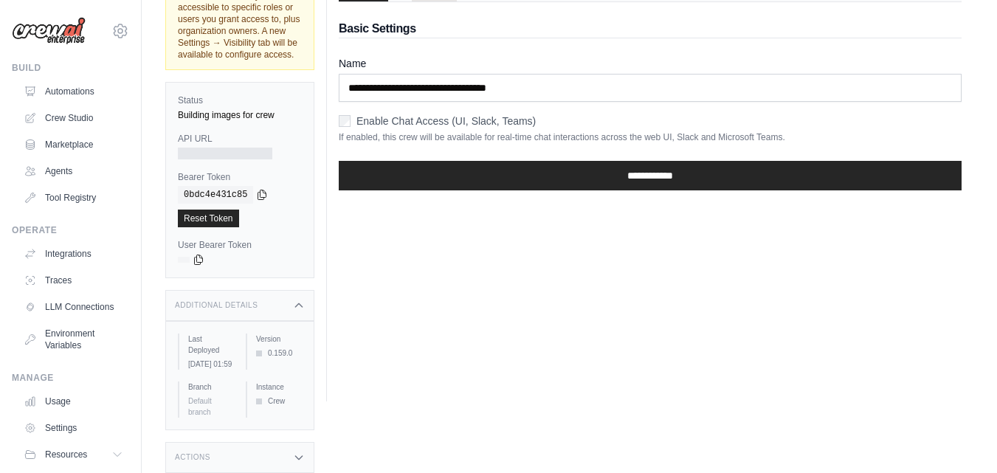
scroll to position [131, 0]
click at [280, 456] on div "Actions" at bounding box center [239, 457] width 149 height 31
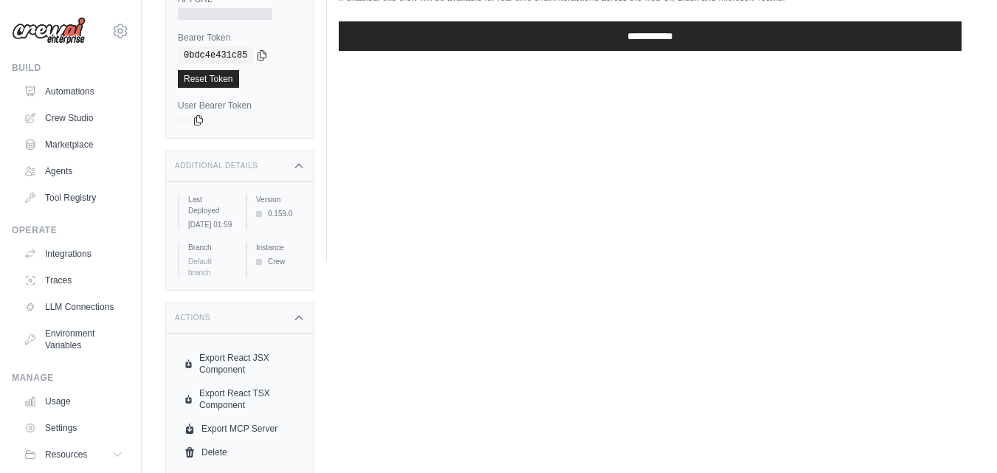
scroll to position [274, 0]
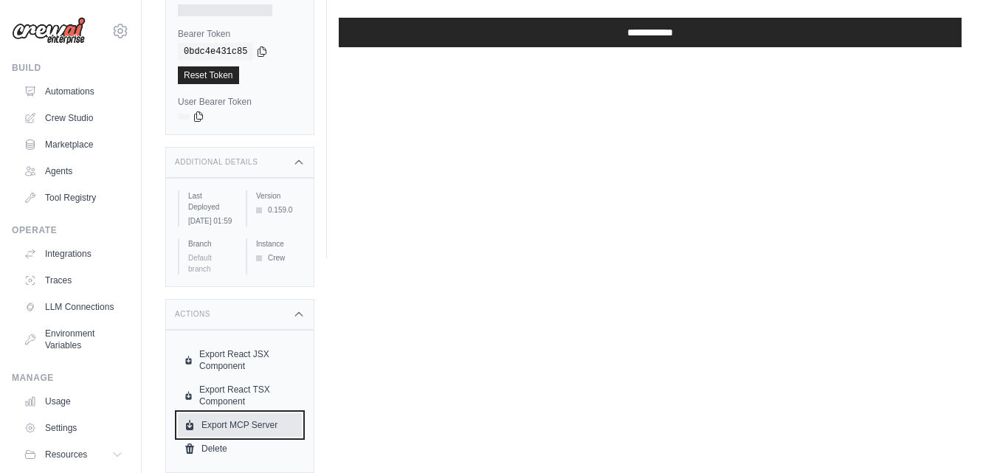
click at [271, 426] on link "Export MCP Server" at bounding box center [240, 425] width 124 height 24
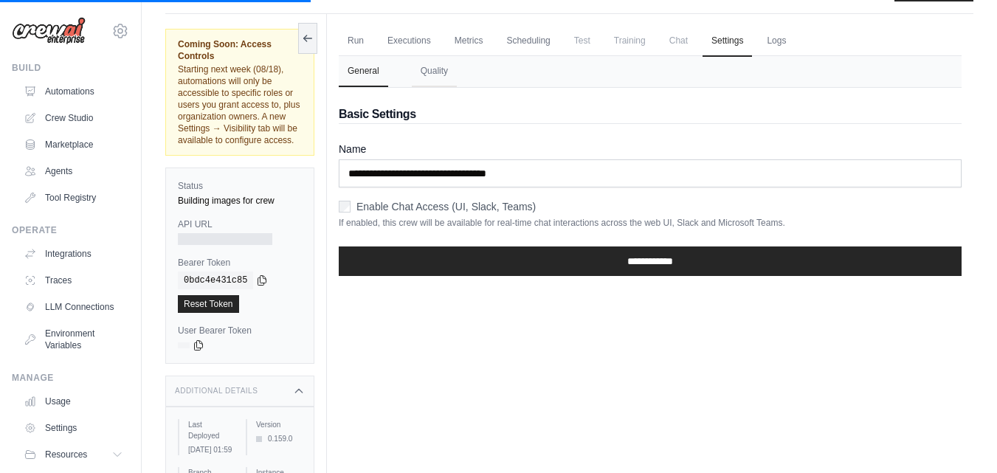
scroll to position [0, 0]
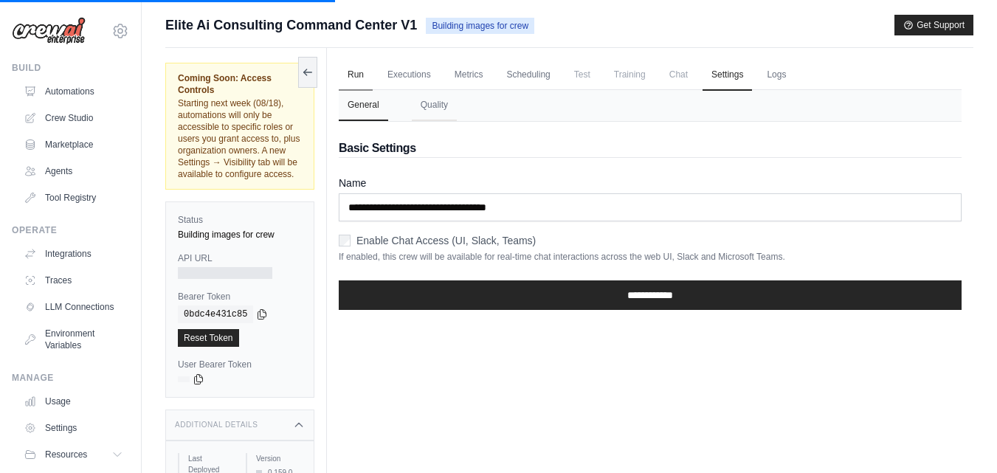
click at [363, 83] on link "Run" at bounding box center [356, 75] width 34 height 31
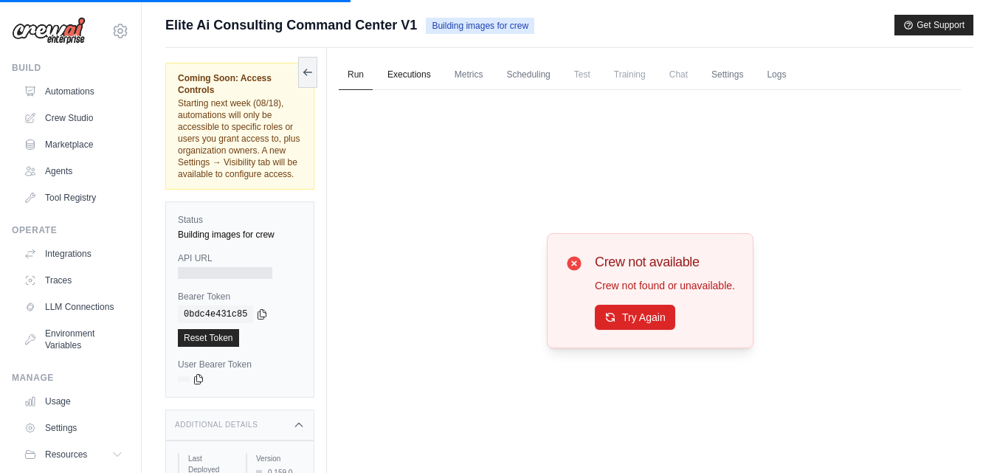
click at [407, 78] on link "Executions" at bounding box center [409, 75] width 61 height 31
